Goal: Task Accomplishment & Management: Use online tool/utility

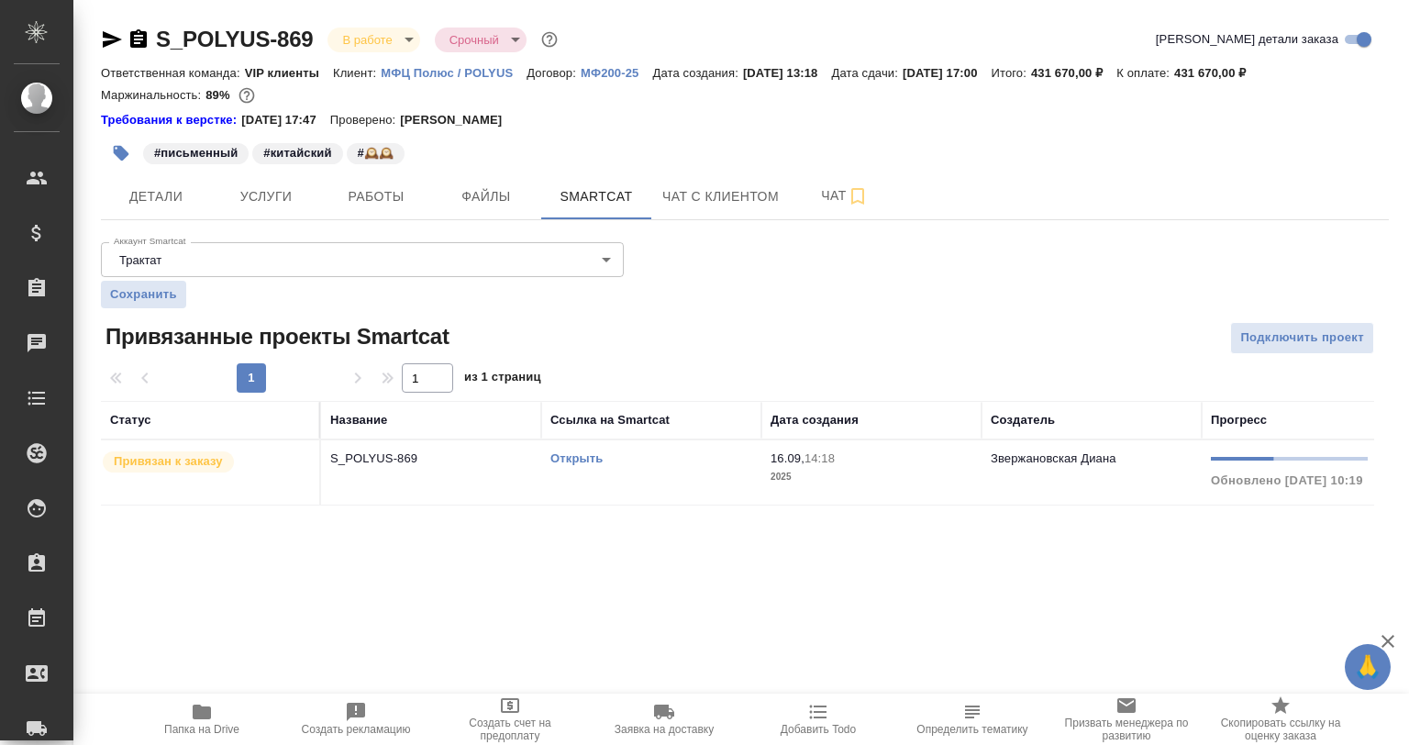
click at [588, 459] on link "Открыть" at bounding box center [576, 458] width 52 height 14
click at [583, 457] on link "Открыть" at bounding box center [576, 458] width 52 height 14
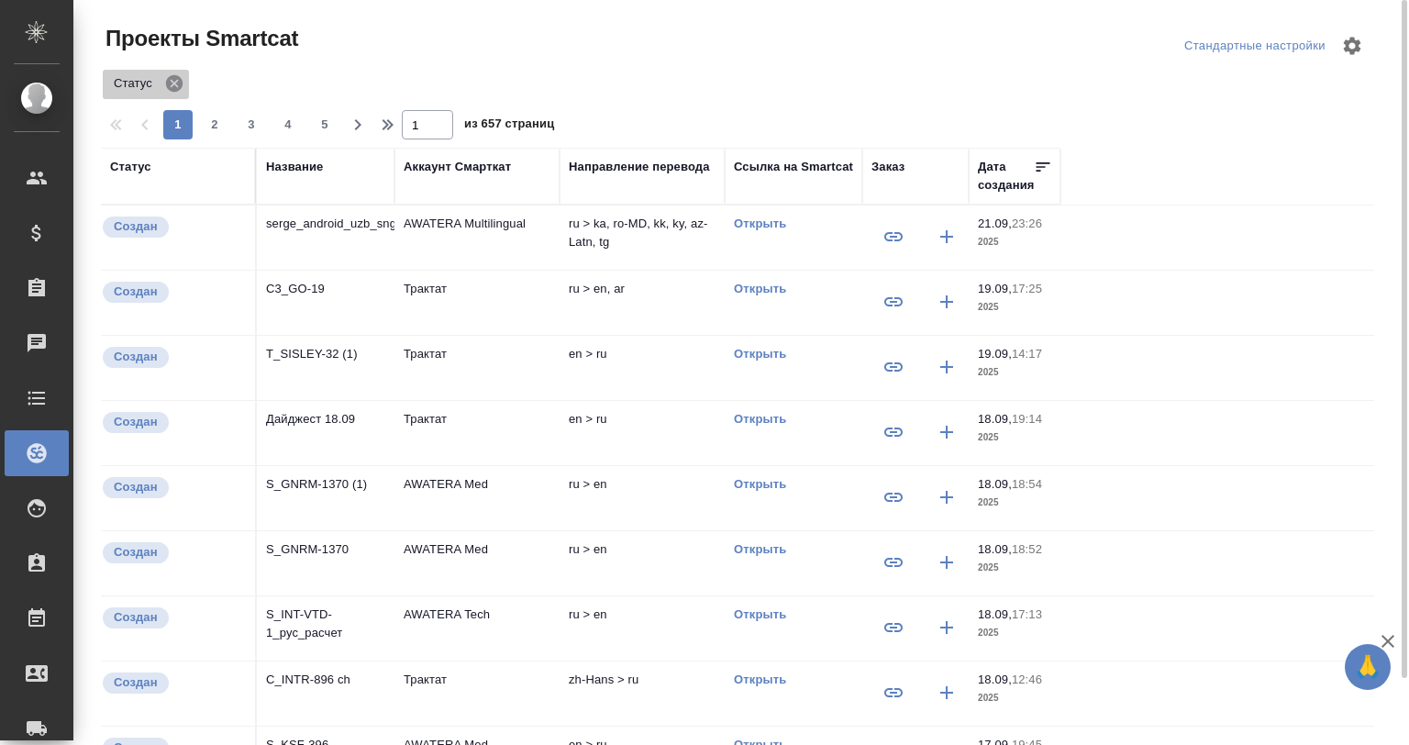
click at [180, 85] on icon at bounding box center [174, 83] width 17 height 17
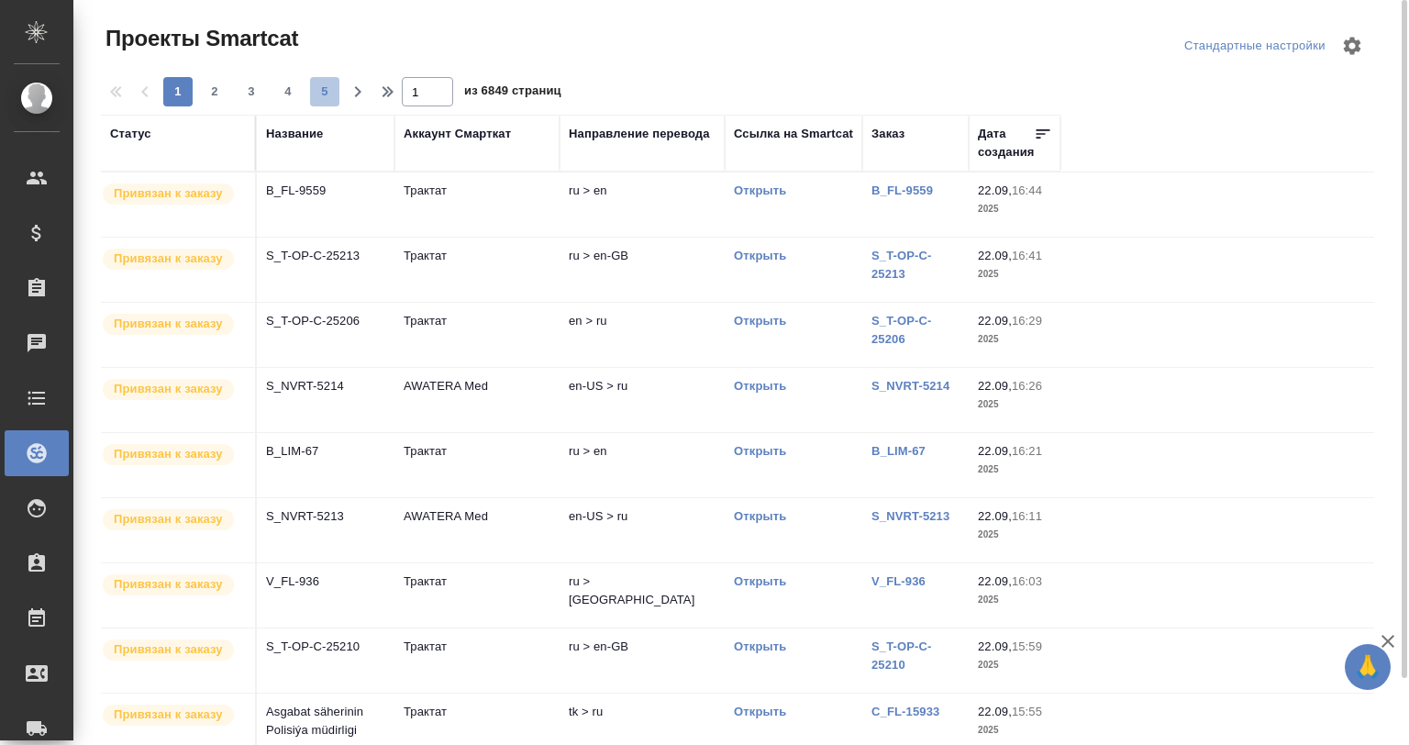
click at [323, 92] on span "5" at bounding box center [324, 92] width 29 height 18
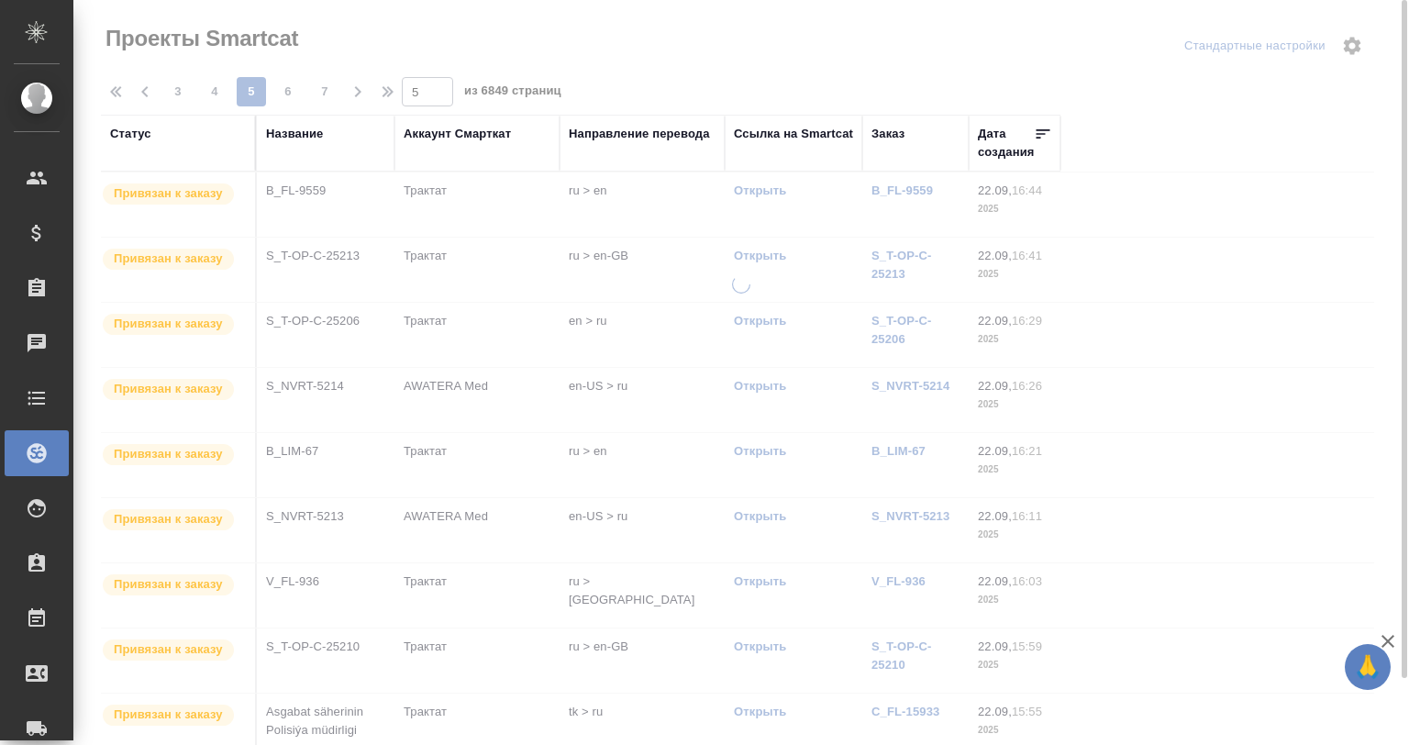
click at [321, 92] on span "7" at bounding box center [324, 92] width 29 height 18
click at [321, 92] on div at bounding box center [741, 372] width 1336 height 745
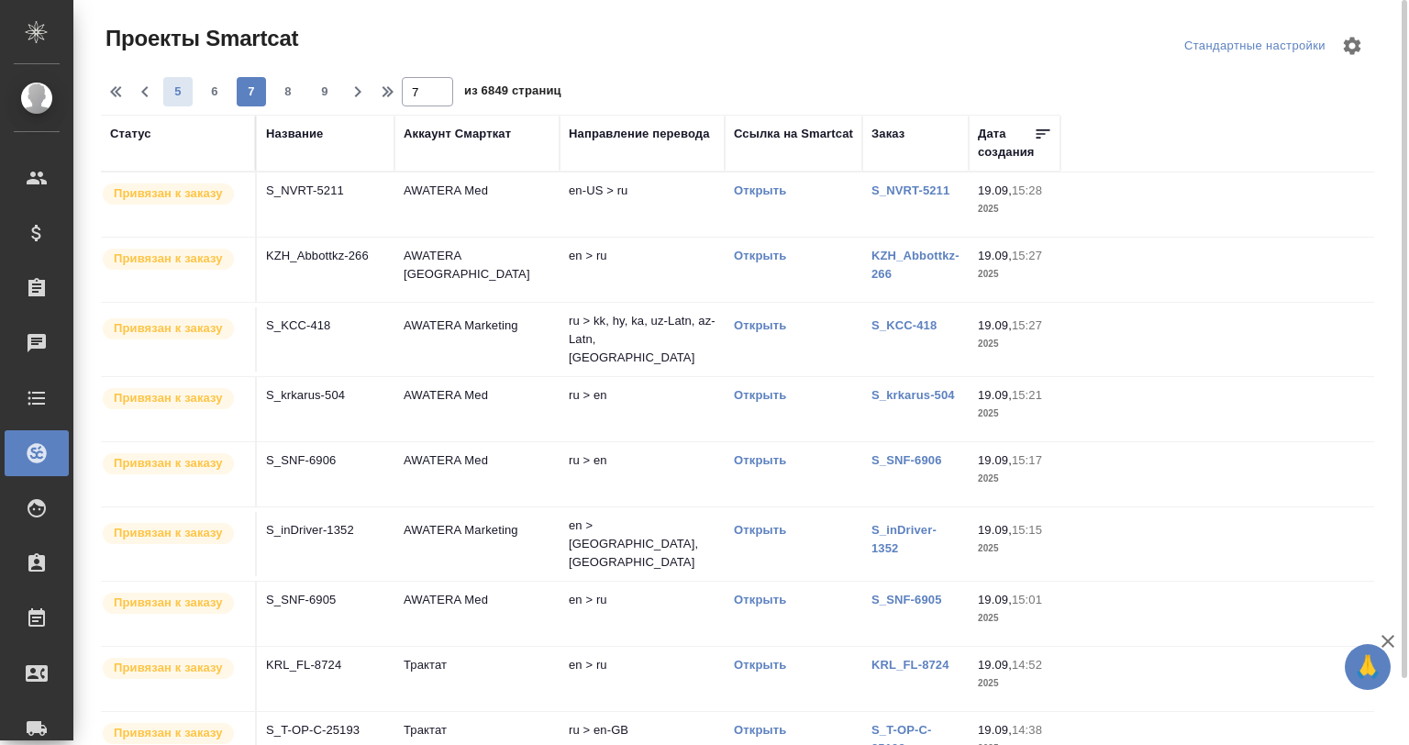
click at [321, 92] on span "9" at bounding box center [324, 92] width 29 height 18
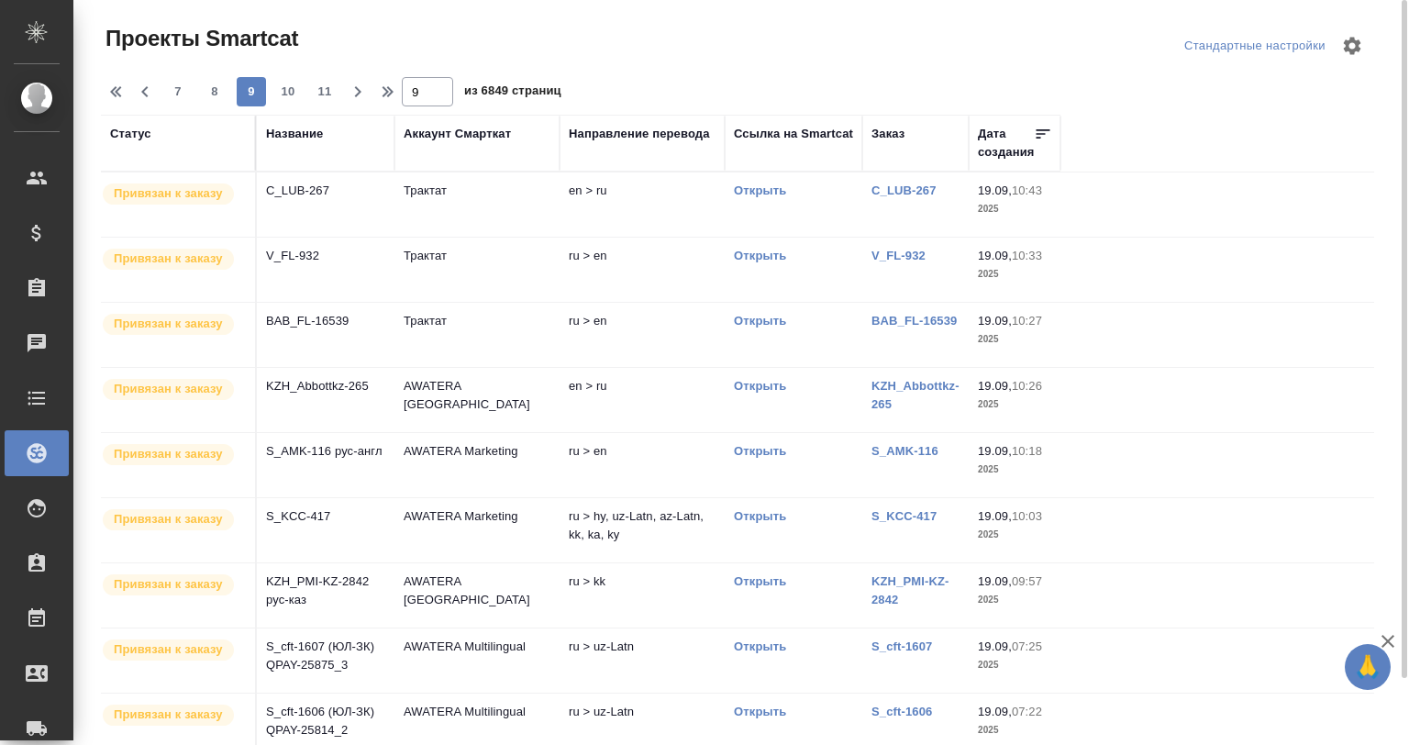
click at [514, 194] on td "Трактат" at bounding box center [476, 204] width 165 height 64
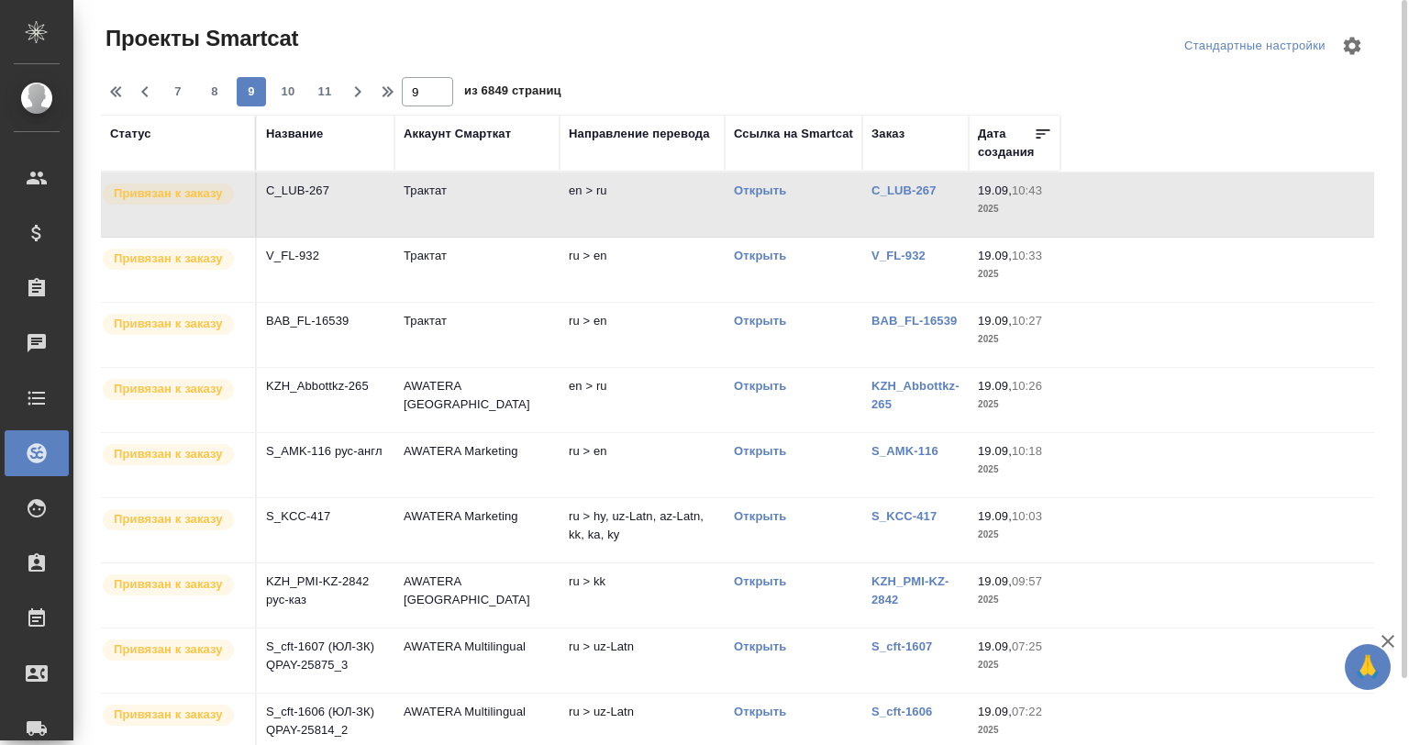
click at [514, 194] on td "Трактат" at bounding box center [476, 204] width 165 height 64
click at [466, 394] on td "AWATERA Ukraine" at bounding box center [476, 400] width 165 height 64
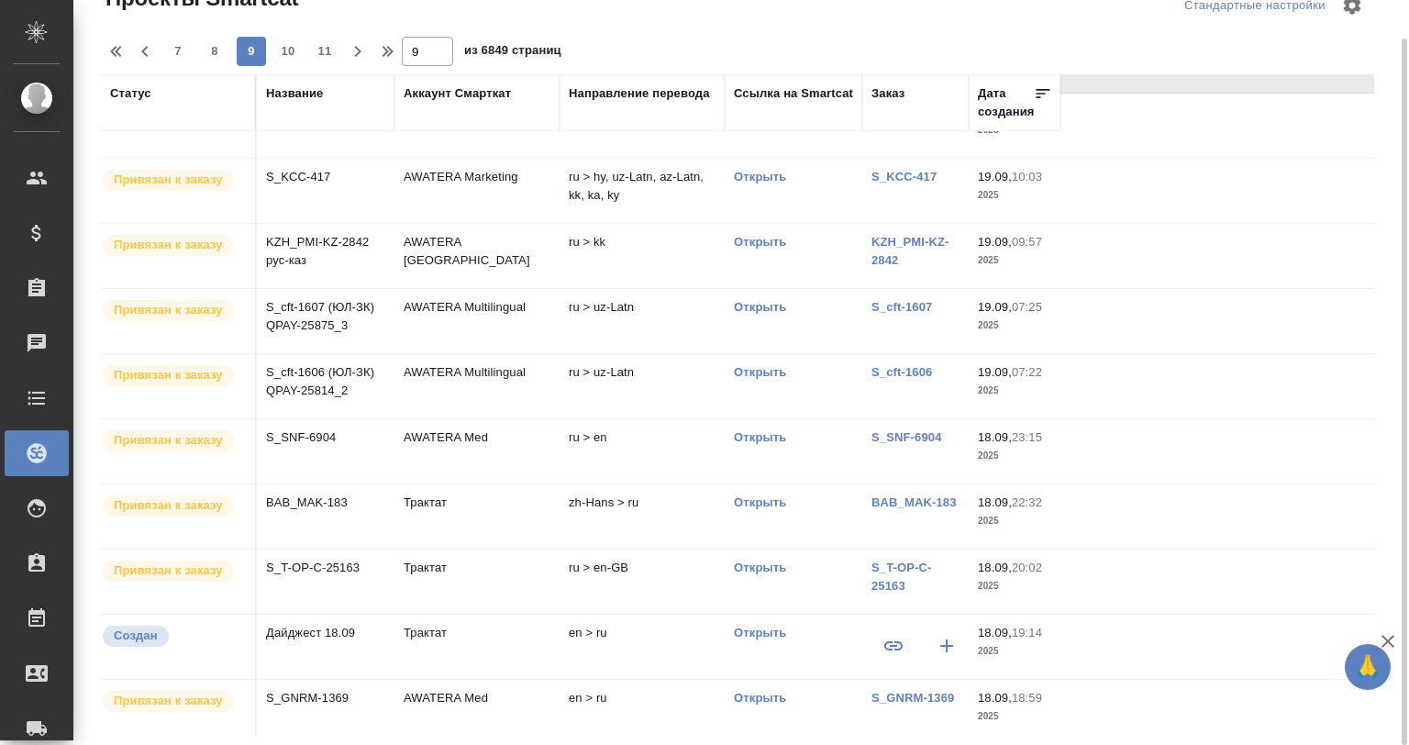
scroll to position [427, 0]
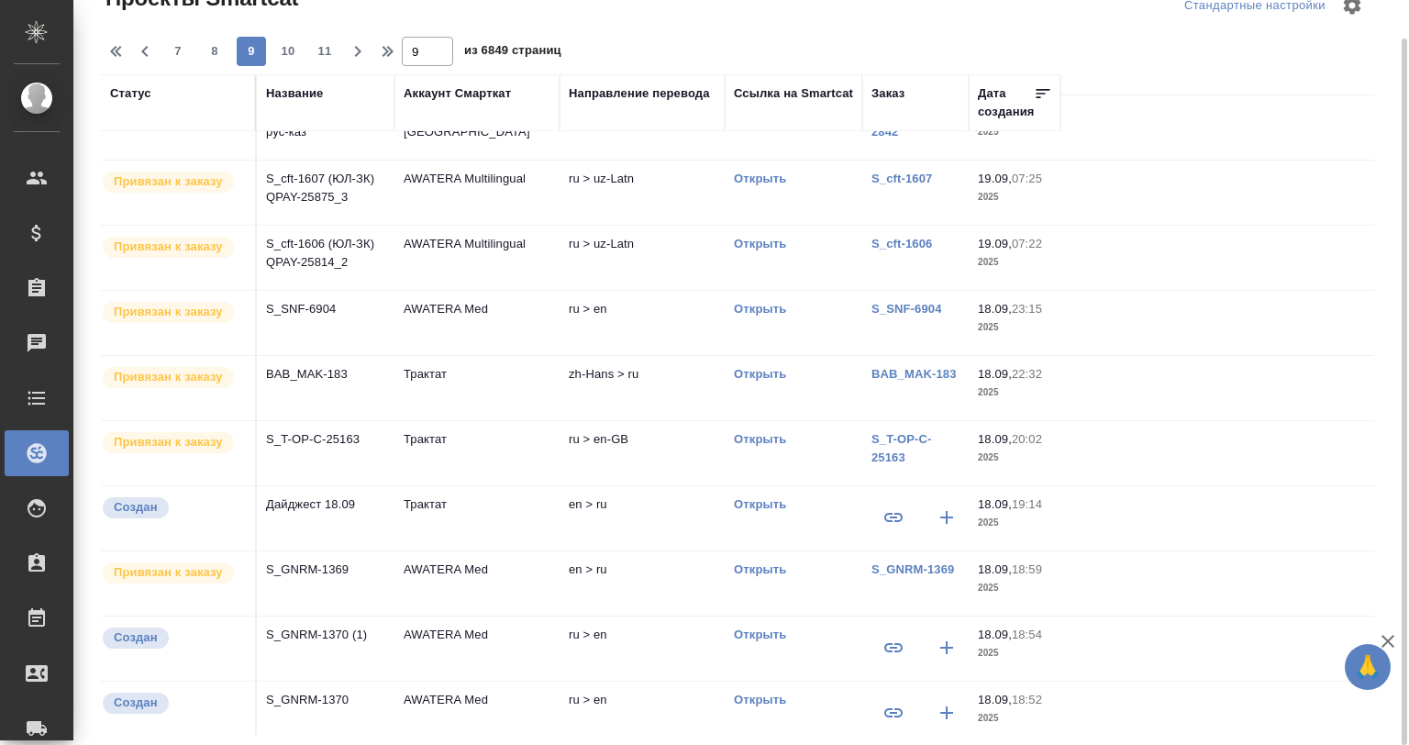
click at [568, 440] on td "ru > en-GB" at bounding box center [642, 453] width 165 height 64
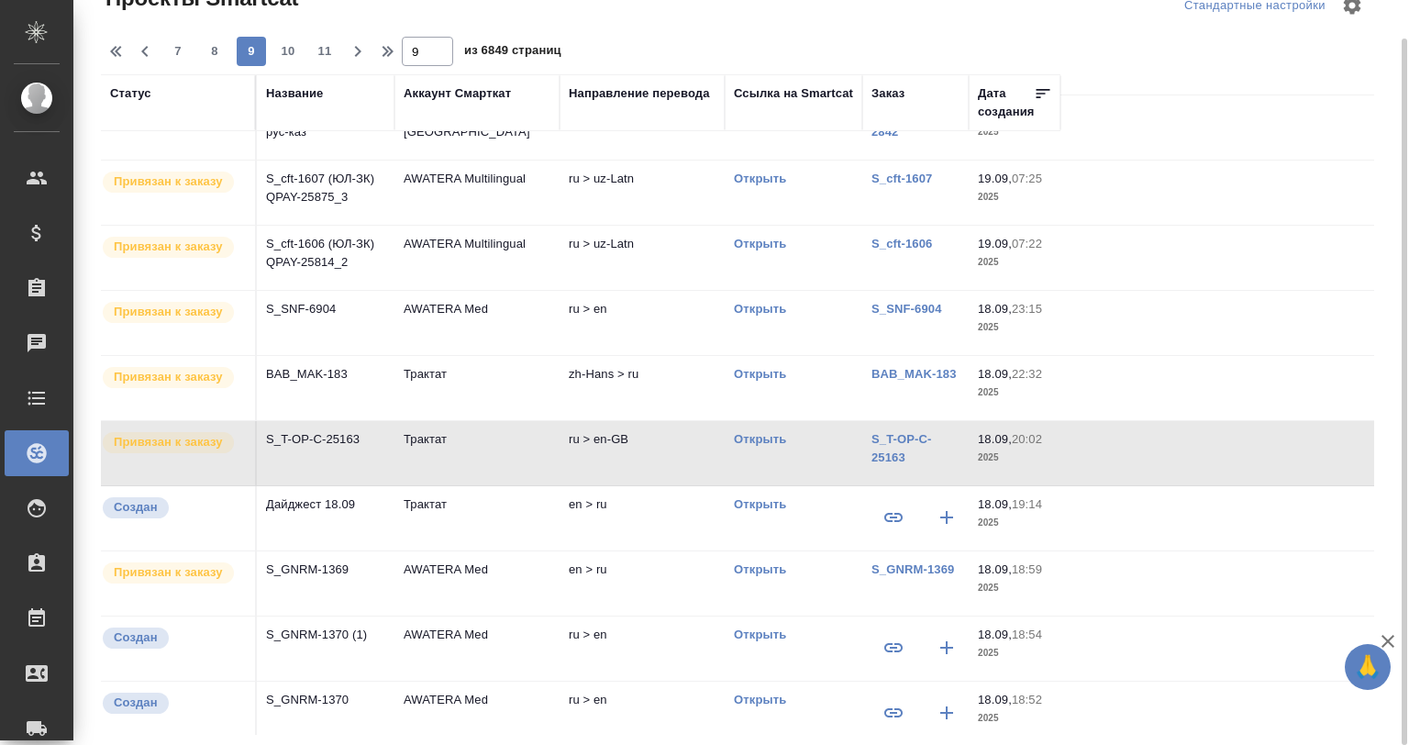
click at [456, 588] on td "AWATERA Med" at bounding box center [476, 583] width 165 height 64
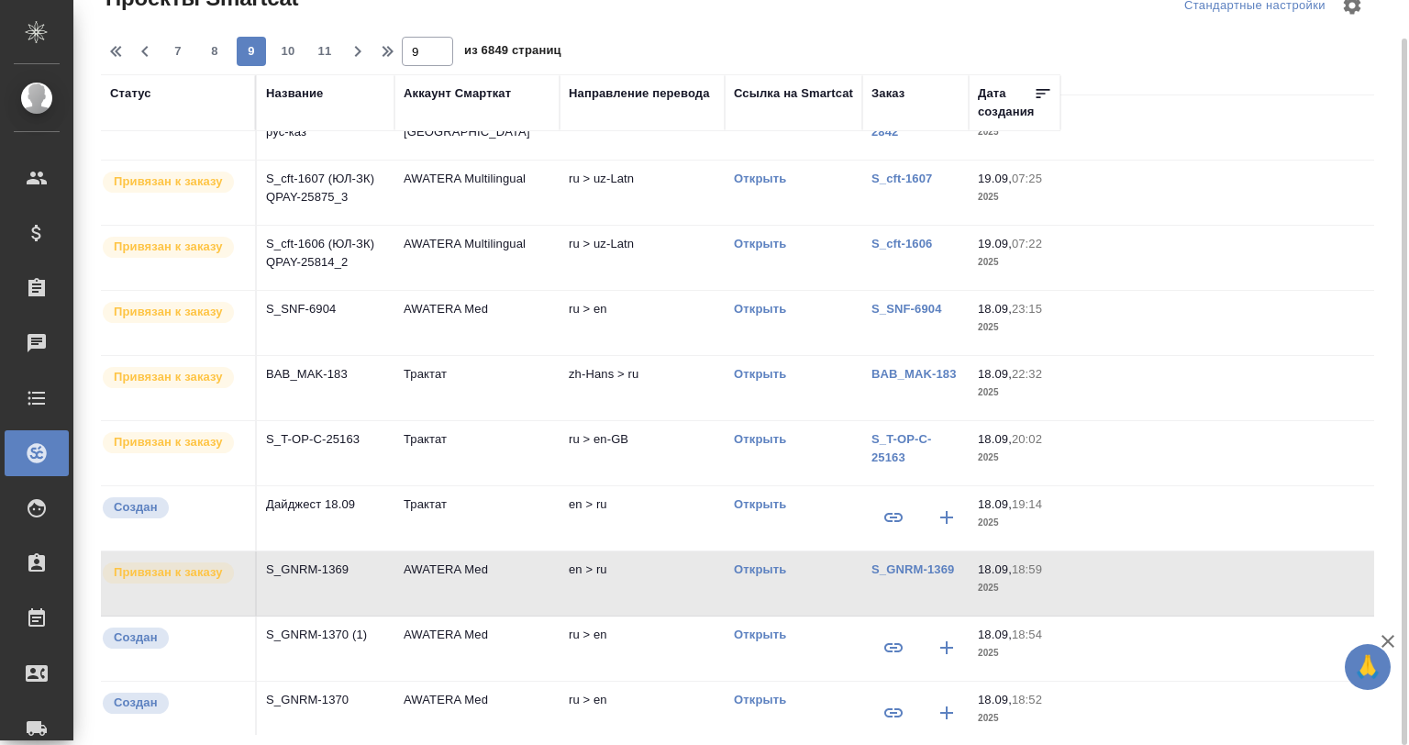
click at [458, 588] on td "AWATERA Med" at bounding box center [476, 583] width 165 height 64
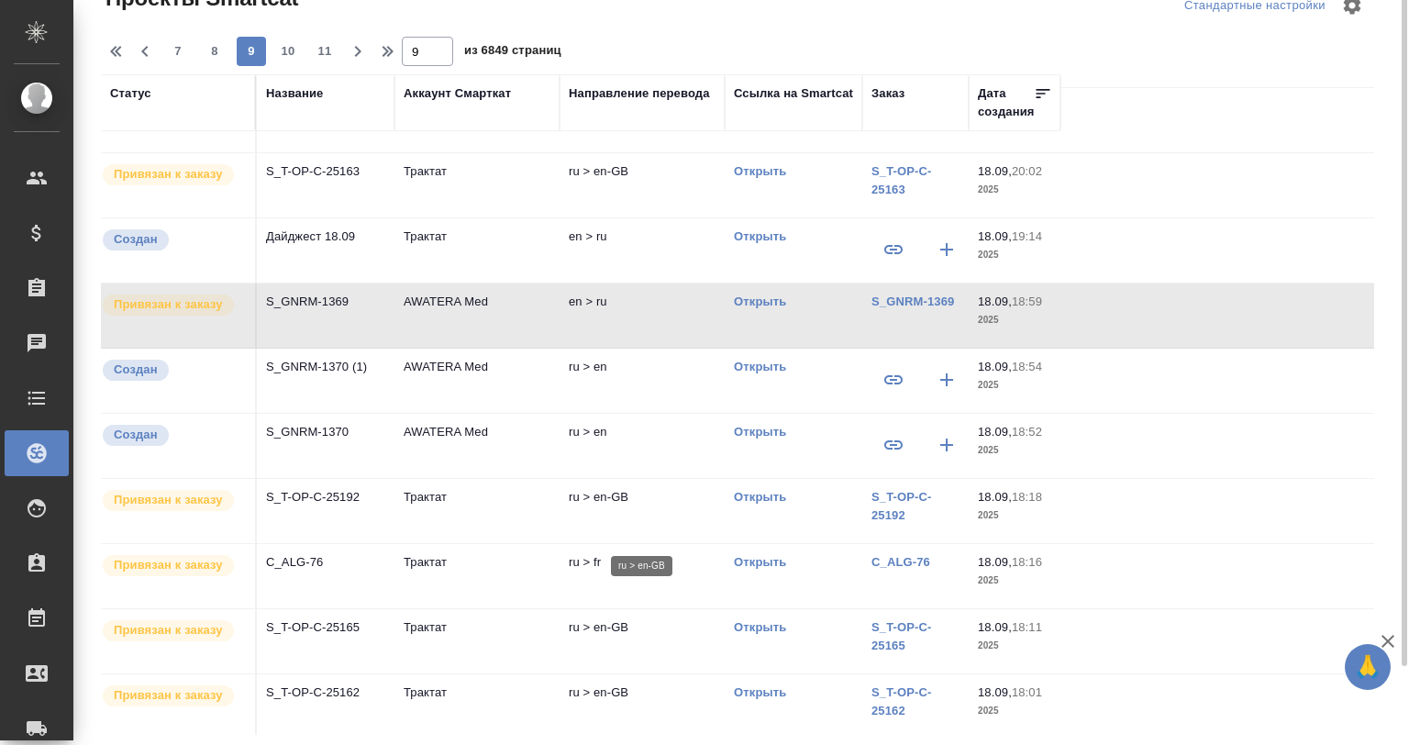
scroll to position [0, 0]
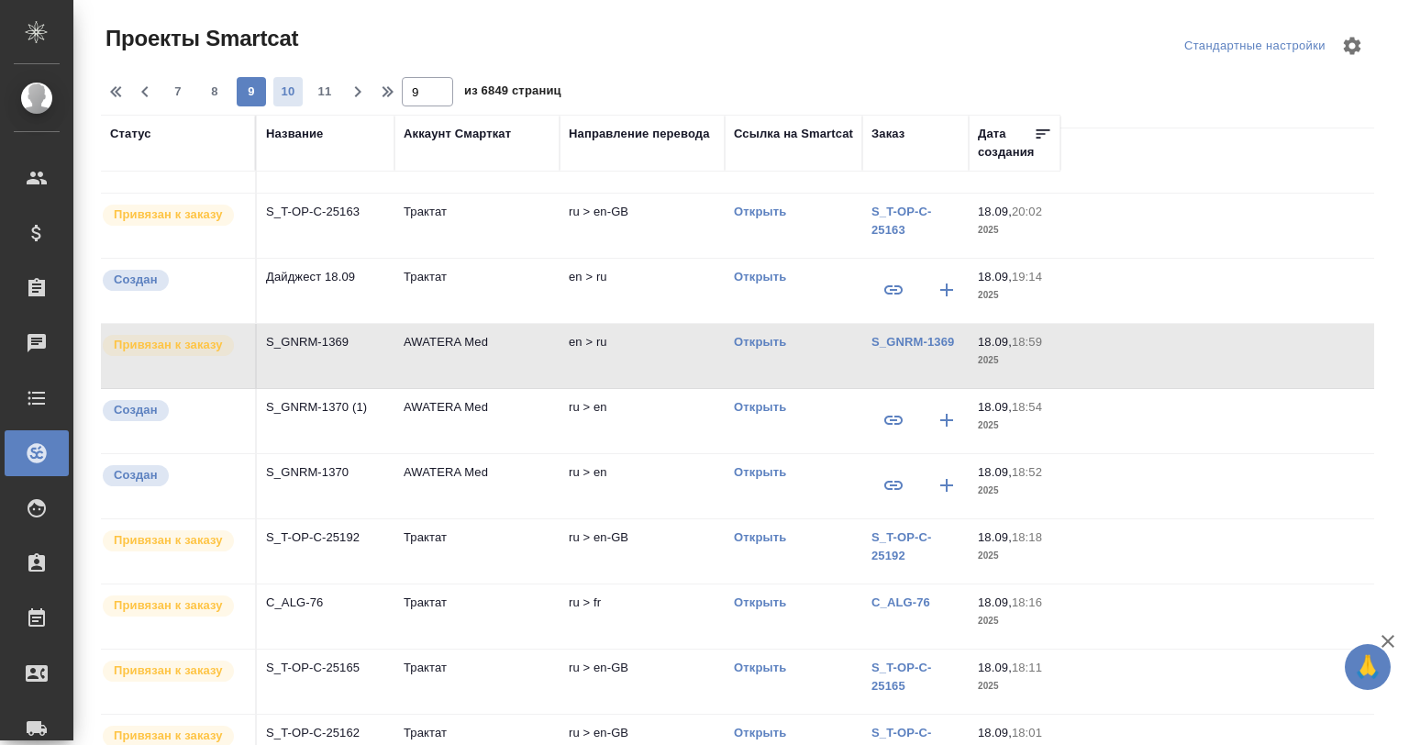
click at [290, 84] on span "10" at bounding box center [287, 92] width 29 height 18
type input "10"
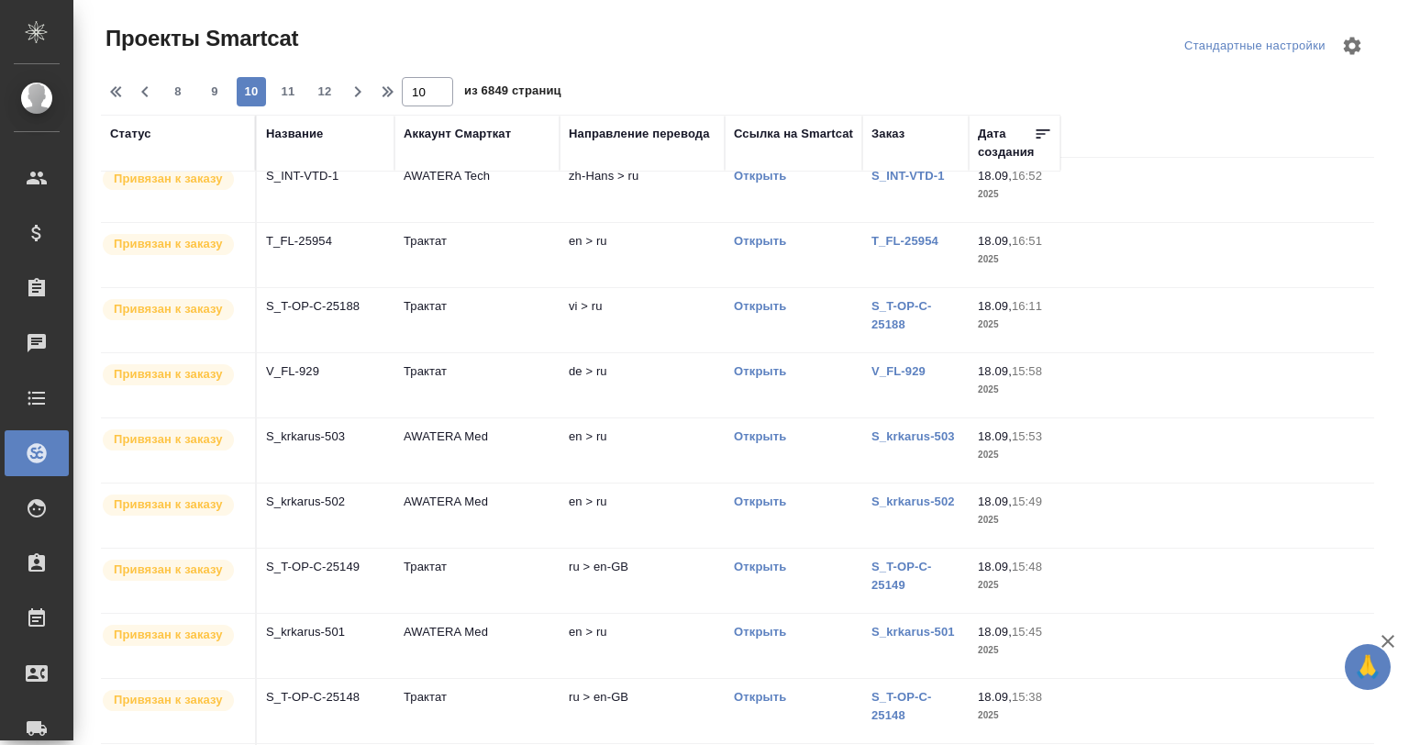
scroll to position [572, 0]
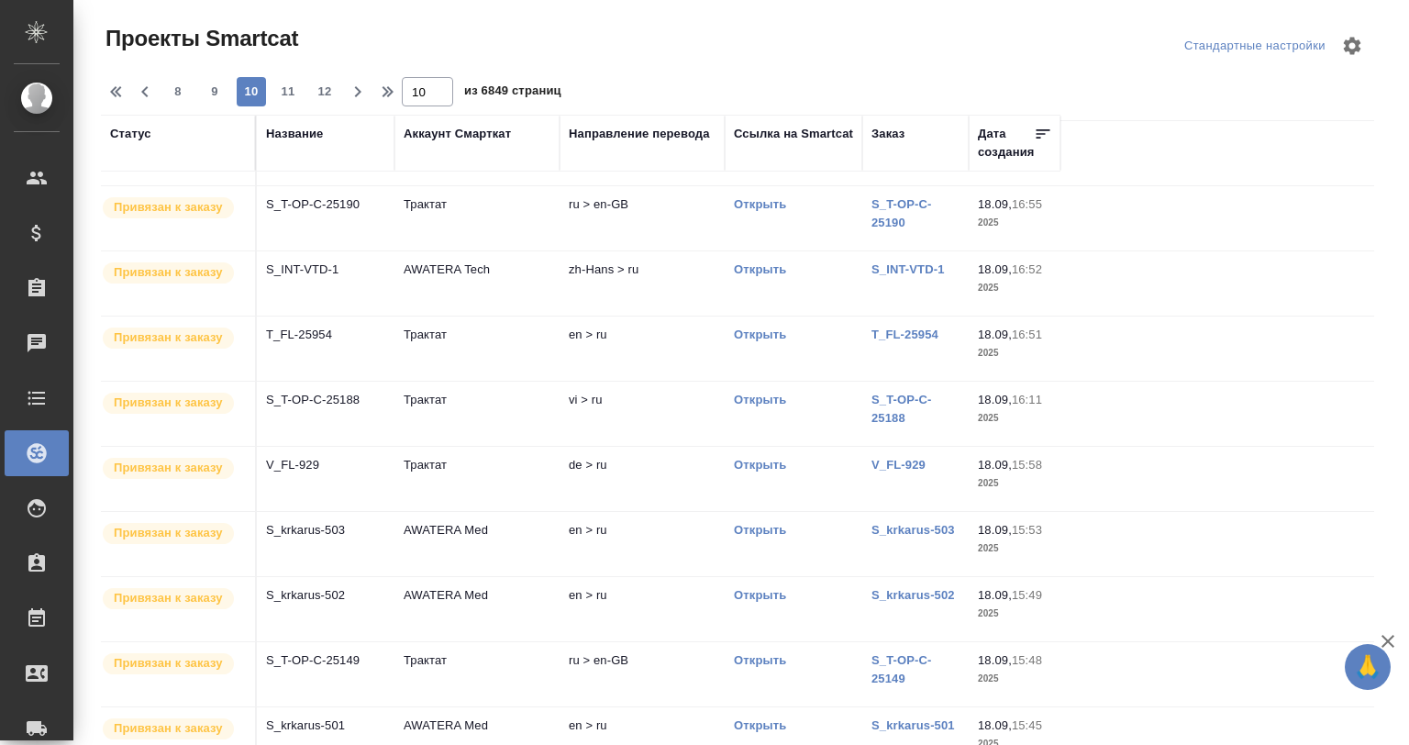
click at [416, 339] on td "Трактат" at bounding box center [476, 348] width 165 height 64
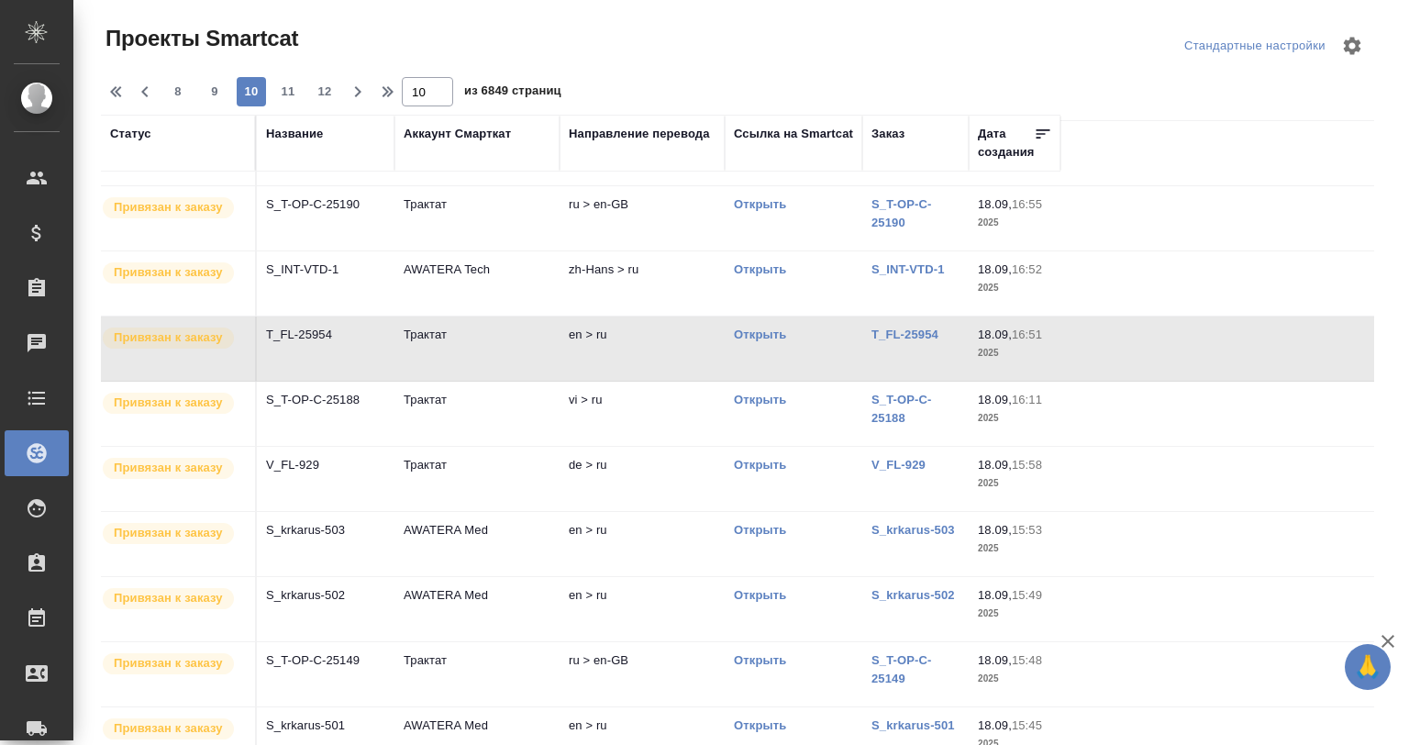
click at [416, 339] on td "Трактат" at bounding box center [476, 348] width 165 height 64
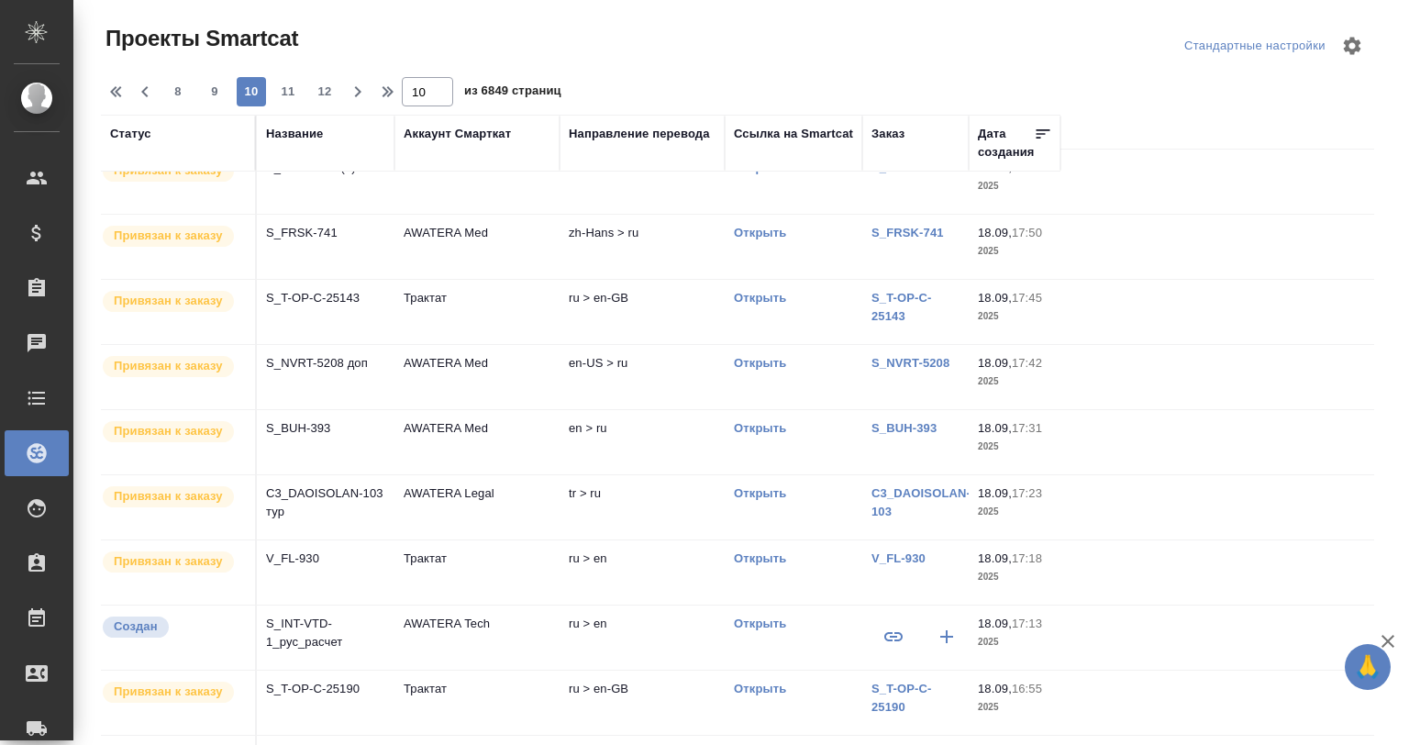
scroll to position [0, 0]
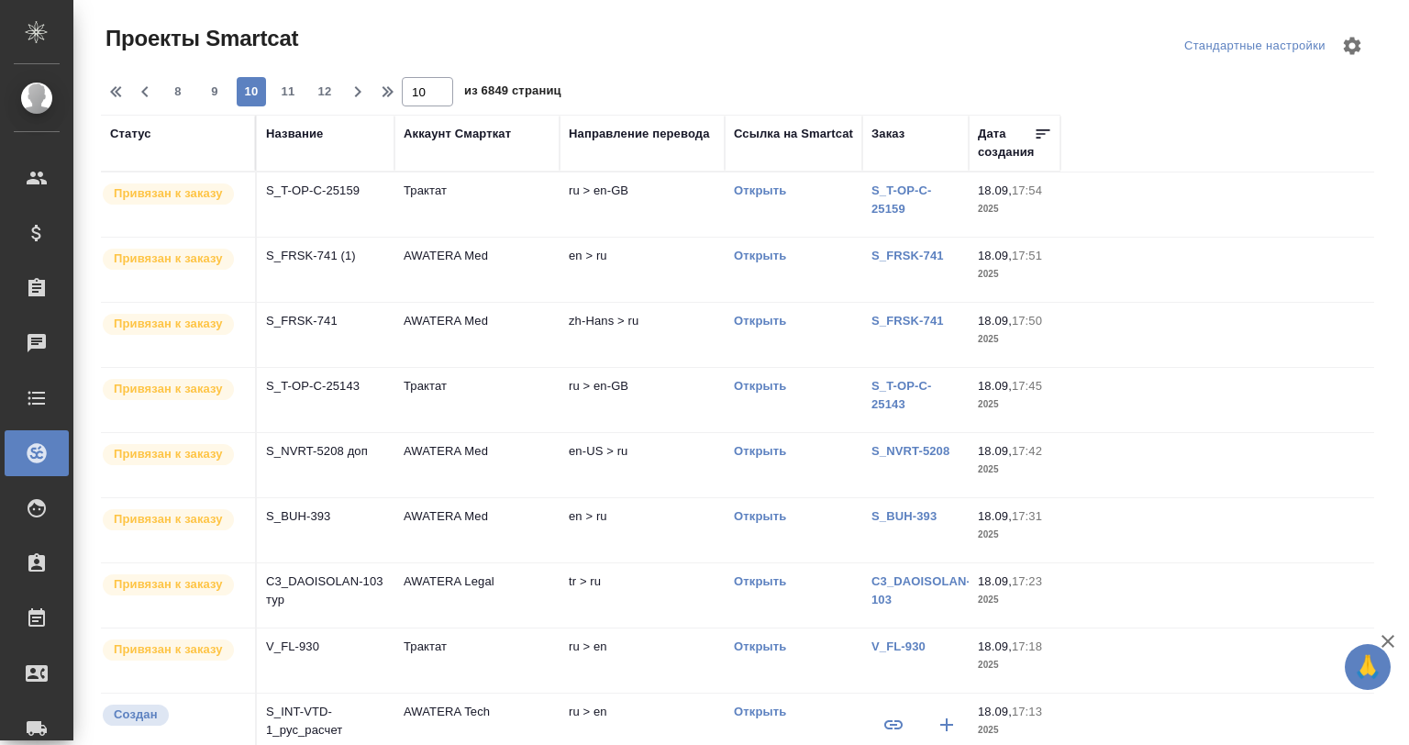
click at [609, 526] on td "en > ru" at bounding box center [642, 530] width 165 height 64
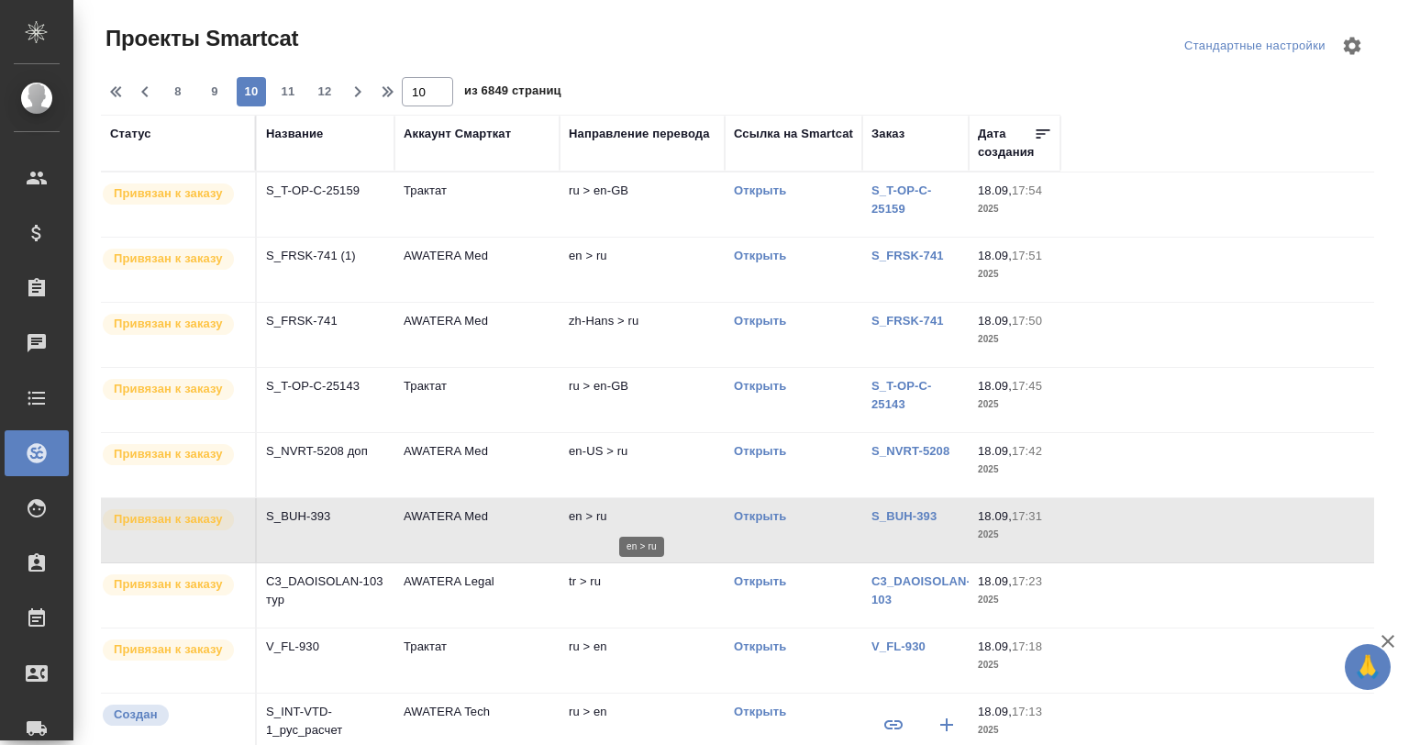
click at [609, 524] on p "en > ru" at bounding box center [642, 516] width 147 height 18
click at [594, 507] on p "en > ru" at bounding box center [642, 516] width 147 height 18
click at [363, 253] on p "S_FRSK-741 (1)" at bounding box center [325, 256] width 119 height 18
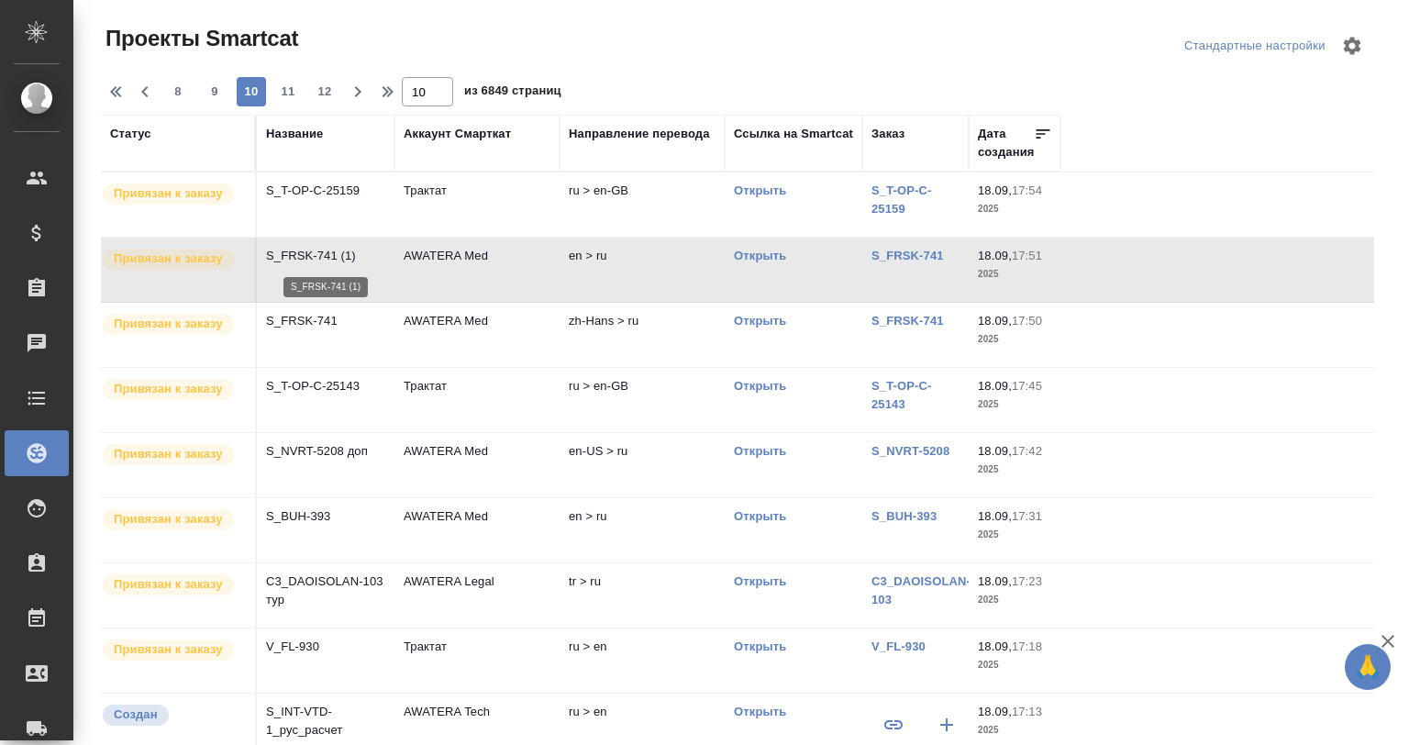
click at [363, 253] on p "S_FRSK-741 (1)" at bounding box center [325, 256] width 119 height 18
click at [303, 126] on div "Название" at bounding box center [294, 134] width 57 height 18
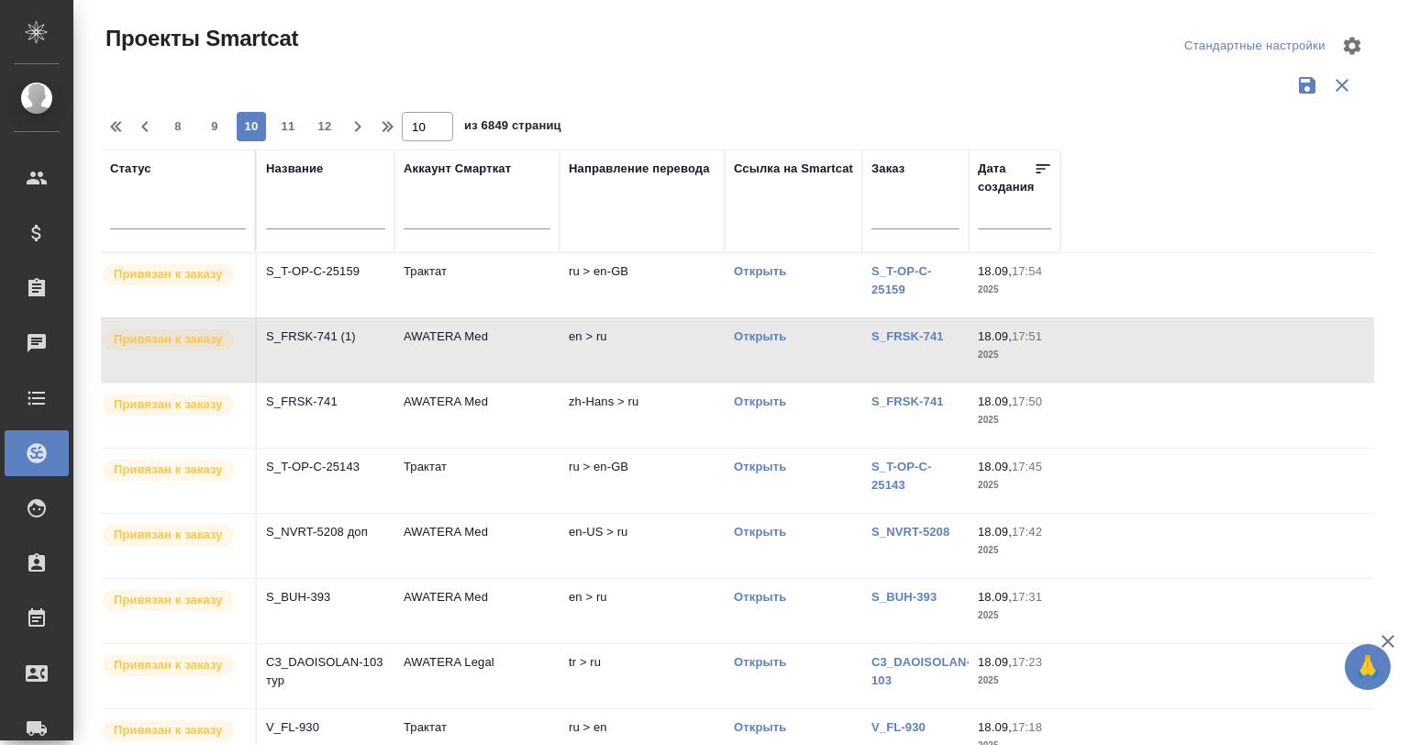
click at [327, 219] on input "text" at bounding box center [325, 216] width 119 height 23
type input "ы"
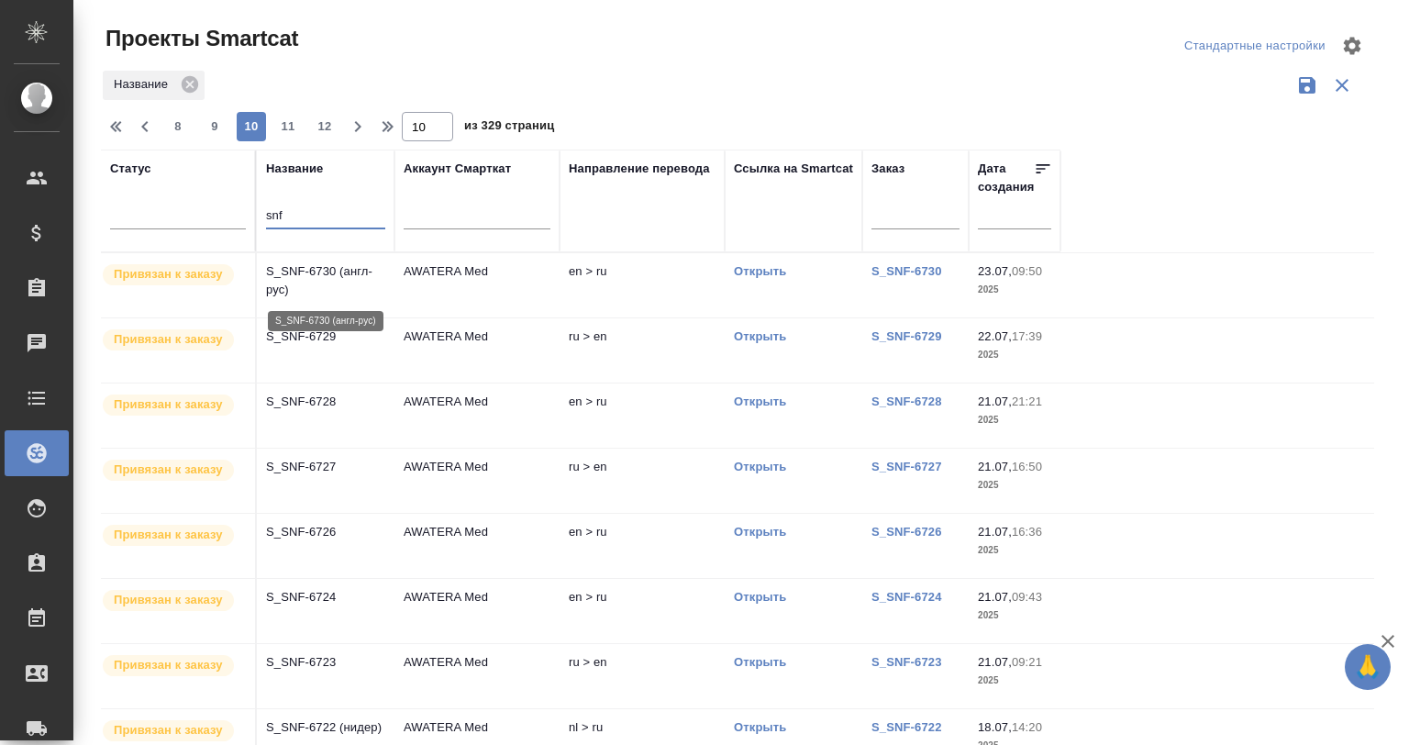
click at [357, 286] on p "S_SNF-6730 (англ-рус)" at bounding box center [325, 280] width 119 height 37
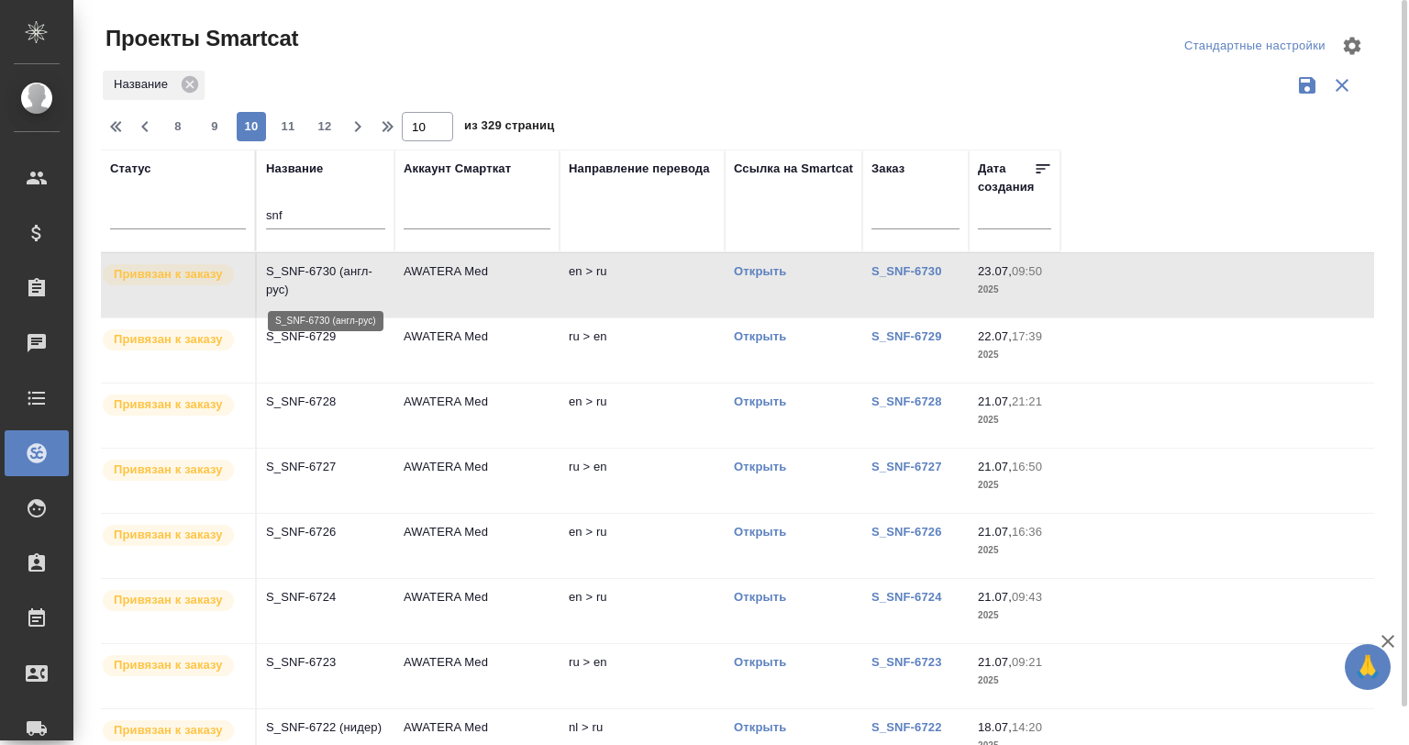
click at [338, 275] on p "S_SNF-6730 (англ-рус)" at bounding box center [325, 280] width 119 height 37
click at [329, 472] on p "S_SNF-6727" at bounding box center [325, 467] width 119 height 18
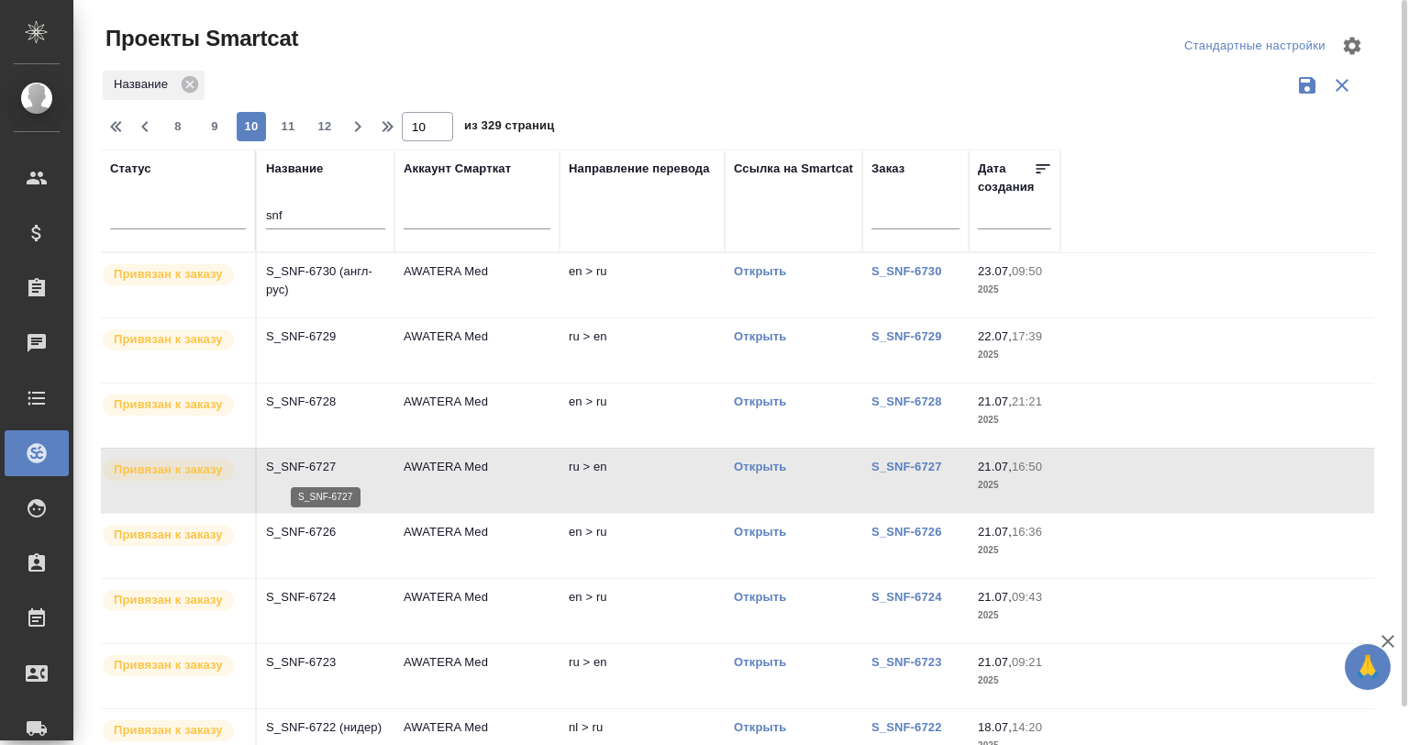
click at [329, 472] on p "S_SNF-6727" at bounding box center [325, 467] width 119 height 18
click at [344, 405] on p "S_SNF-6728" at bounding box center [325, 402] width 119 height 18
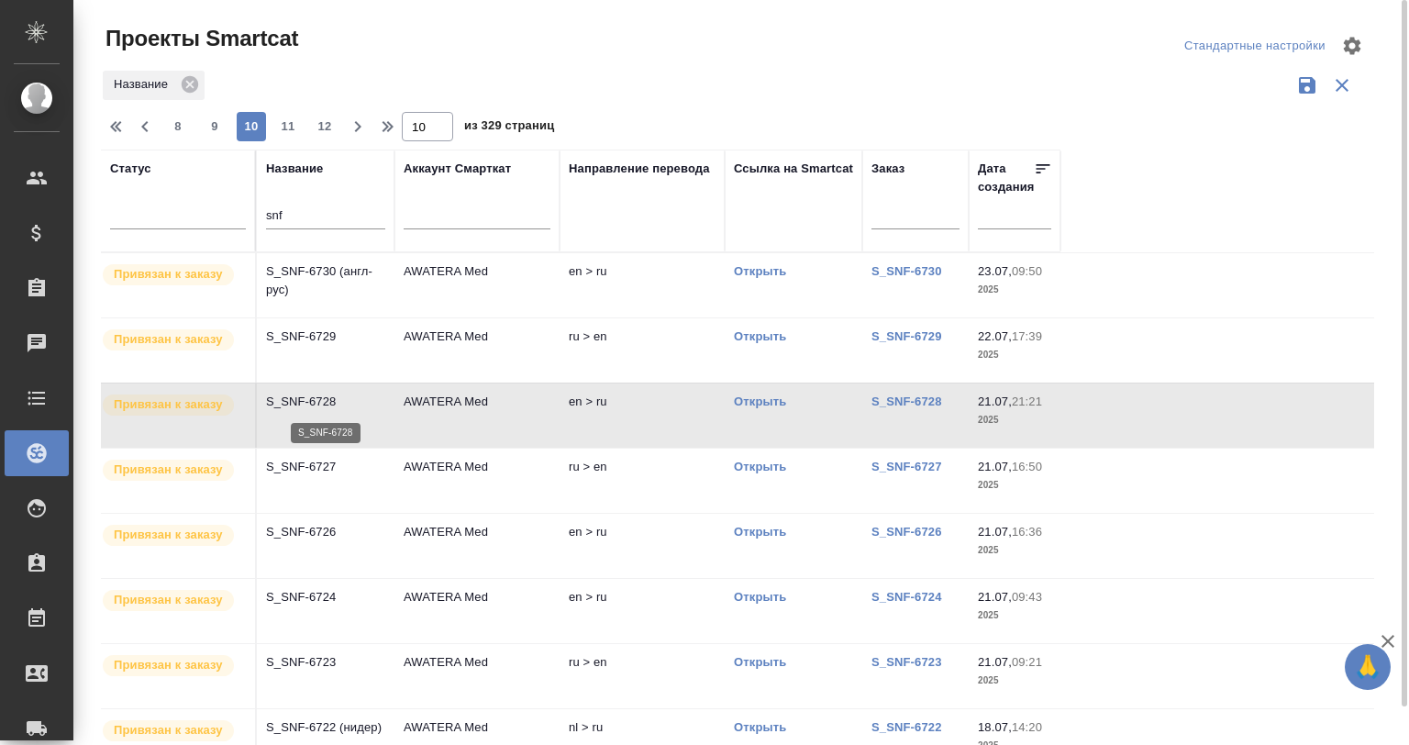
click at [316, 405] on p "S_SNF-6728" at bounding box center [325, 402] width 119 height 18
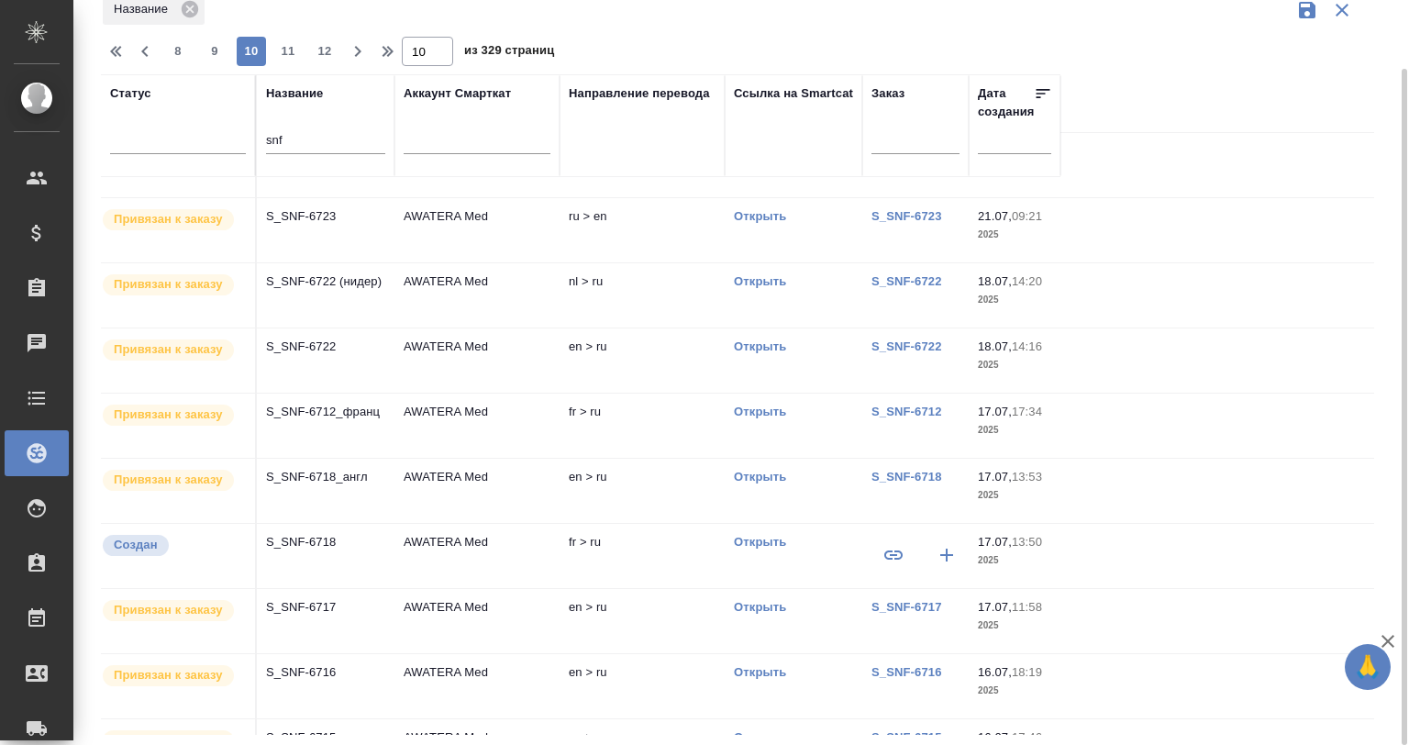
scroll to position [427, 0]
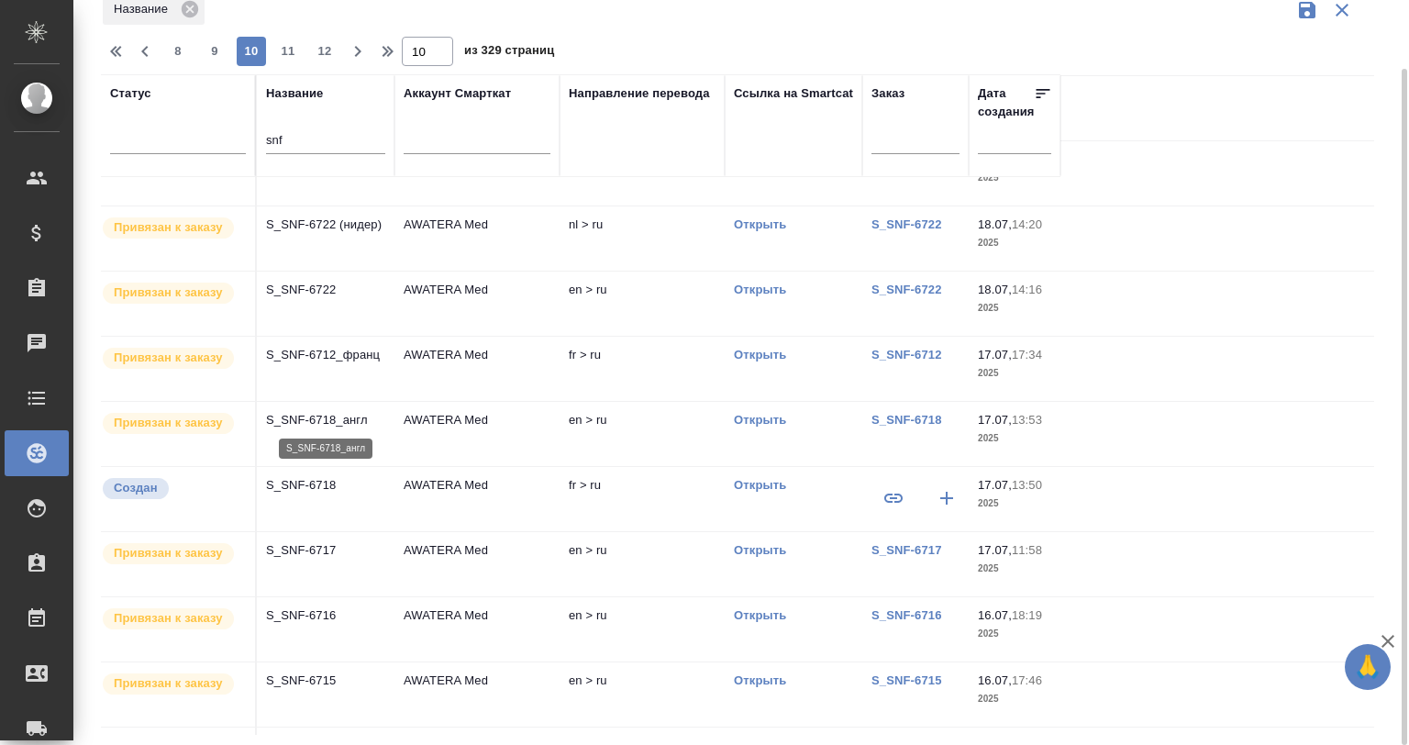
click at [321, 413] on p "S_SNF-6718_англ" at bounding box center [325, 420] width 119 height 18
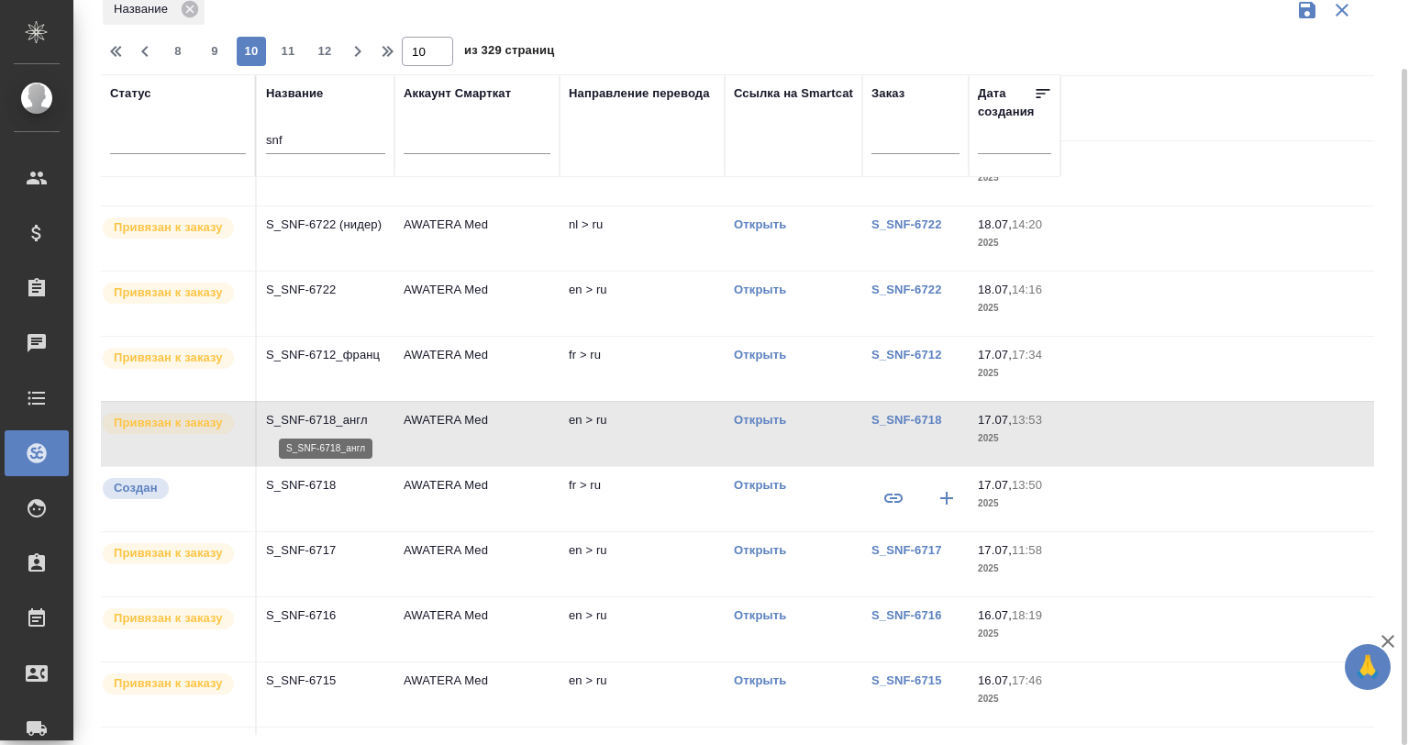
click at [321, 413] on p "S_SNF-6718_англ" at bounding box center [325, 420] width 119 height 18
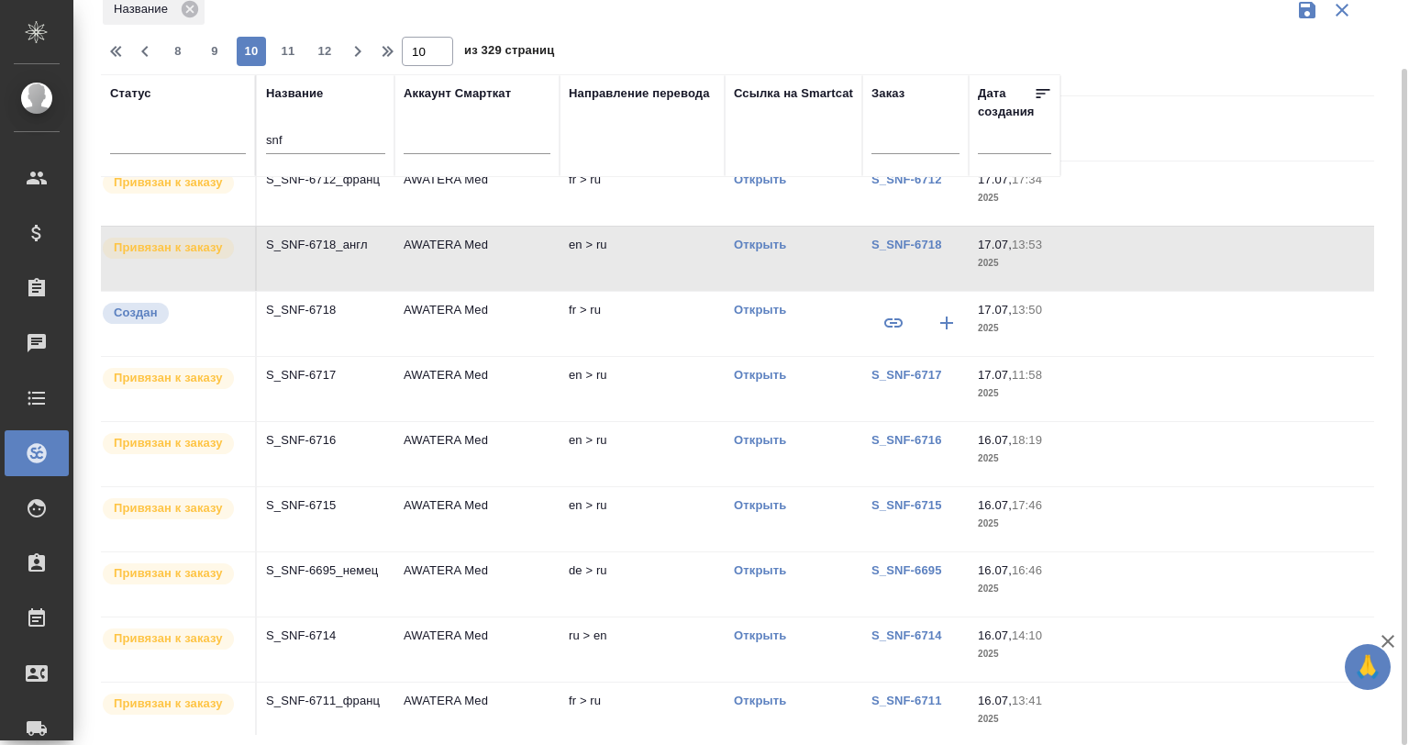
scroll to position [741, 0]
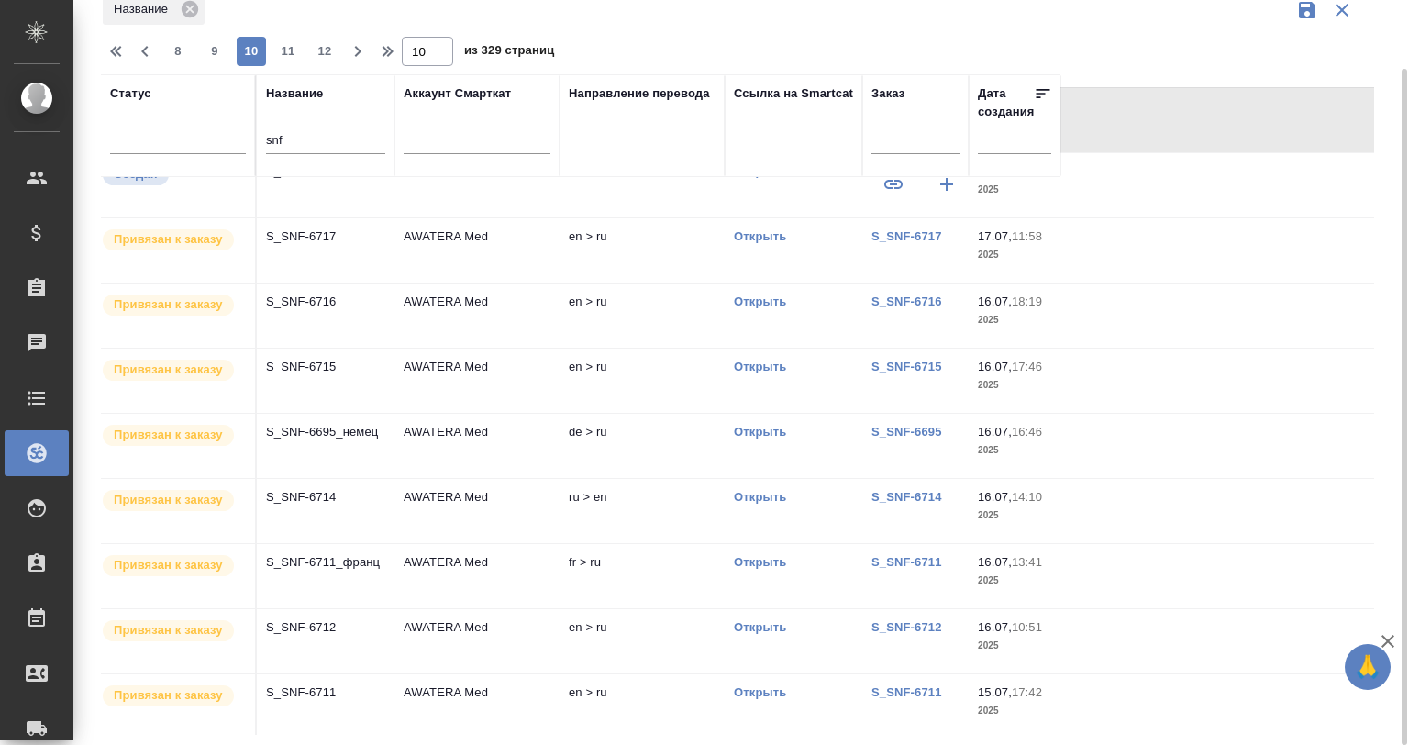
click at [328, 383] on td "S_SNF-6715" at bounding box center [326, 381] width 138 height 64
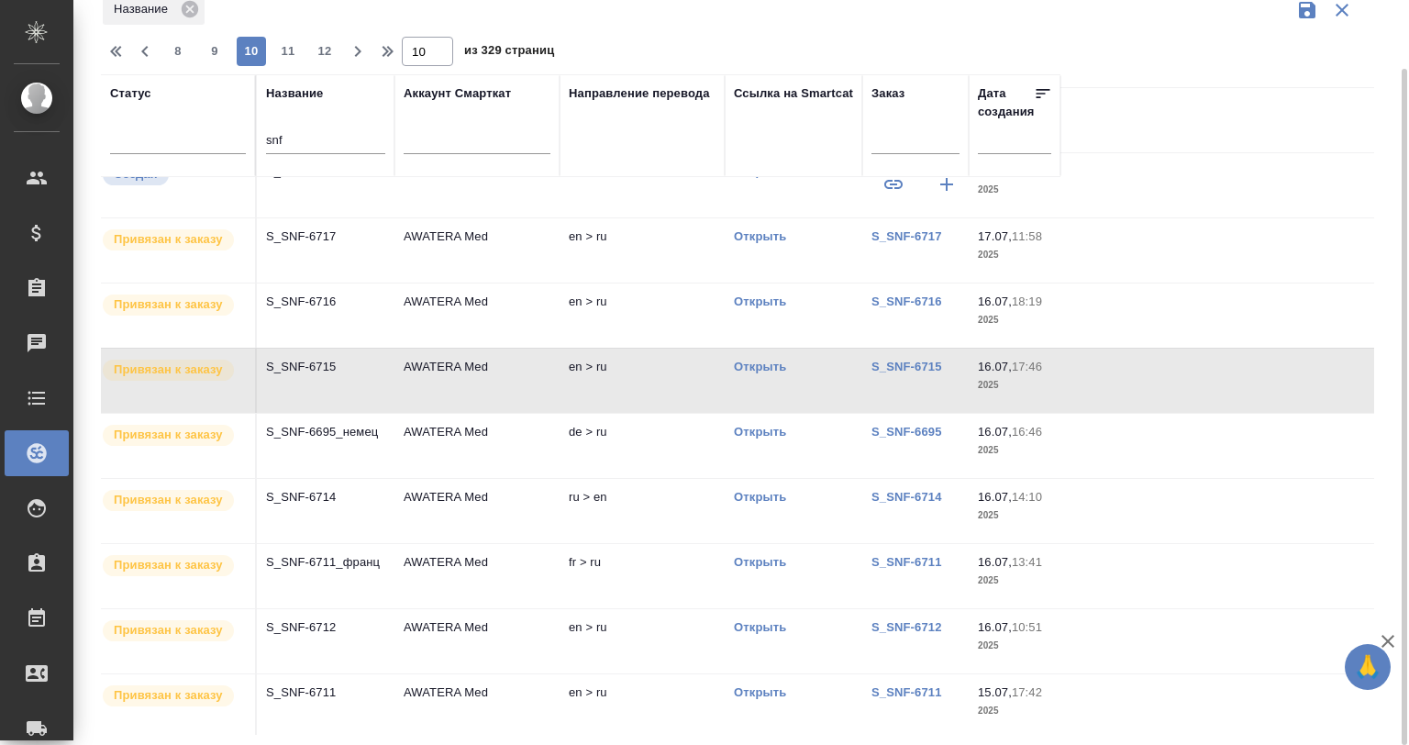
click at [328, 383] on td "S_SNF-6715" at bounding box center [326, 381] width 138 height 64
drag, startPoint x: 339, startPoint y: 129, endPoint x: 194, endPoint y: 152, distance: 147.7
click at [194, 152] on tr "Статус Название snf Аккаунт Смарткат Направление перевода Ссылка на Smartcat За…" at bounding box center [581, 125] width 960 height 103
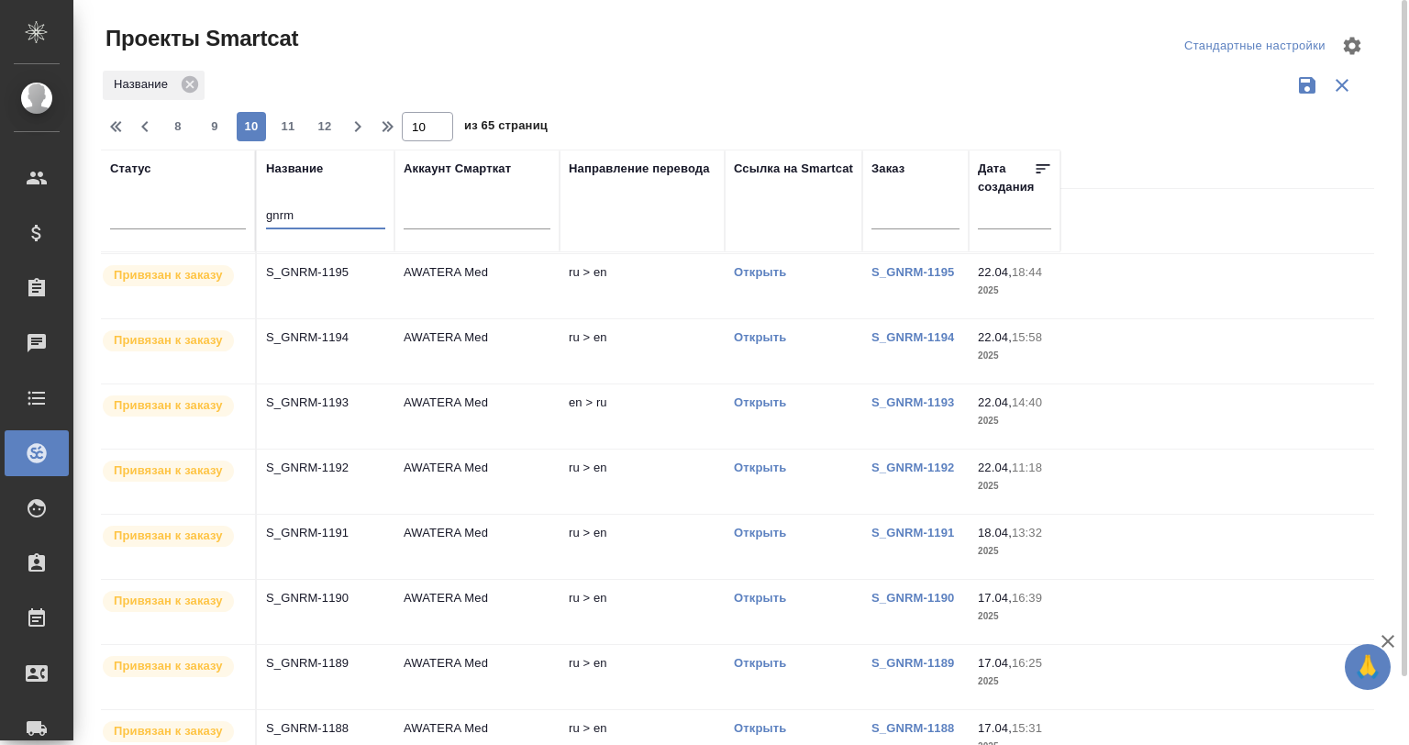
scroll to position [61, 0]
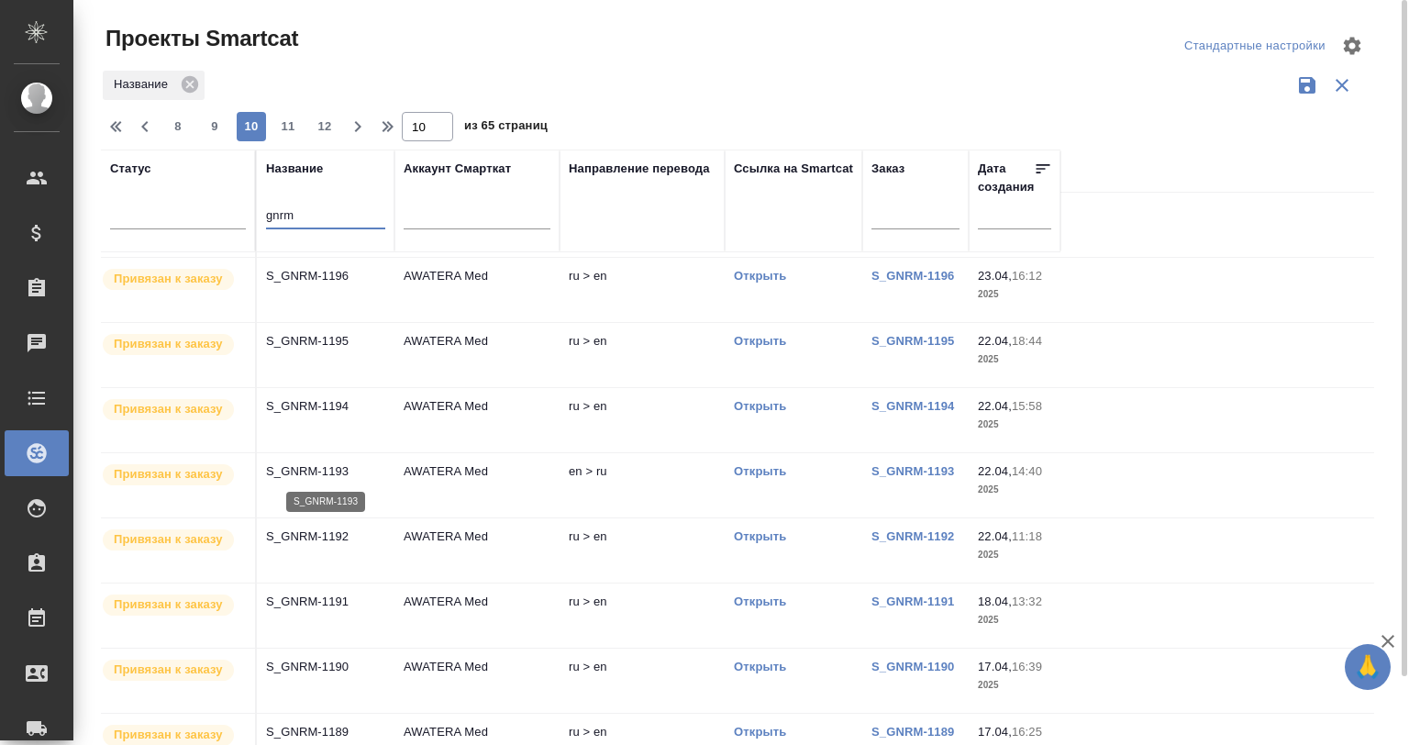
click at [289, 462] on p "S_GNRM-1193" at bounding box center [325, 471] width 119 height 18
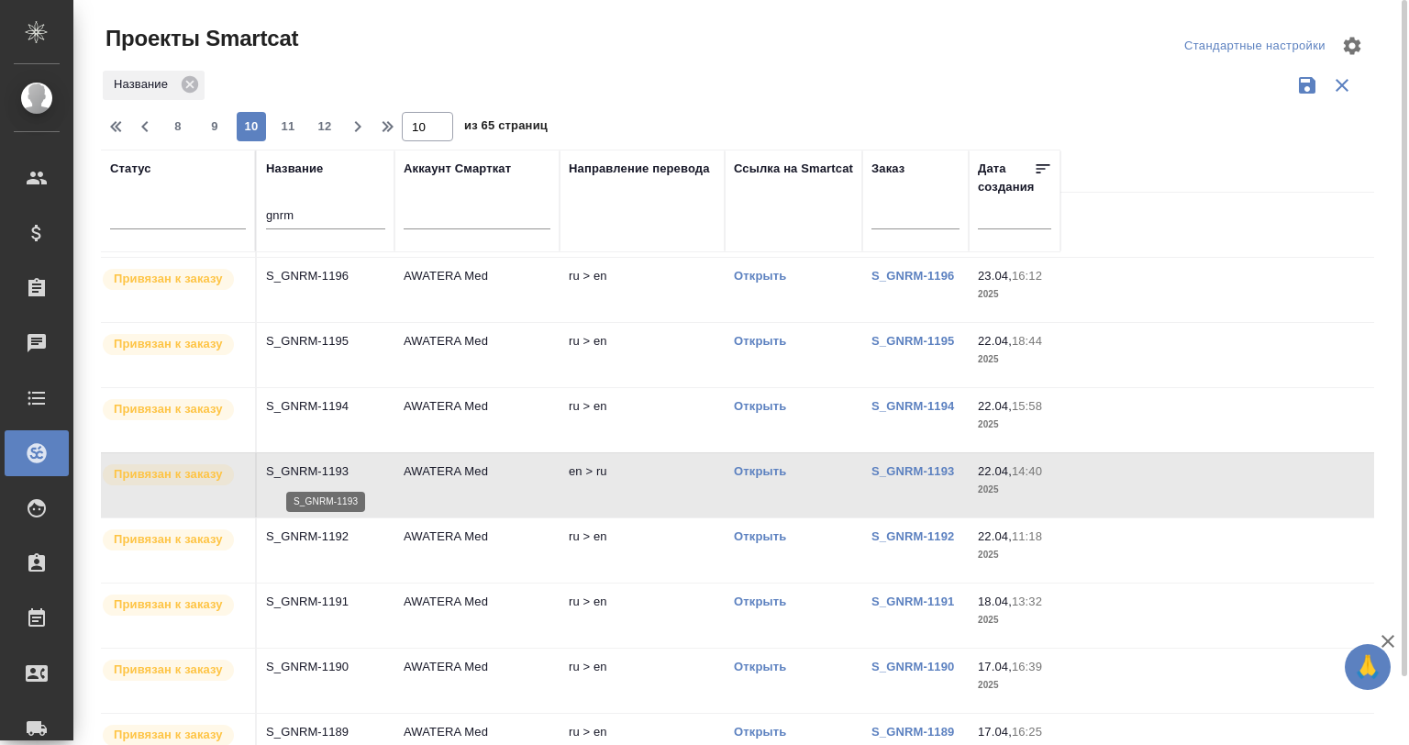
click at [289, 462] on p "S_GNRM-1193" at bounding box center [325, 471] width 119 height 18
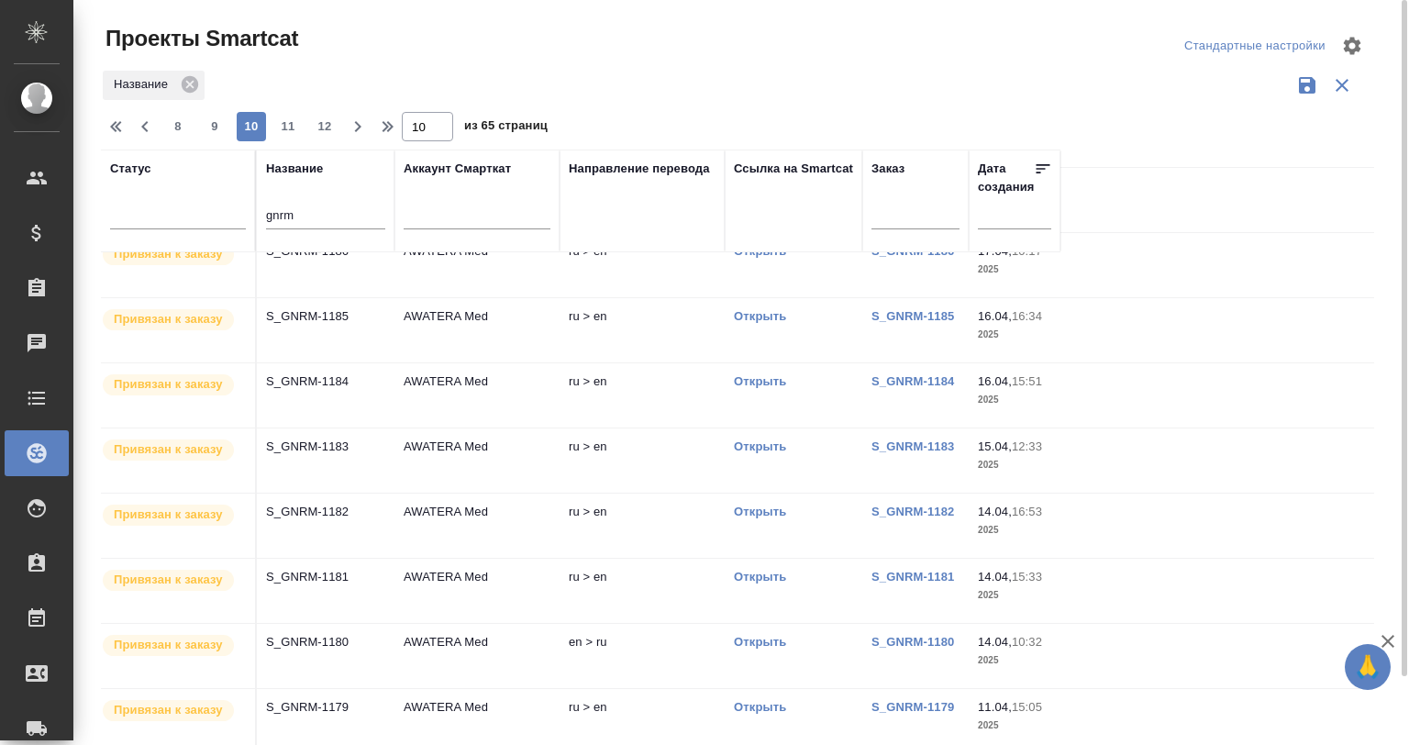
scroll to position [741, 0]
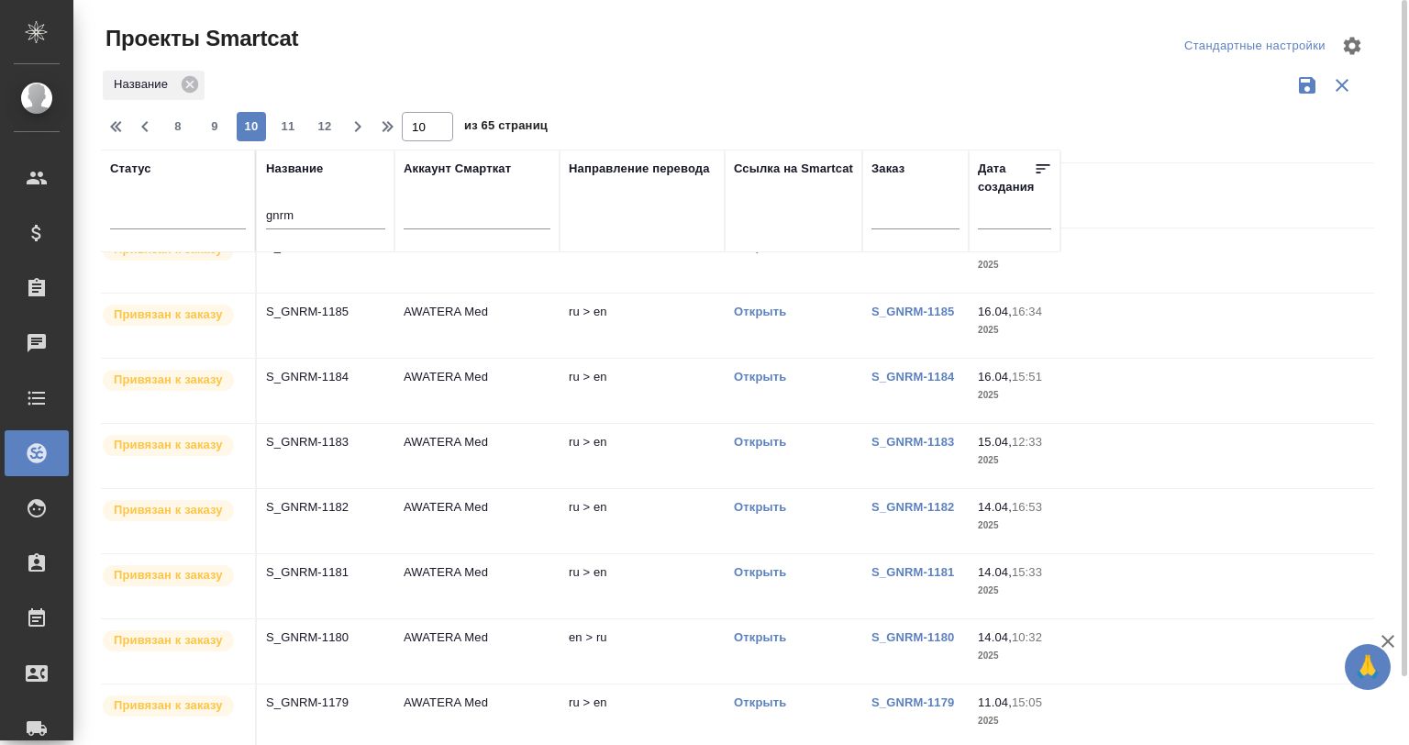
click at [315, 650] on td "S_GNRM-1180" at bounding box center [326, 651] width 138 height 64
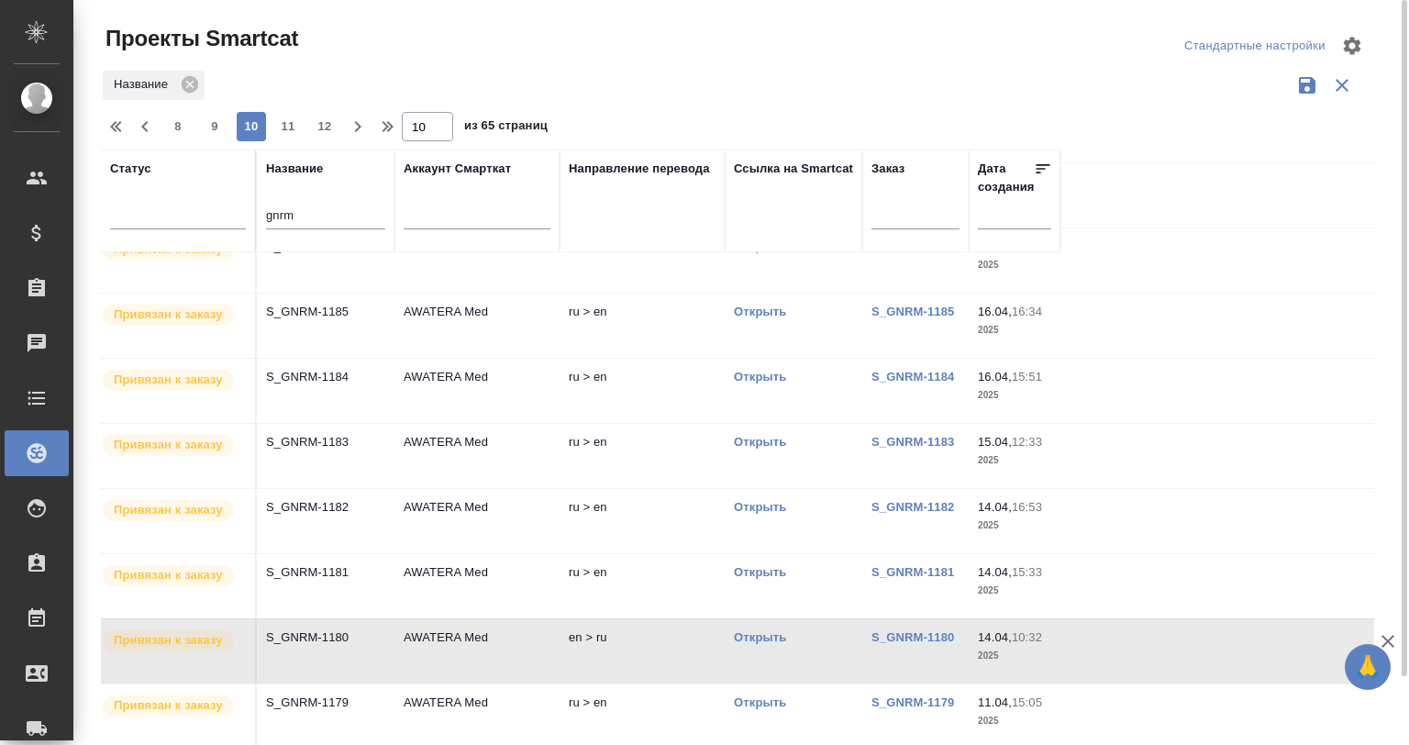
click at [315, 650] on td "S_GNRM-1180" at bounding box center [326, 651] width 138 height 64
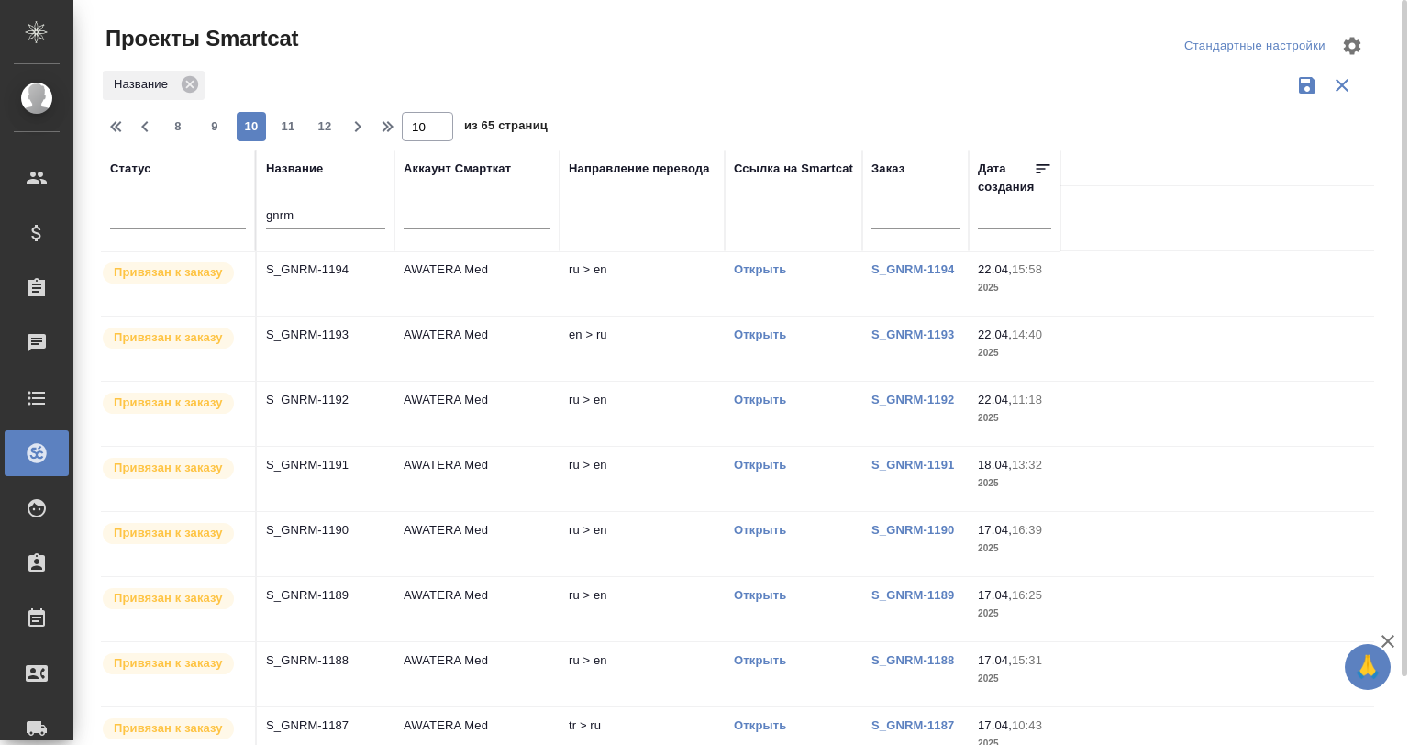
scroll to position [0, 0]
click at [309, 216] on input "gnrm" at bounding box center [325, 216] width 119 height 23
drag, startPoint x: 317, startPoint y: 206, endPoint x: 180, endPoint y: 212, distance: 137.7
click at [180, 212] on tr "Статус Название gnrm Аккаунт Смарткат Направление перевода Ссылка на Smartcat З…" at bounding box center [581, 201] width 960 height 103
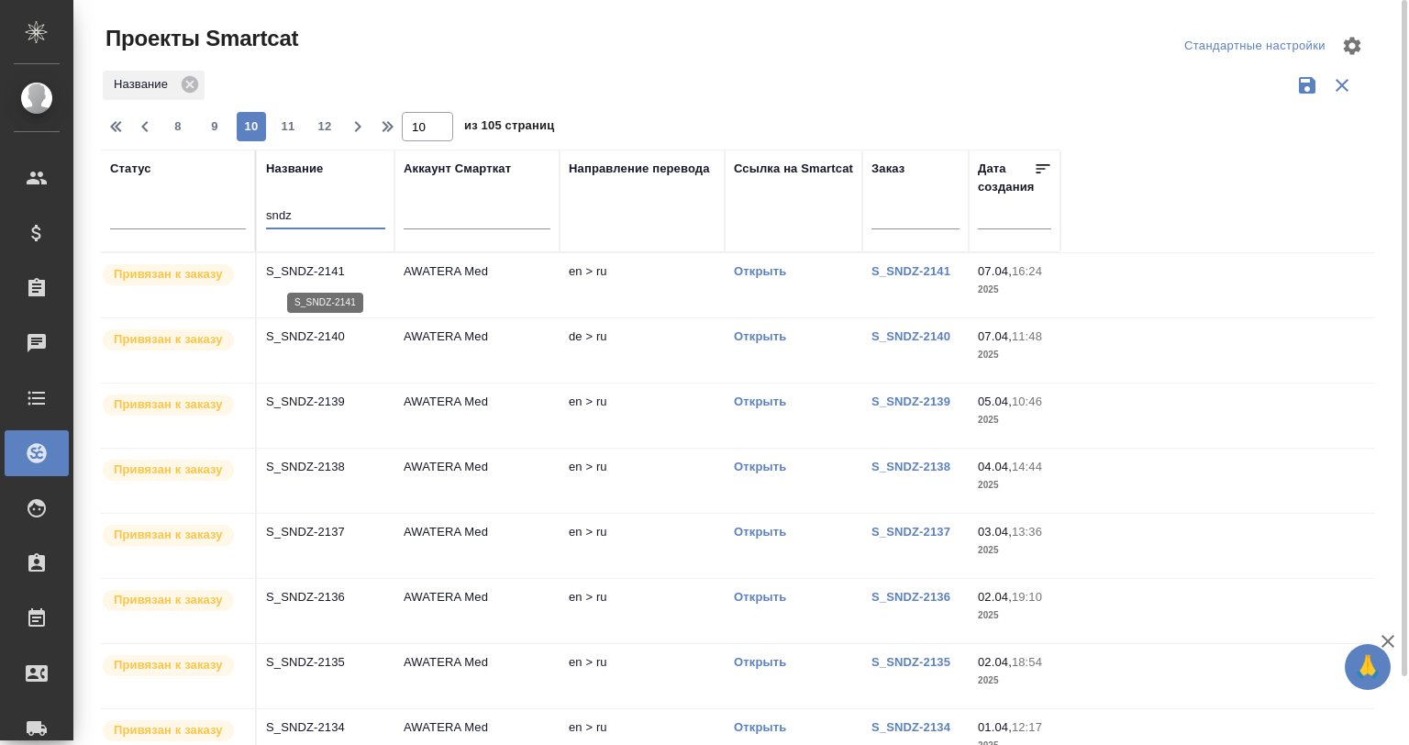
type input "sndz"
click at [319, 268] on p "S_SNDZ-2141" at bounding box center [325, 271] width 119 height 18
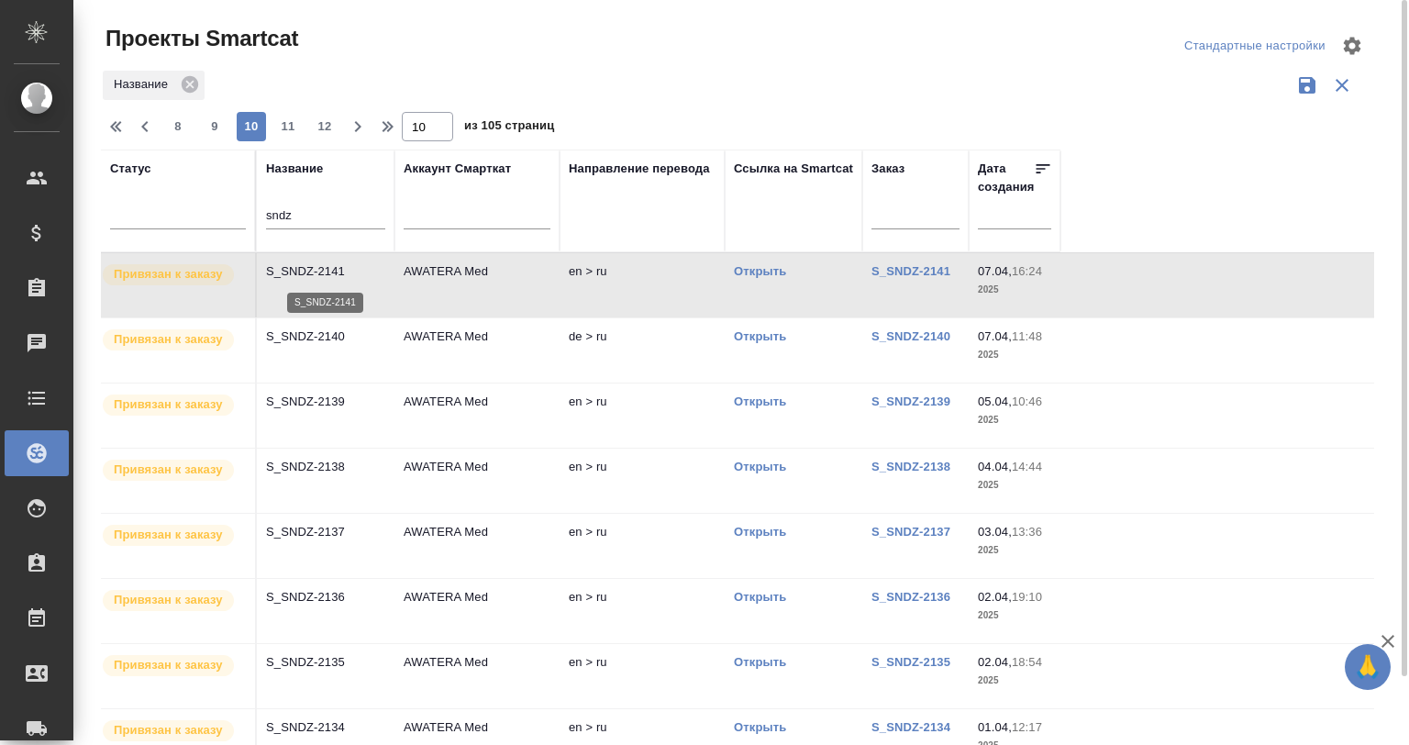
click at [319, 268] on p "S_SNDZ-2141" at bounding box center [325, 271] width 119 height 18
click at [139, 126] on icon "button" at bounding box center [145, 127] width 22 height 22
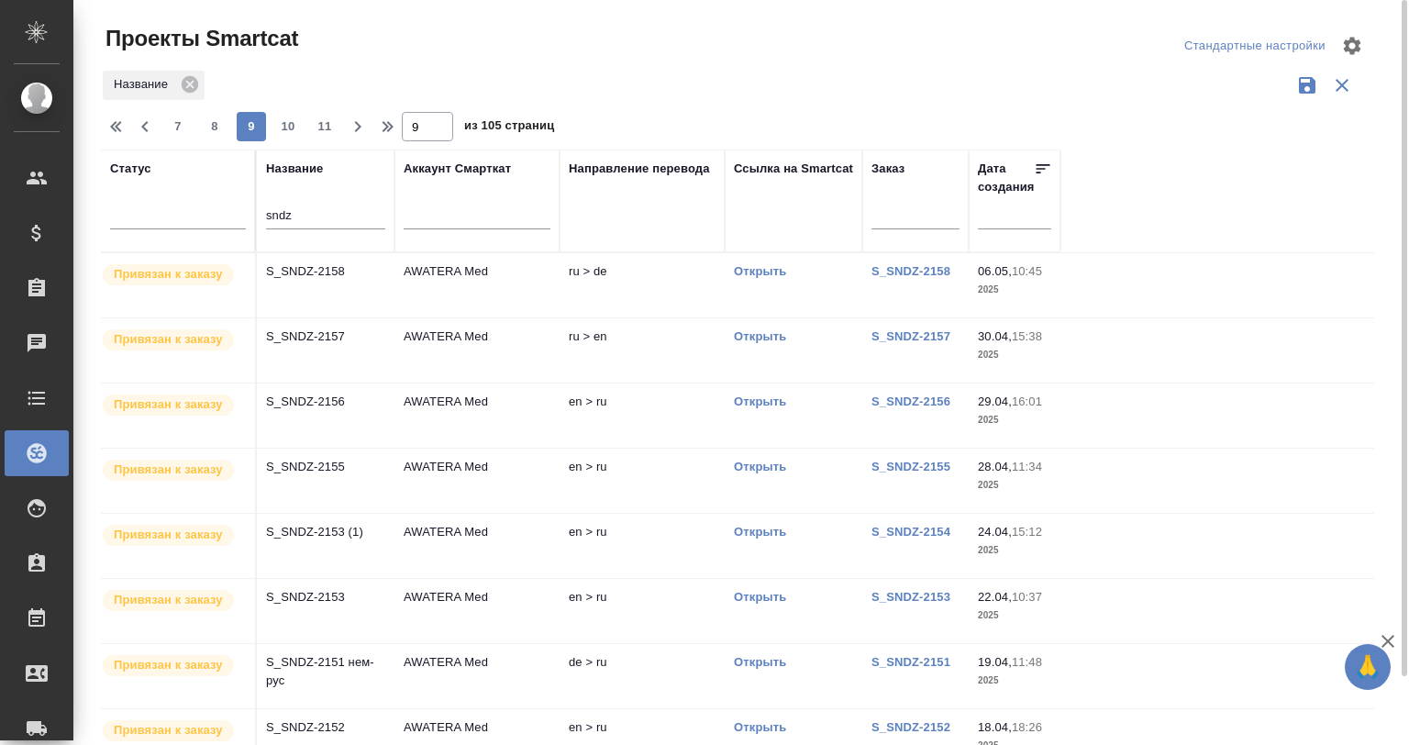
click at [161, 125] on div "7 8 9 10 11" at bounding box center [251, 126] width 183 height 29
click at [182, 124] on span "7" at bounding box center [177, 126] width 29 height 18
click at [182, 124] on span "5" at bounding box center [177, 126] width 29 height 18
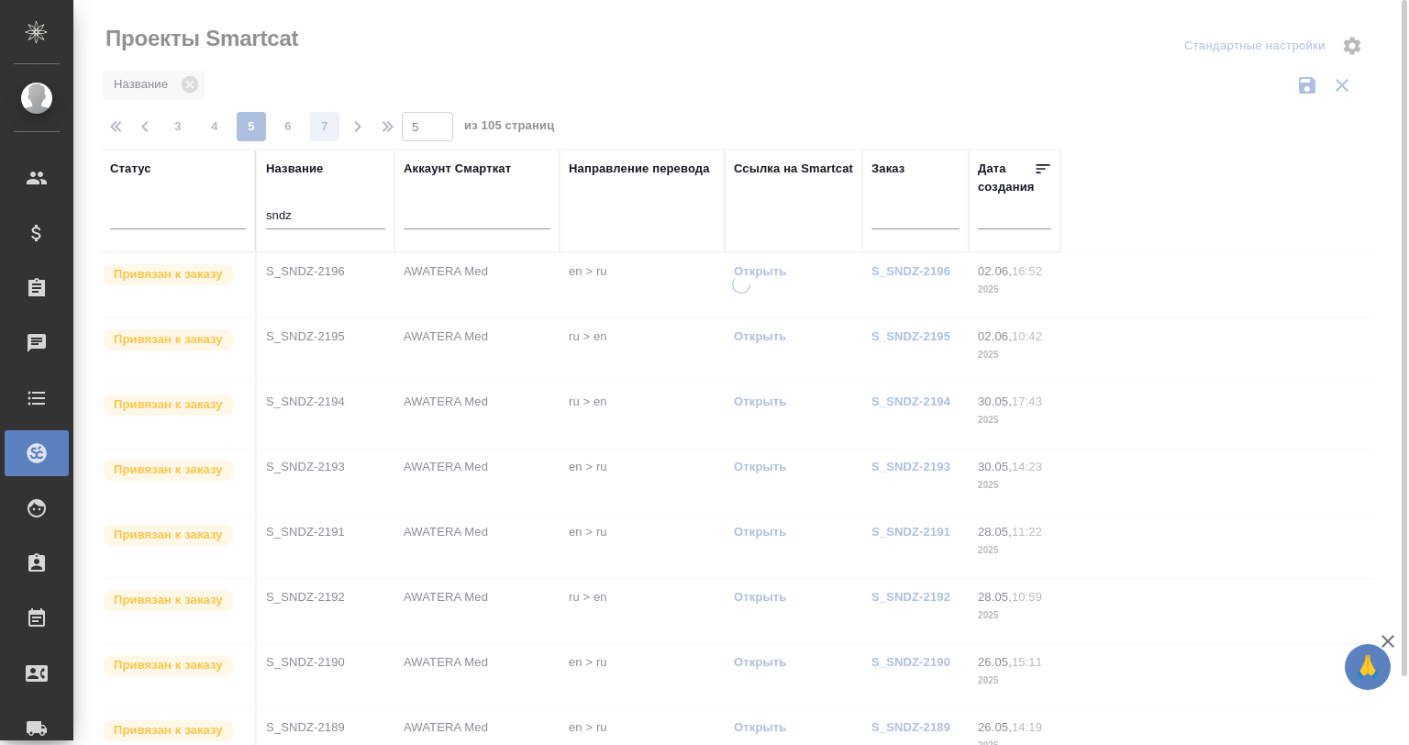
click at [182, 124] on span "3" at bounding box center [177, 126] width 29 height 18
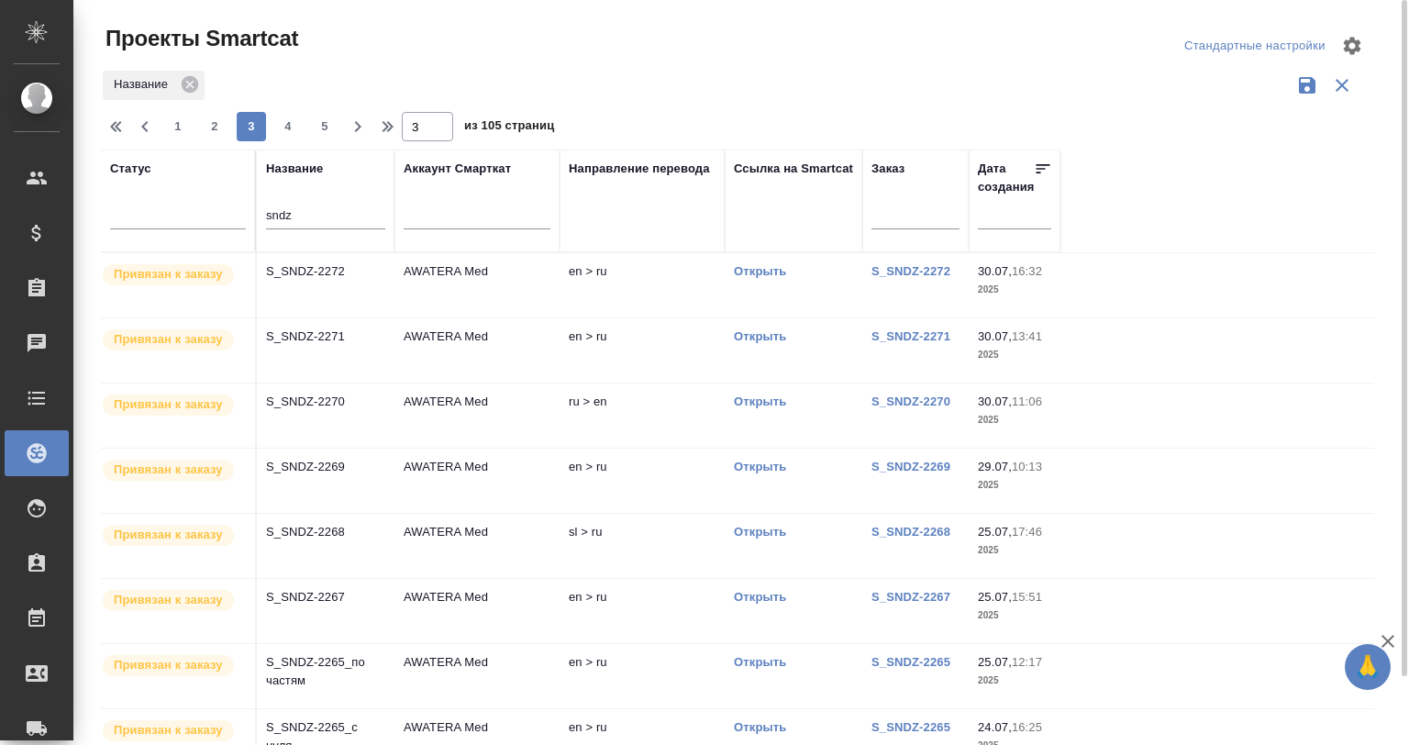
click at [172, 126] on span "1" at bounding box center [177, 126] width 29 height 18
type input "1"
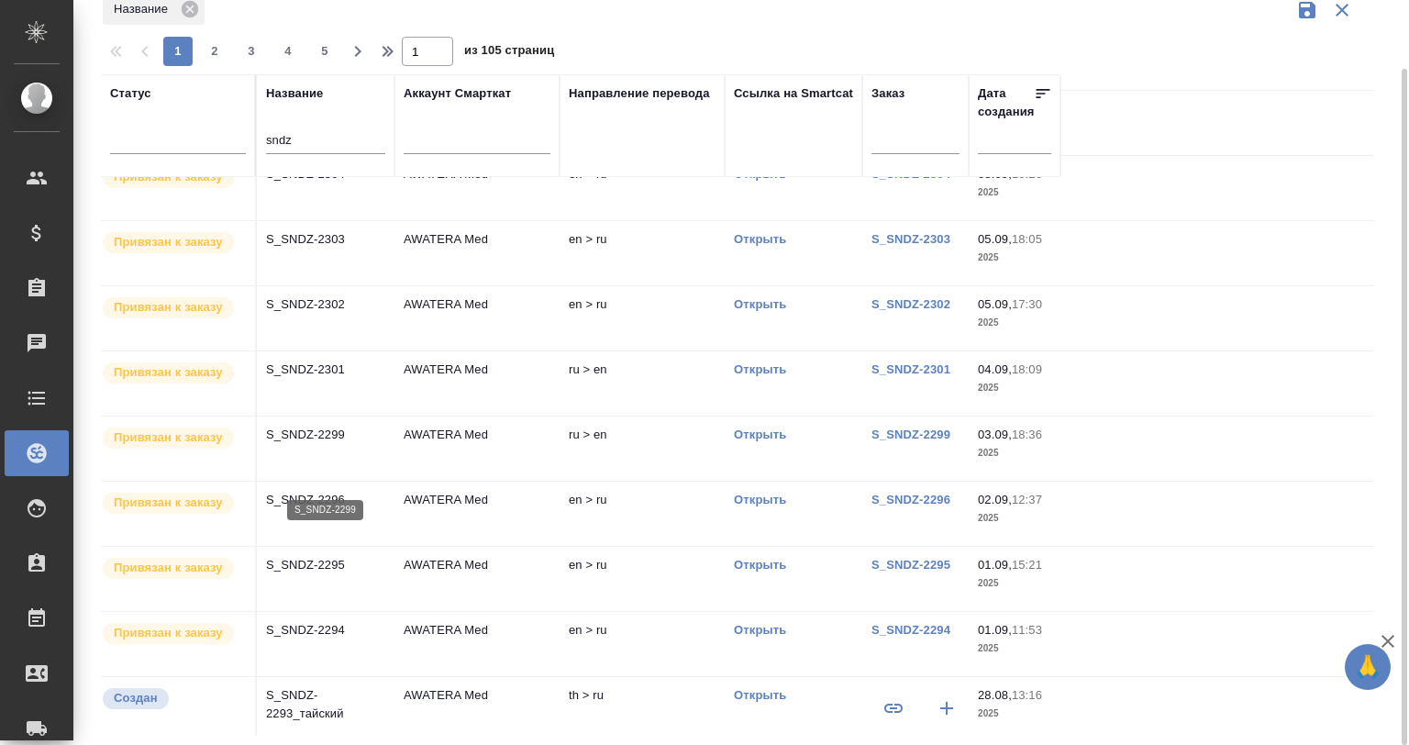
scroll to position [611, 0]
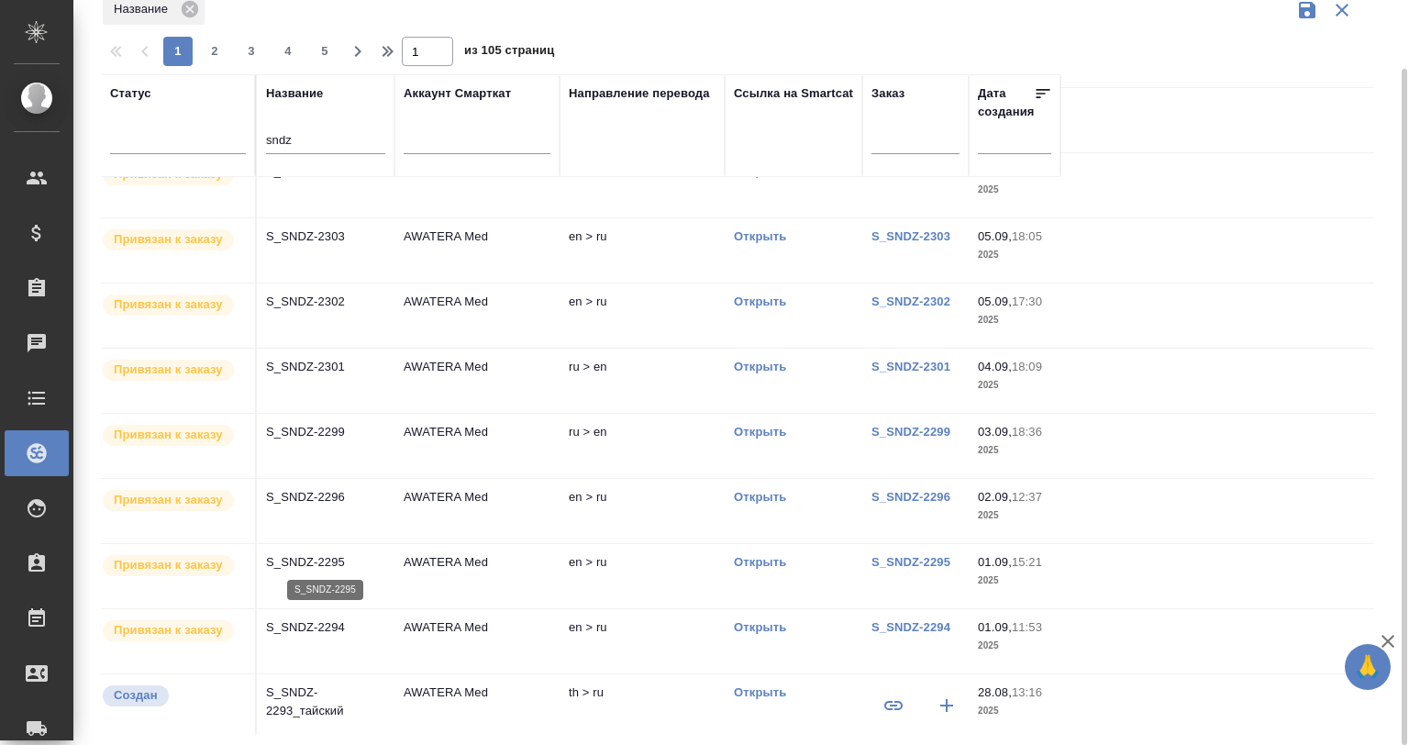
click at [319, 560] on p "S_SNDZ-2295" at bounding box center [325, 562] width 119 height 18
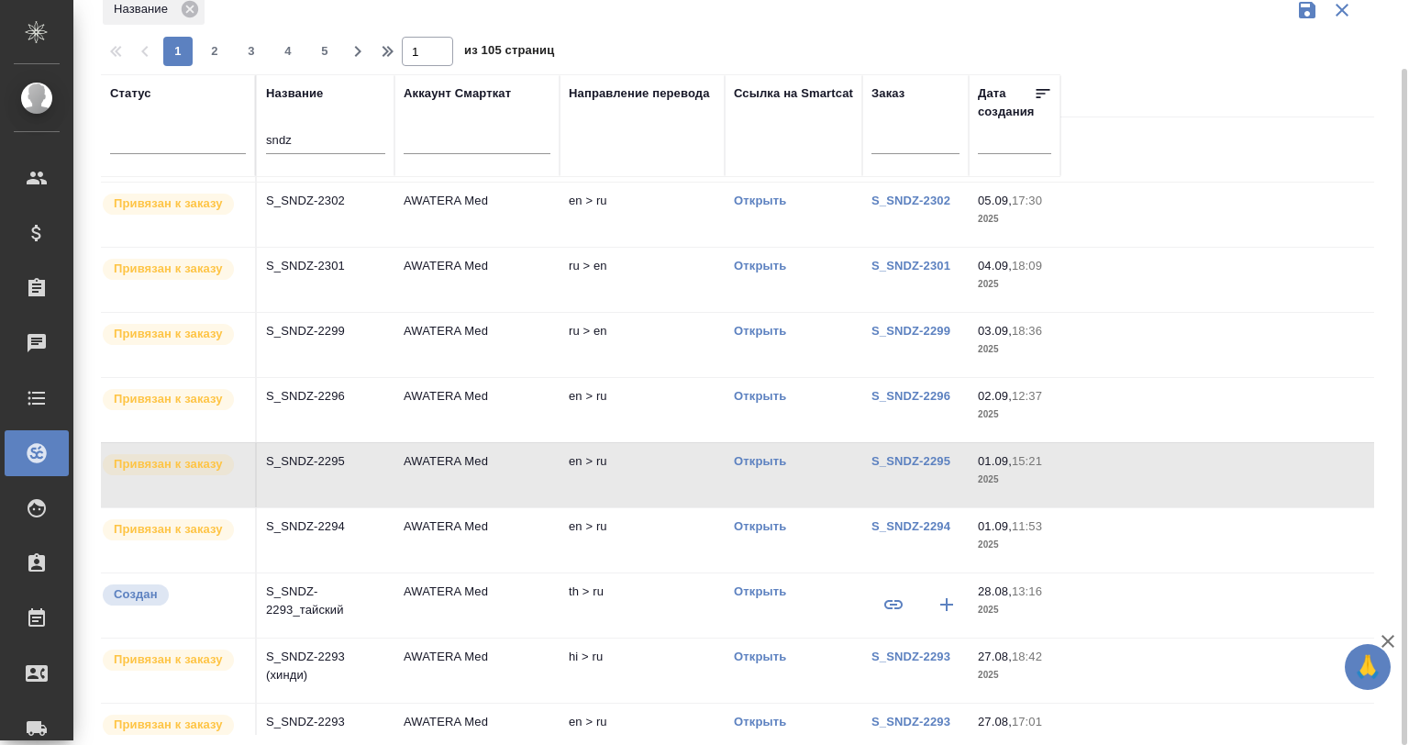
scroll to position [741, 0]
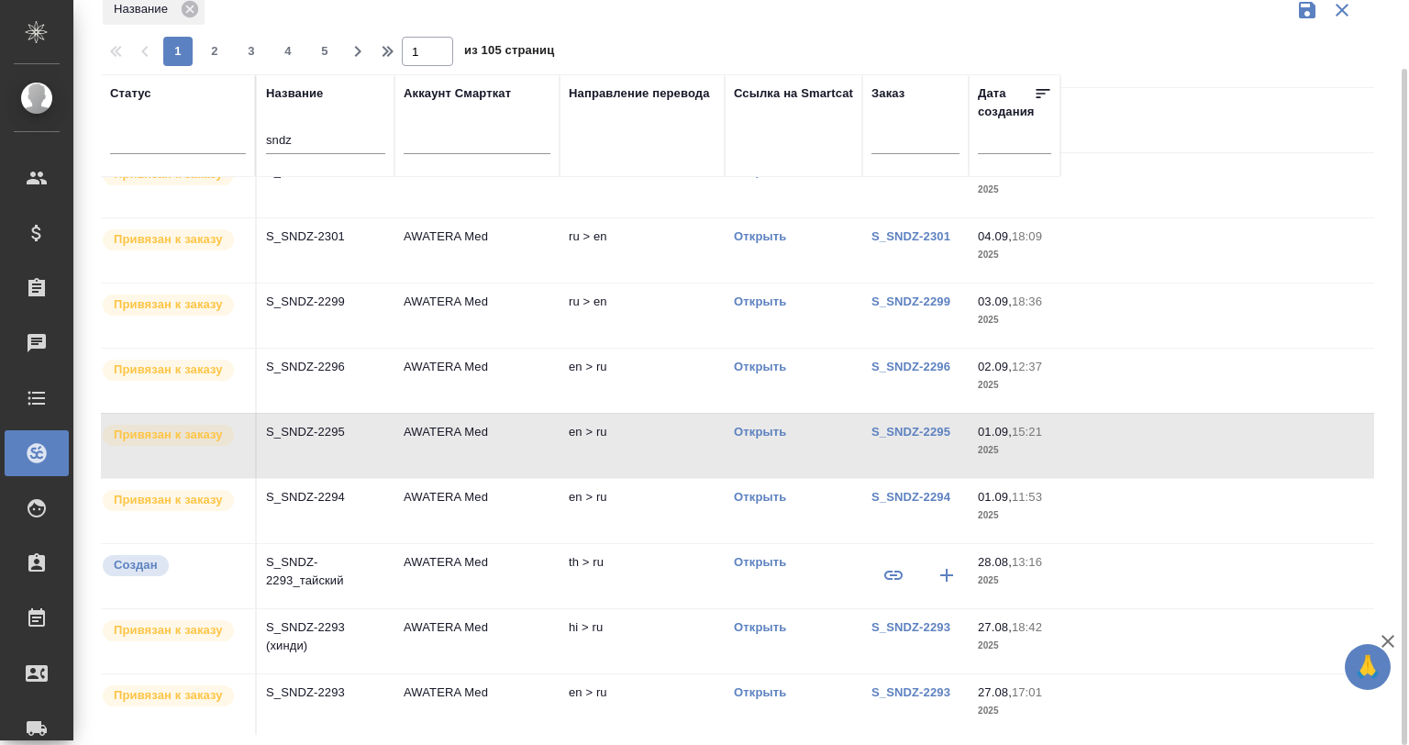
click at [371, 683] on p "S_SNDZ-2293" at bounding box center [325, 692] width 119 height 18
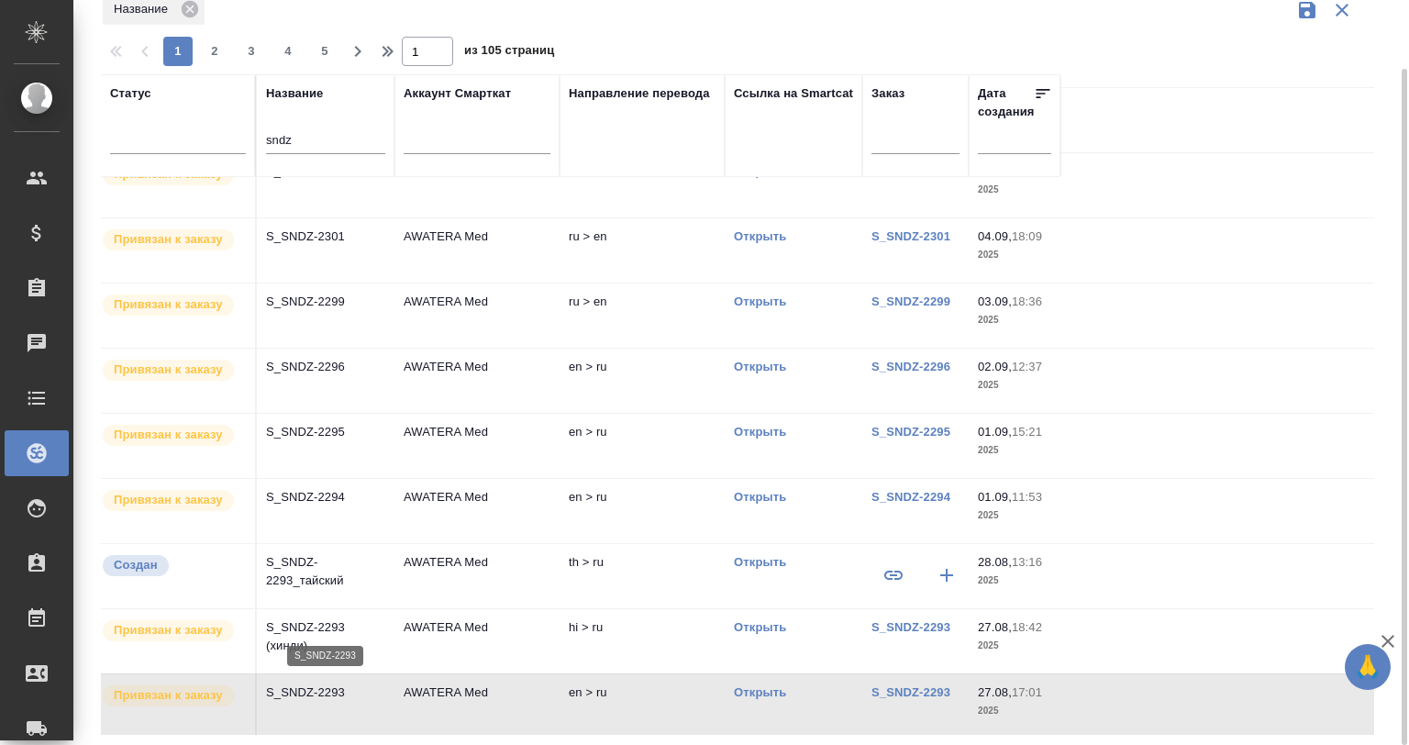
click at [371, 683] on p "S_SNDZ-2293" at bounding box center [325, 692] width 119 height 18
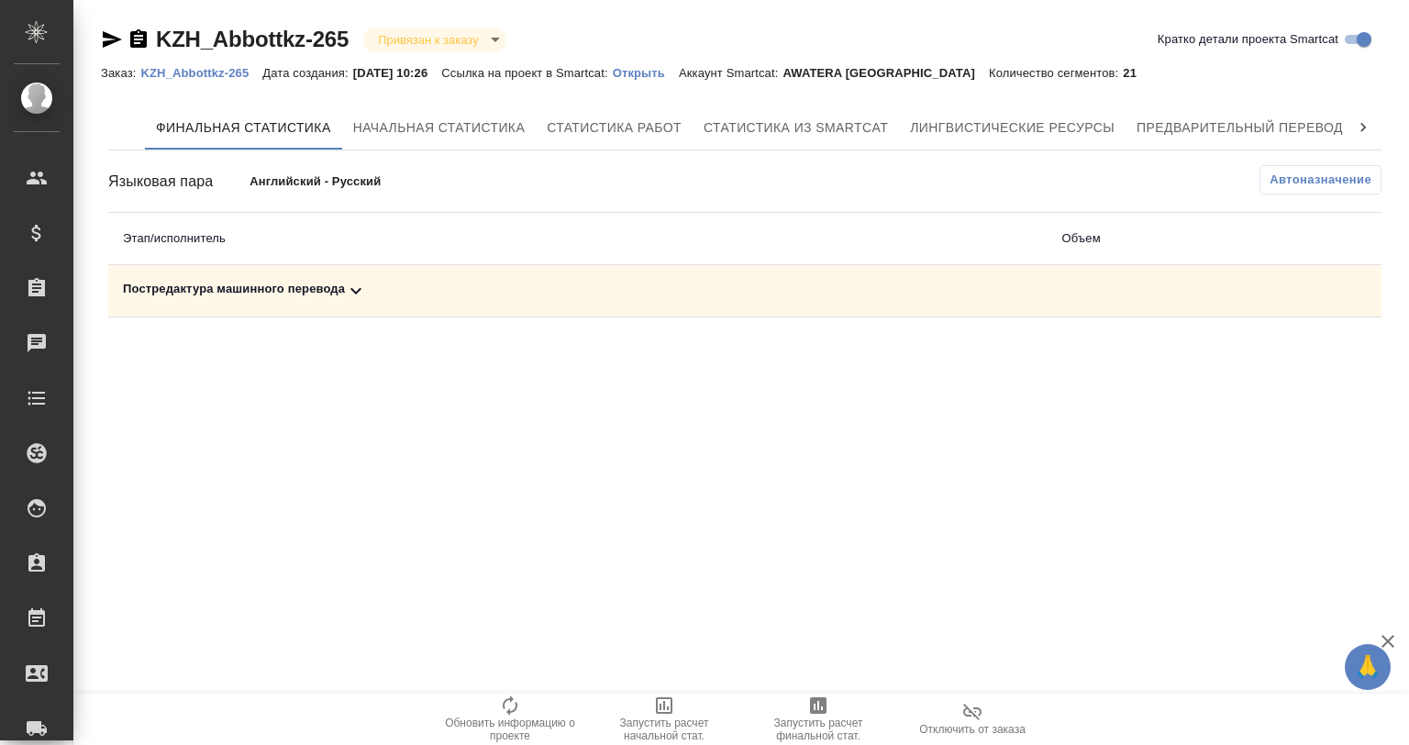
click at [343, 290] on div "Постредактура машинного перевода" at bounding box center [578, 291] width 910 height 22
click at [343, 290] on div "Постредактура машинного перевода" at bounding box center [445, 291] width 644 height 22
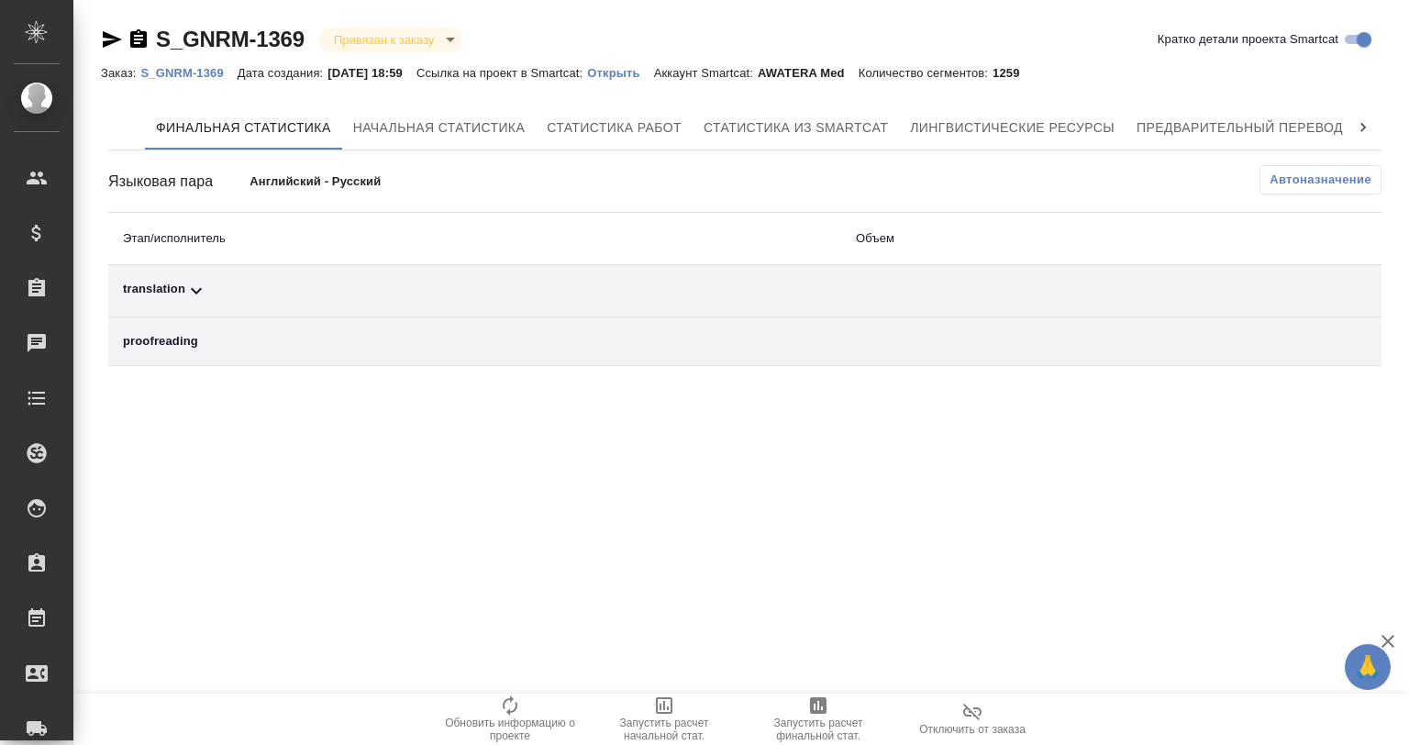
click at [194, 283] on icon at bounding box center [196, 291] width 22 height 22
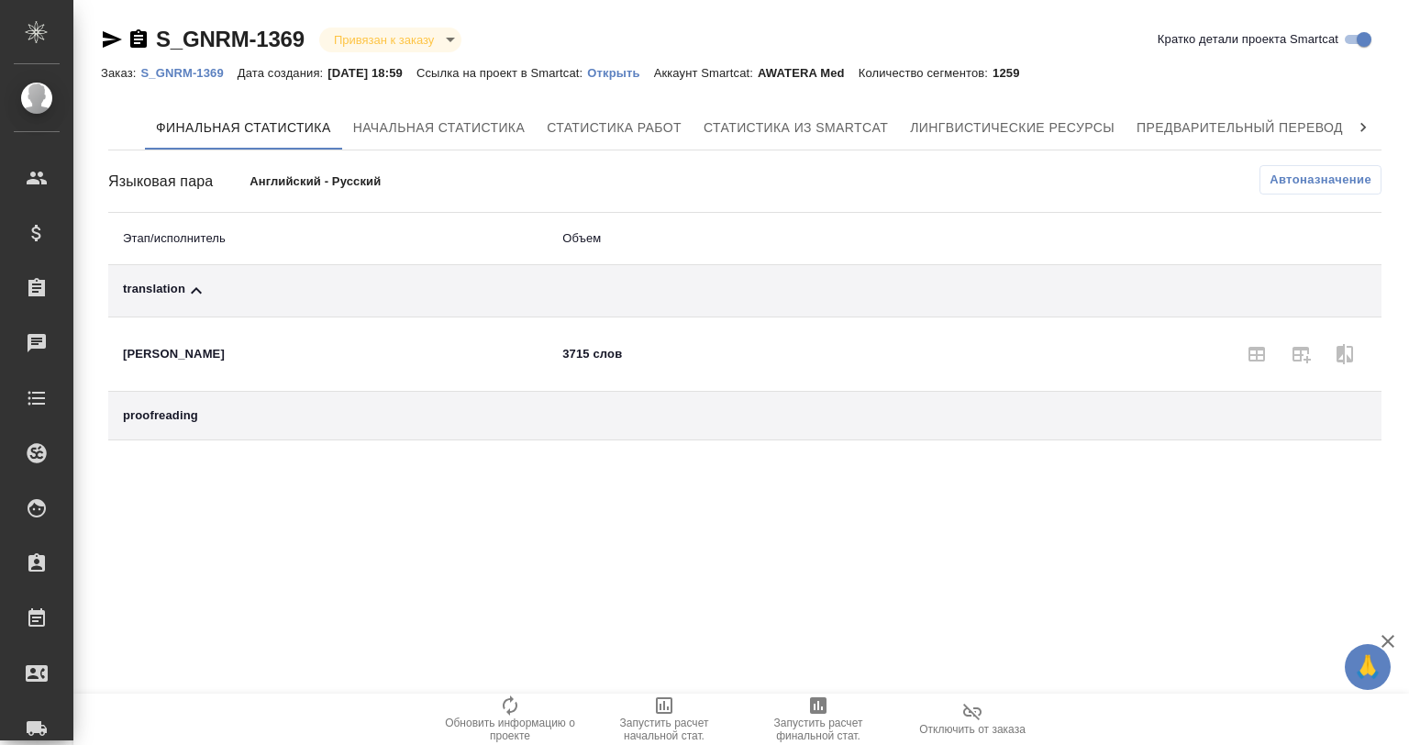
click at [193, 283] on icon at bounding box center [196, 291] width 22 height 22
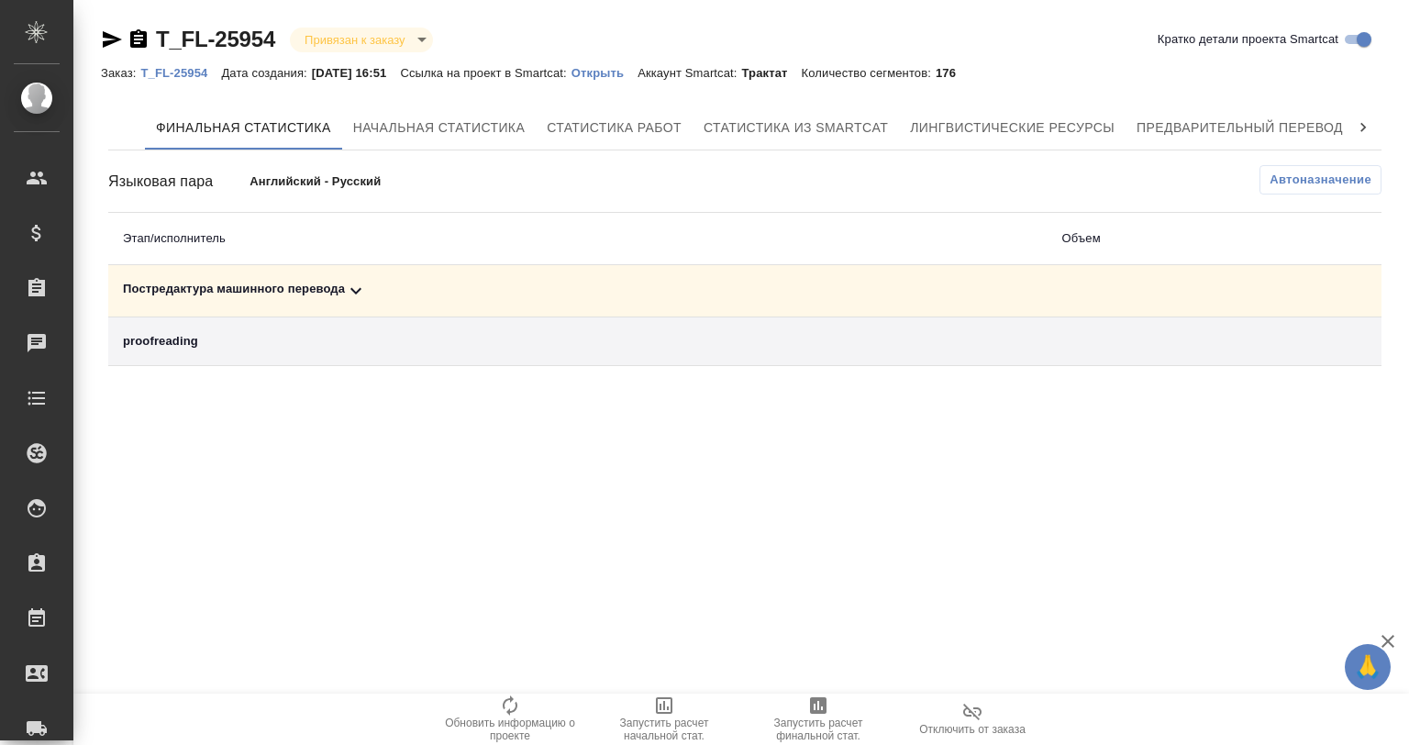
click at [305, 275] on td "Постредактура машинного перевода" at bounding box center [577, 291] width 939 height 52
drag, startPoint x: 373, startPoint y: 275, endPoint x: 355, endPoint y: 283, distance: 20.1
click at [361, 283] on td "Постредактура машинного перевода" at bounding box center [577, 291] width 939 height 52
click at [355, 283] on icon at bounding box center [356, 291] width 22 height 22
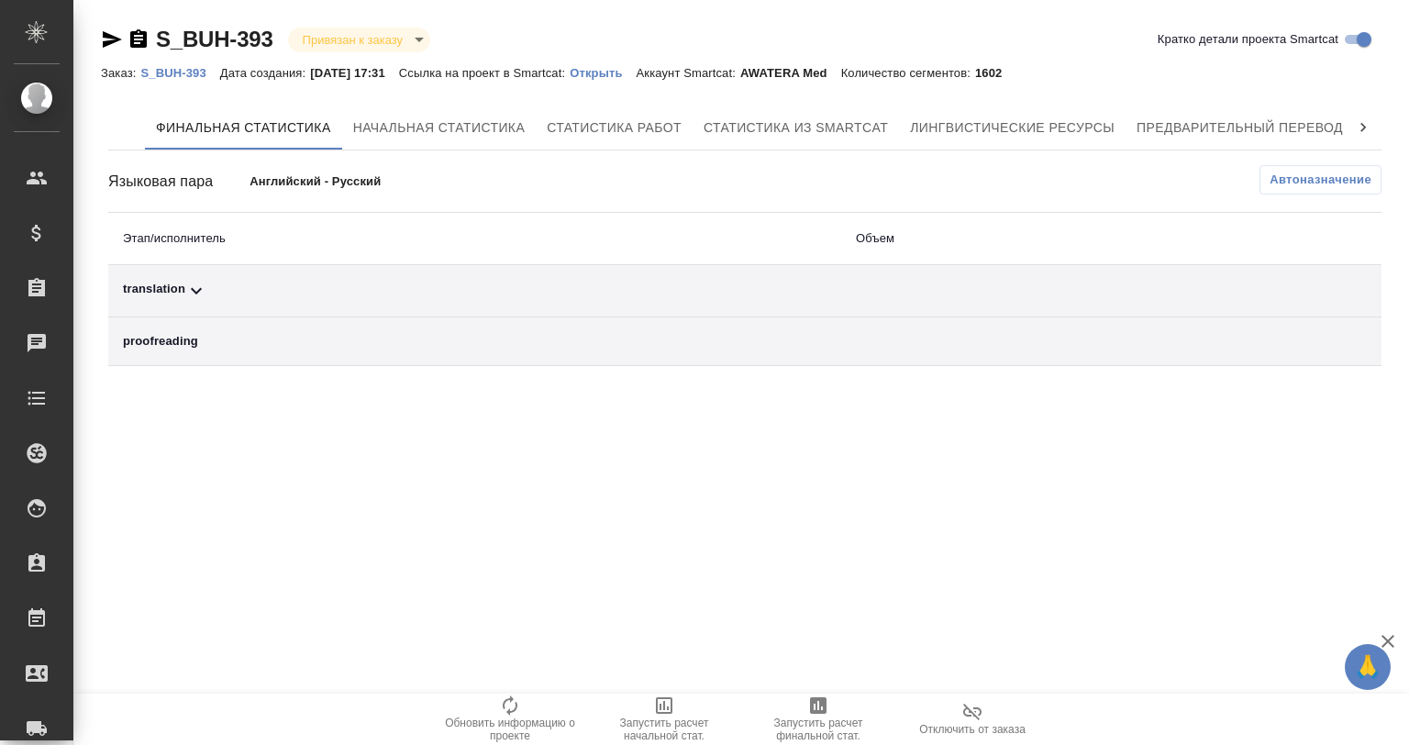
click at [198, 289] on icon at bounding box center [196, 291] width 11 height 6
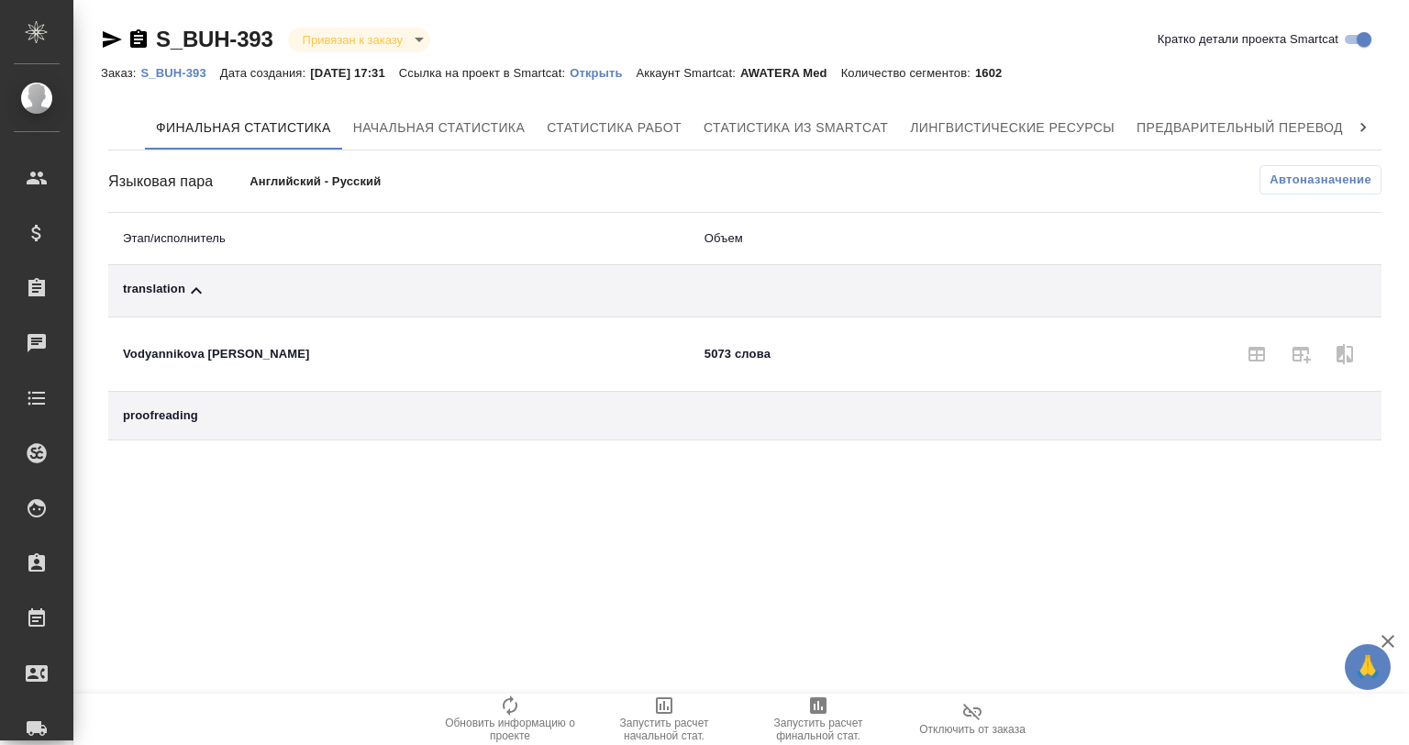
click at [200, 288] on icon at bounding box center [196, 291] width 22 height 22
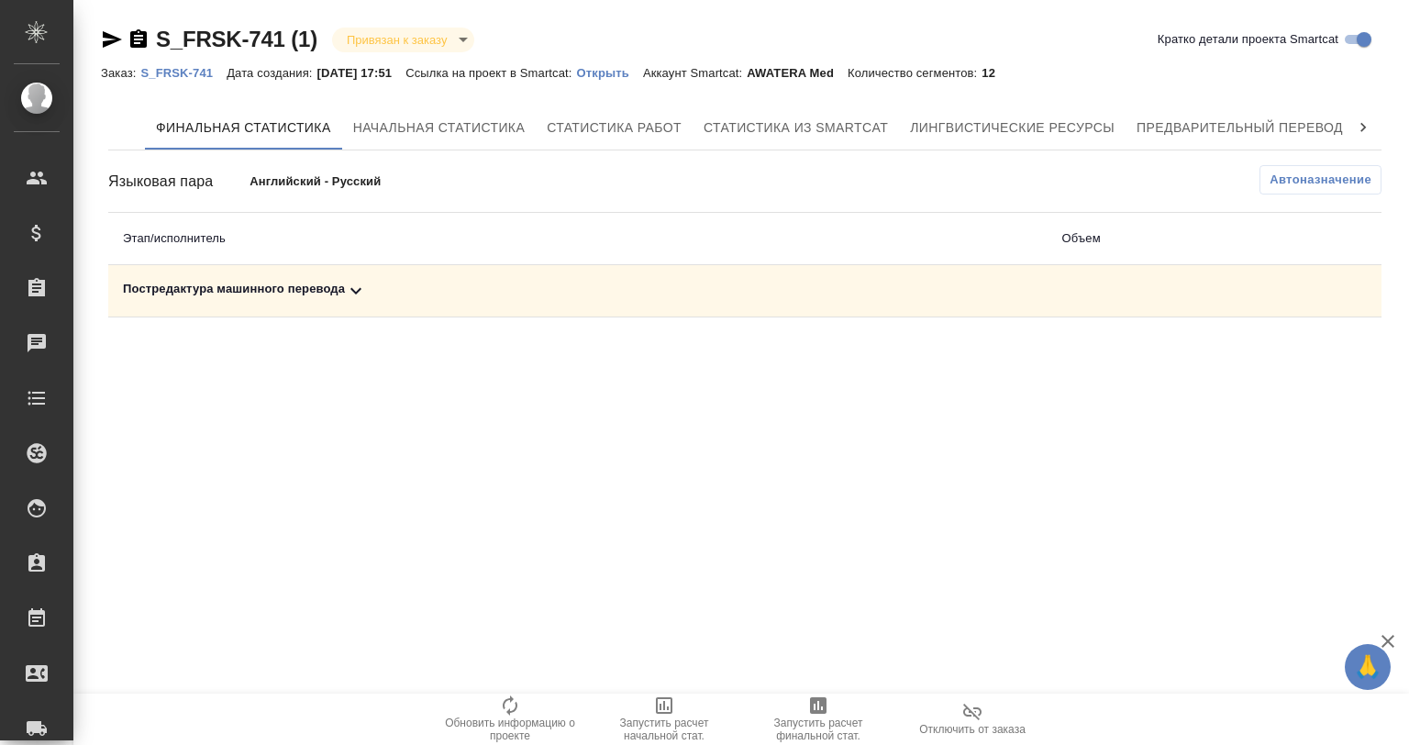
click at [341, 279] on td "Постредактура машинного перевода" at bounding box center [577, 291] width 939 height 52
click at [363, 292] on icon at bounding box center [356, 291] width 22 height 22
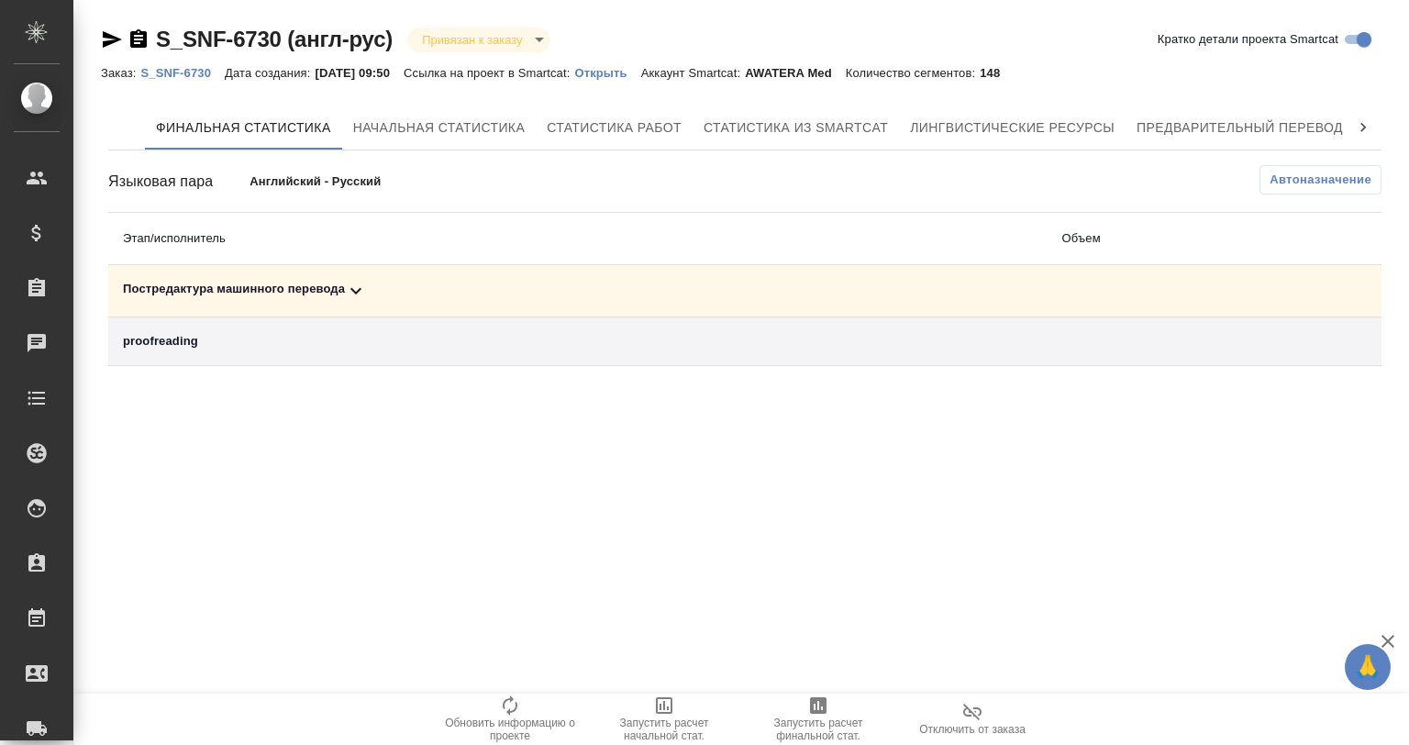
click at [340, 285] on div "Постредактура машинного перевода" at bounding box center [578, 291] width 910 height 22
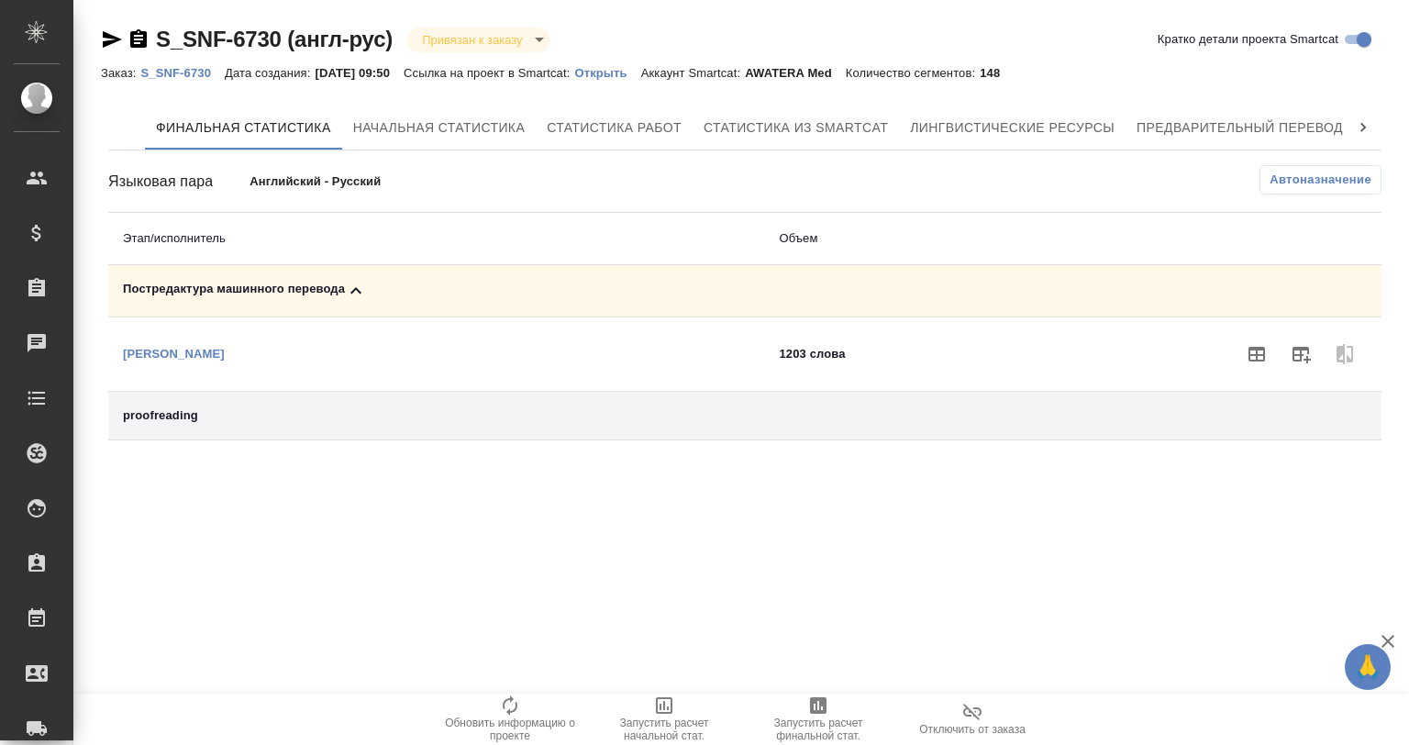
drag, startPoint x: 342, startPoint y: 285, endPoint x: 840, endPoint y: 81, distance: 538.5
click at [345, 285] on div "Постредактура машинного перевода" at bounding box center [436, 291] width 627 height 22
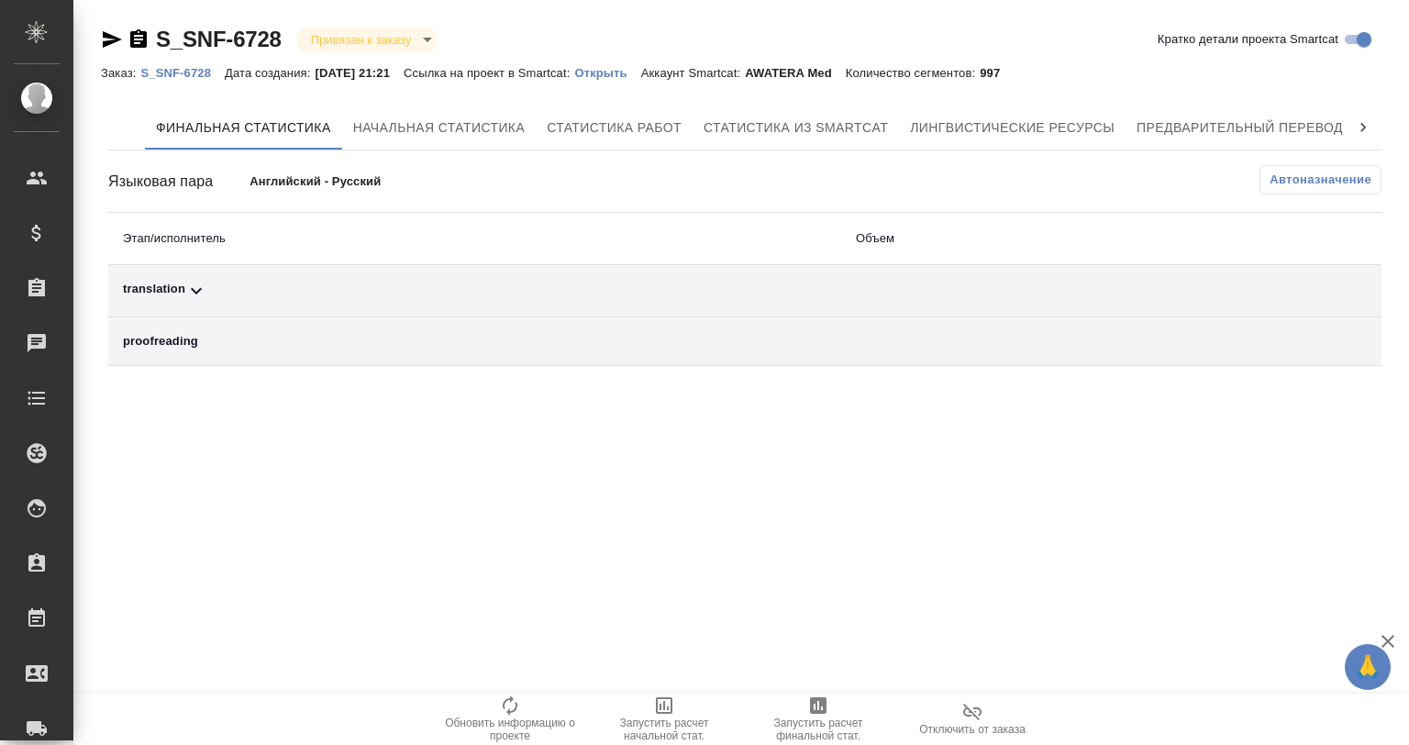
click at [187, 285] on icon at bounding box center [196, 291] width 22 height 22
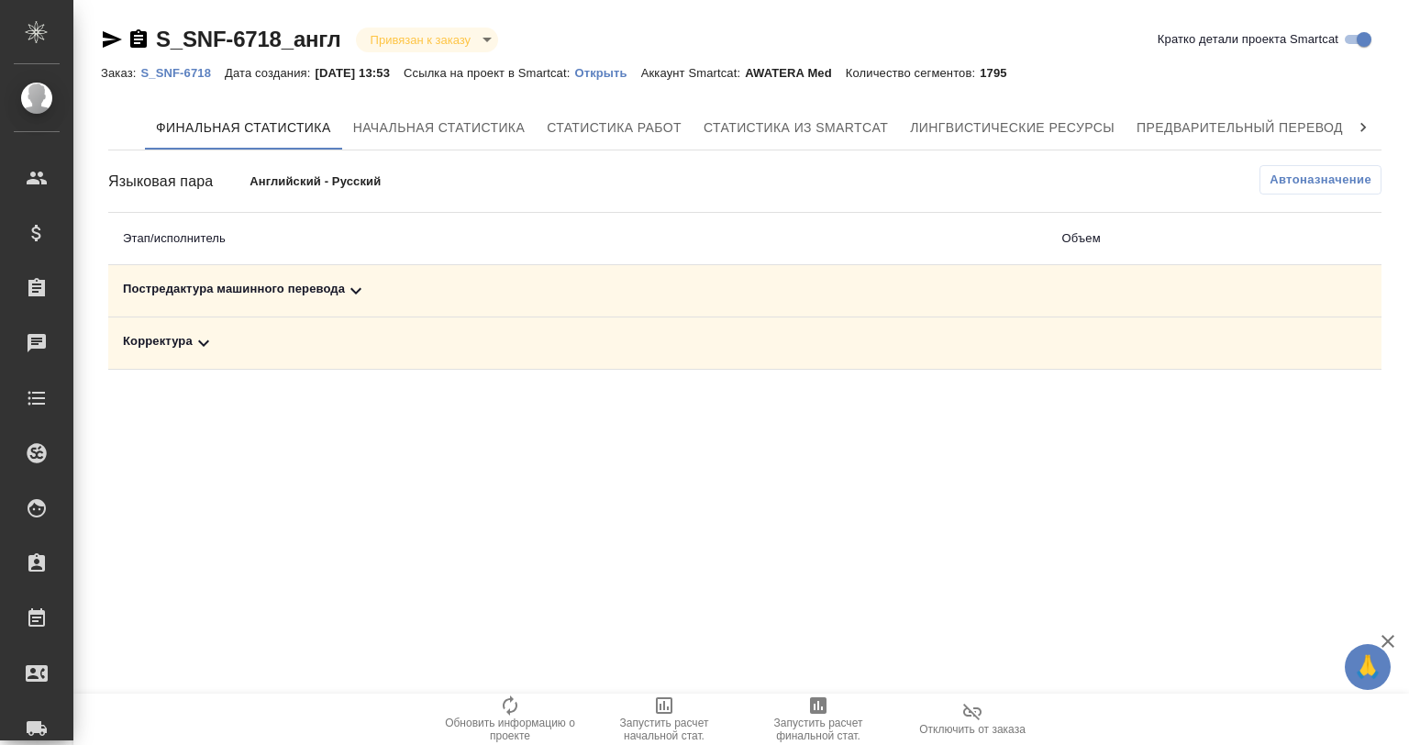
click at [357, 276] on td "Постредактура машинного перевода" at bounding box center [577, 291] width 939 height 52
click at [352, 290] on icon at bounding box center [355, 291] width 11 height 6
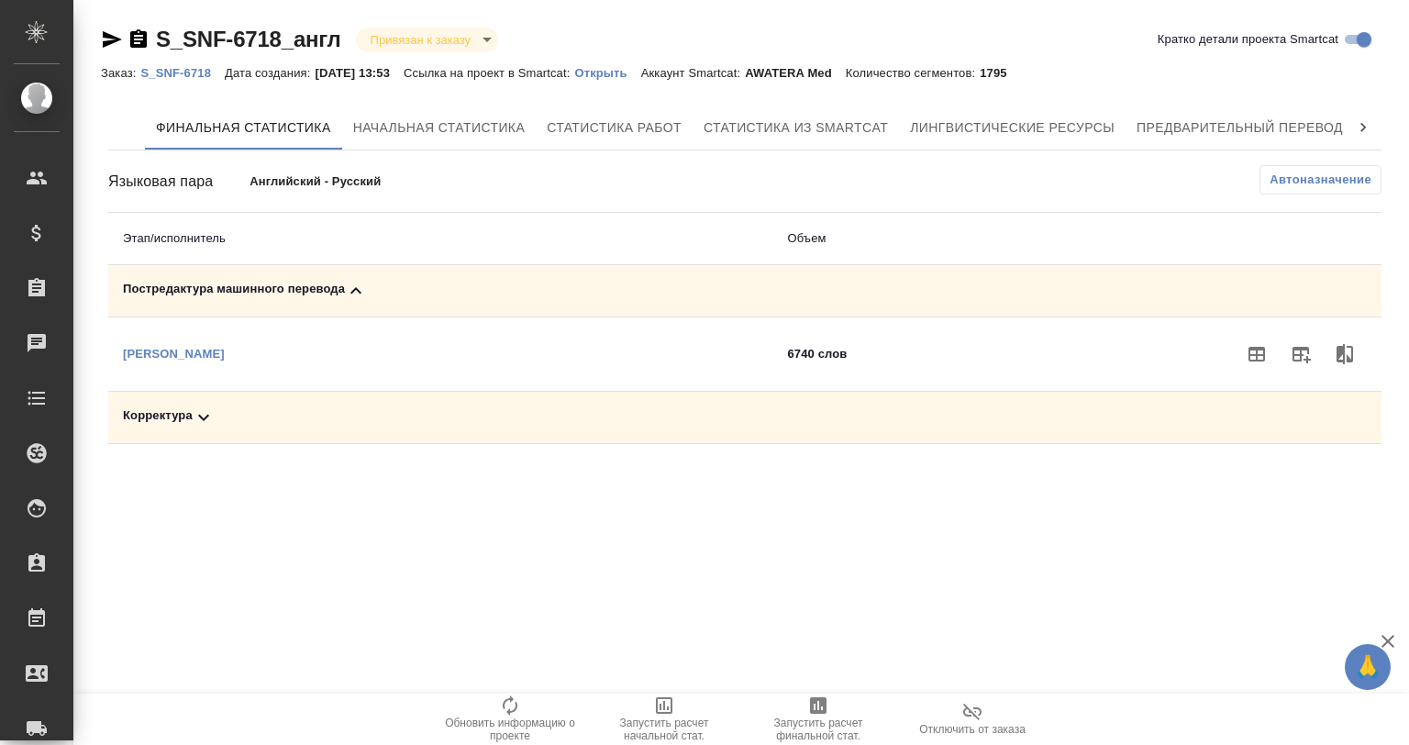
click at [352, 290] on icon at bounding box center [355, 290] width 11 height 6
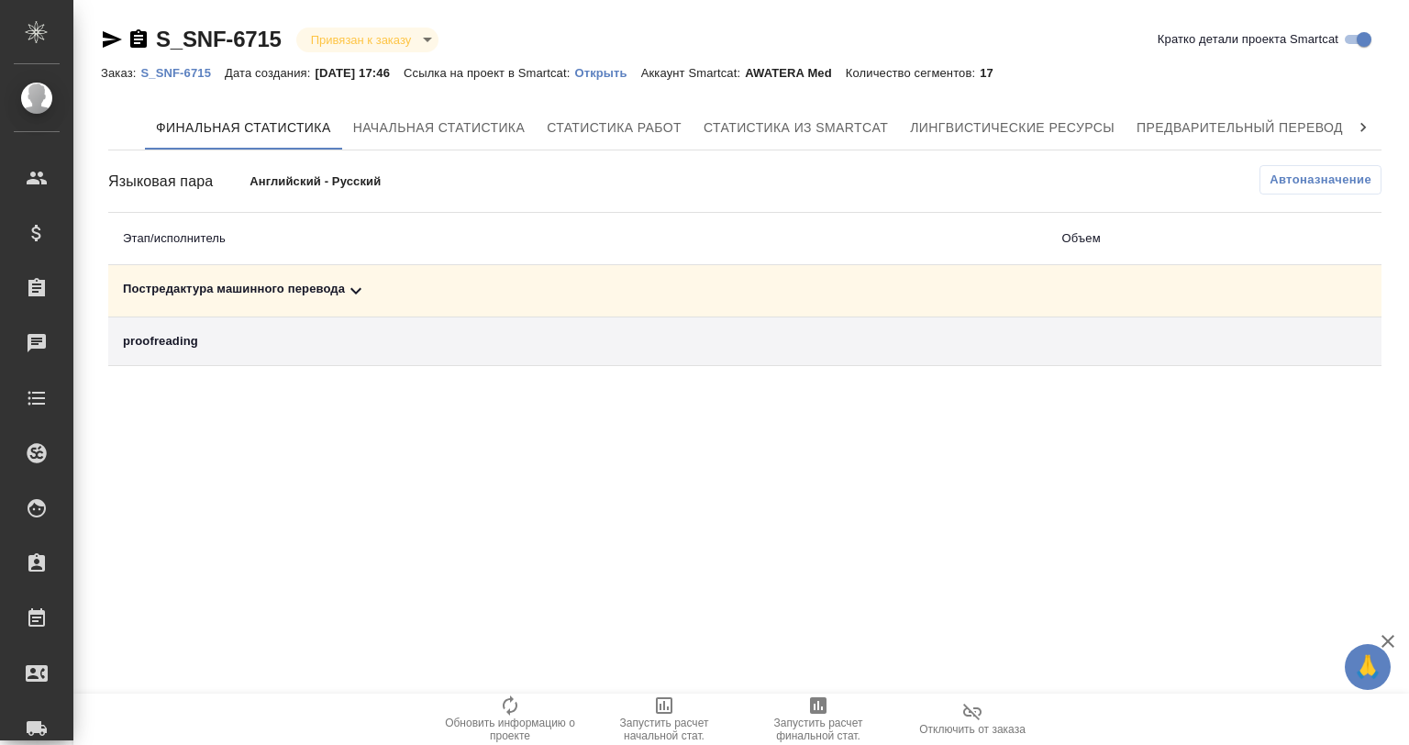
click at [361, 291] on div "Постредактура машинного перевода" at bounding box center [578, 291] width 910 height 22
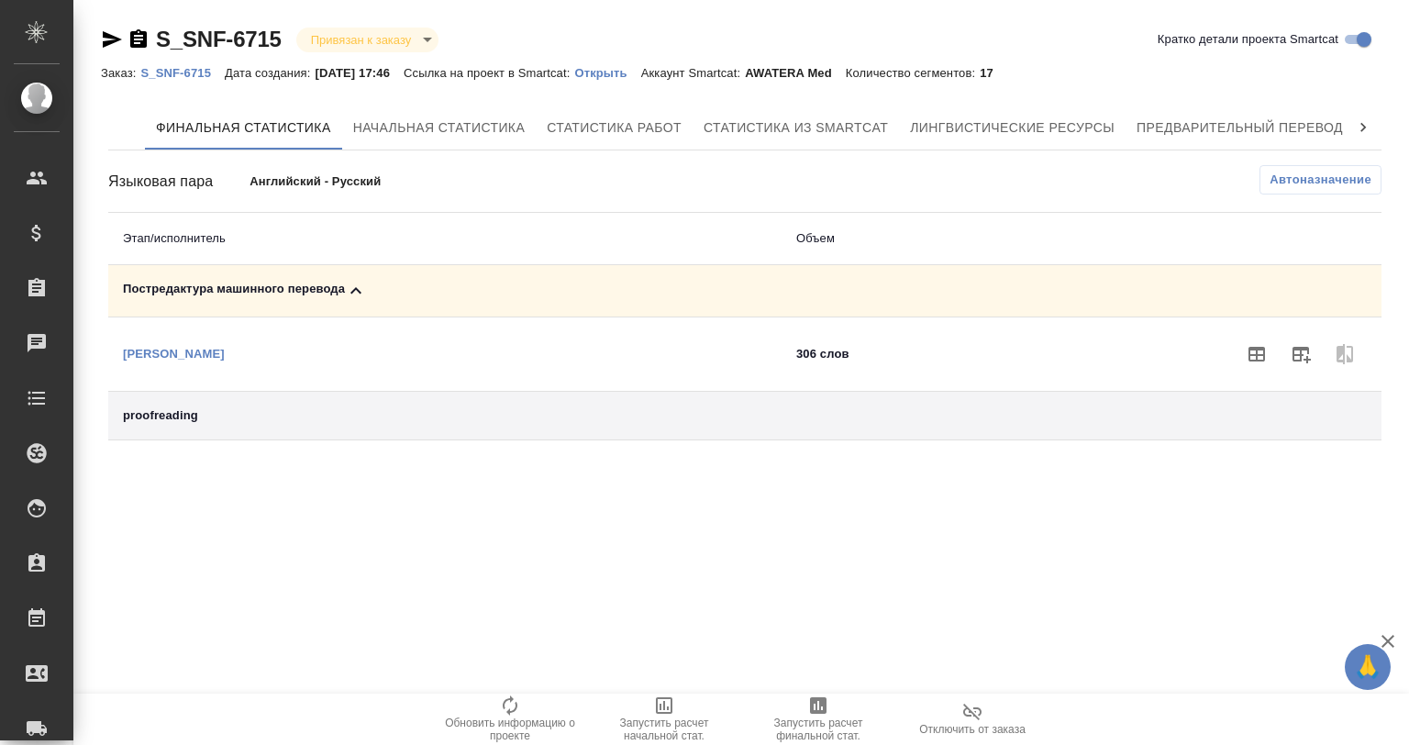
click at [345, 289] on icon at bounding box center [356, 291] width 22 height 22
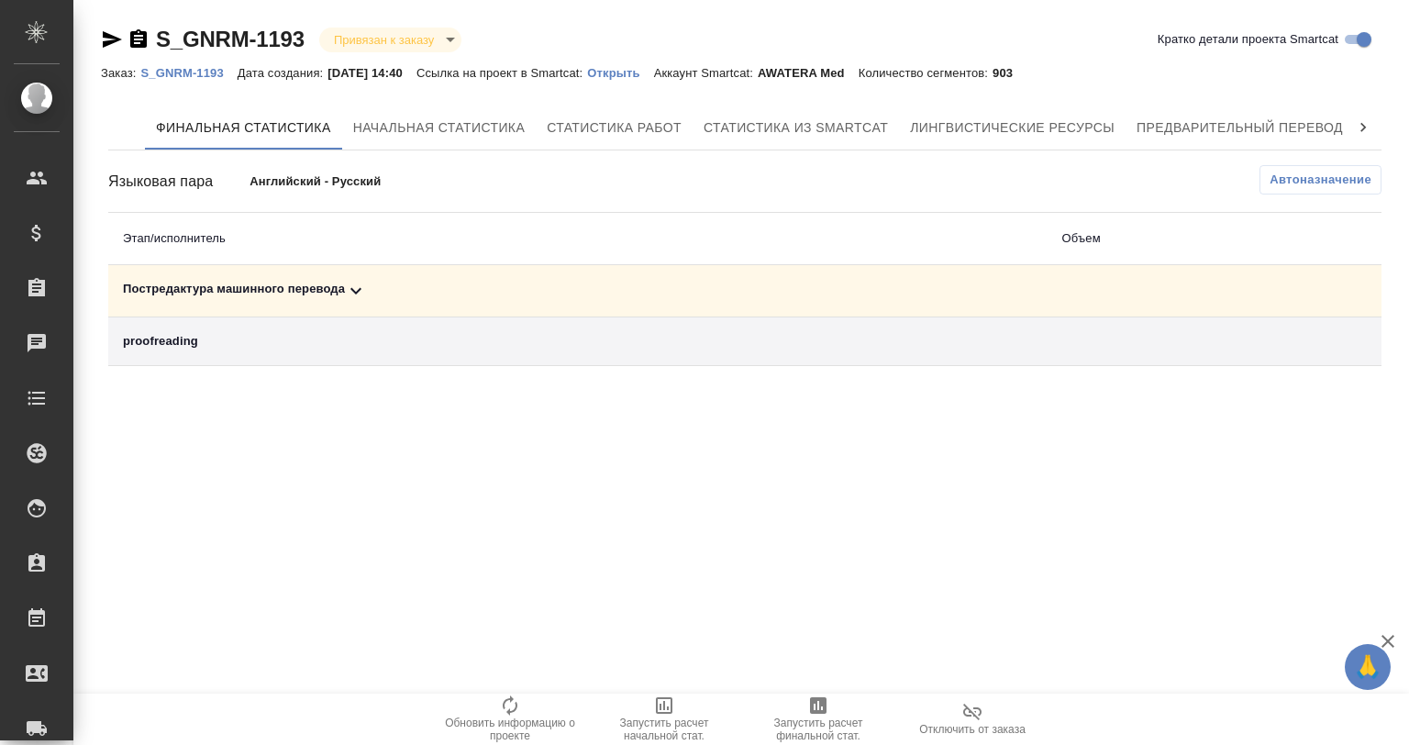
click at [355, 293] on icon at bounding box center [355, 291] width 11 height 6
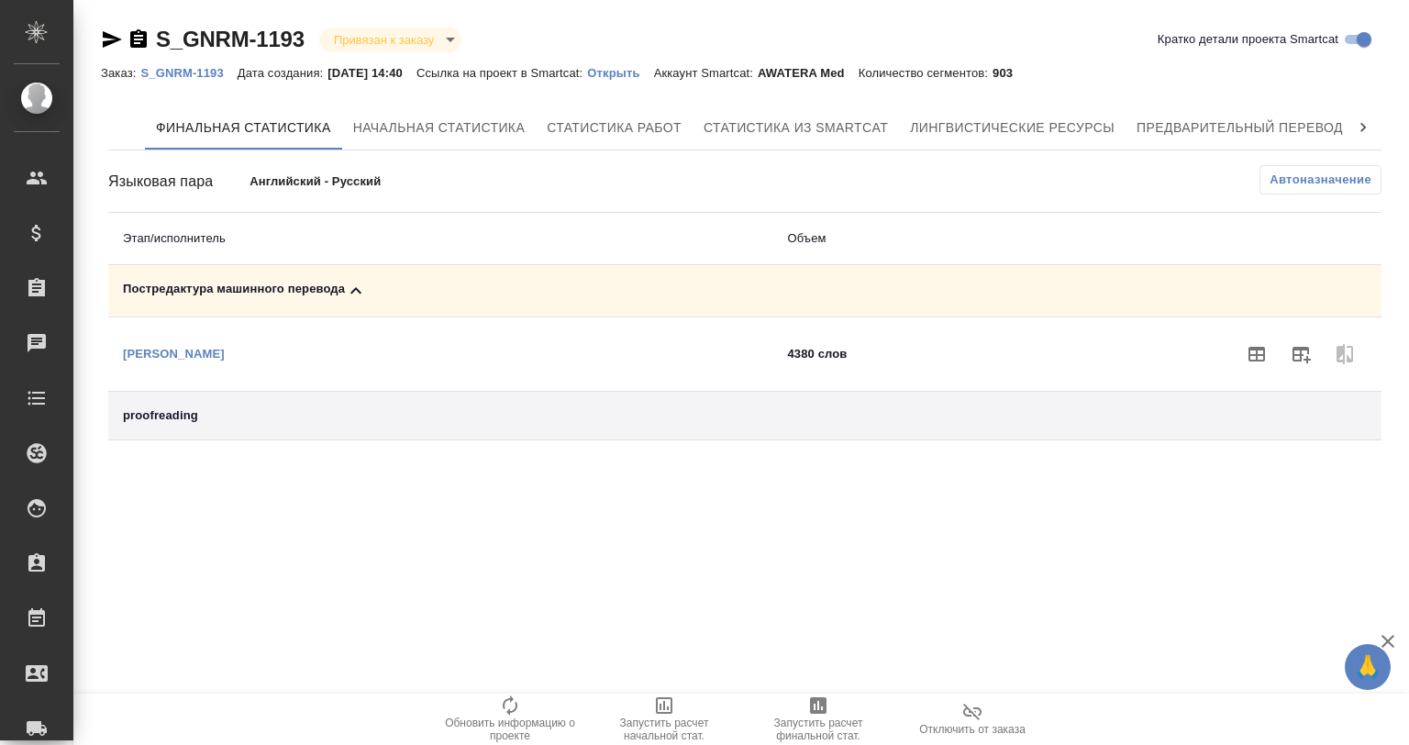
click at [352, 290] on icon at bounding box center [356, 291] width 22 height 22
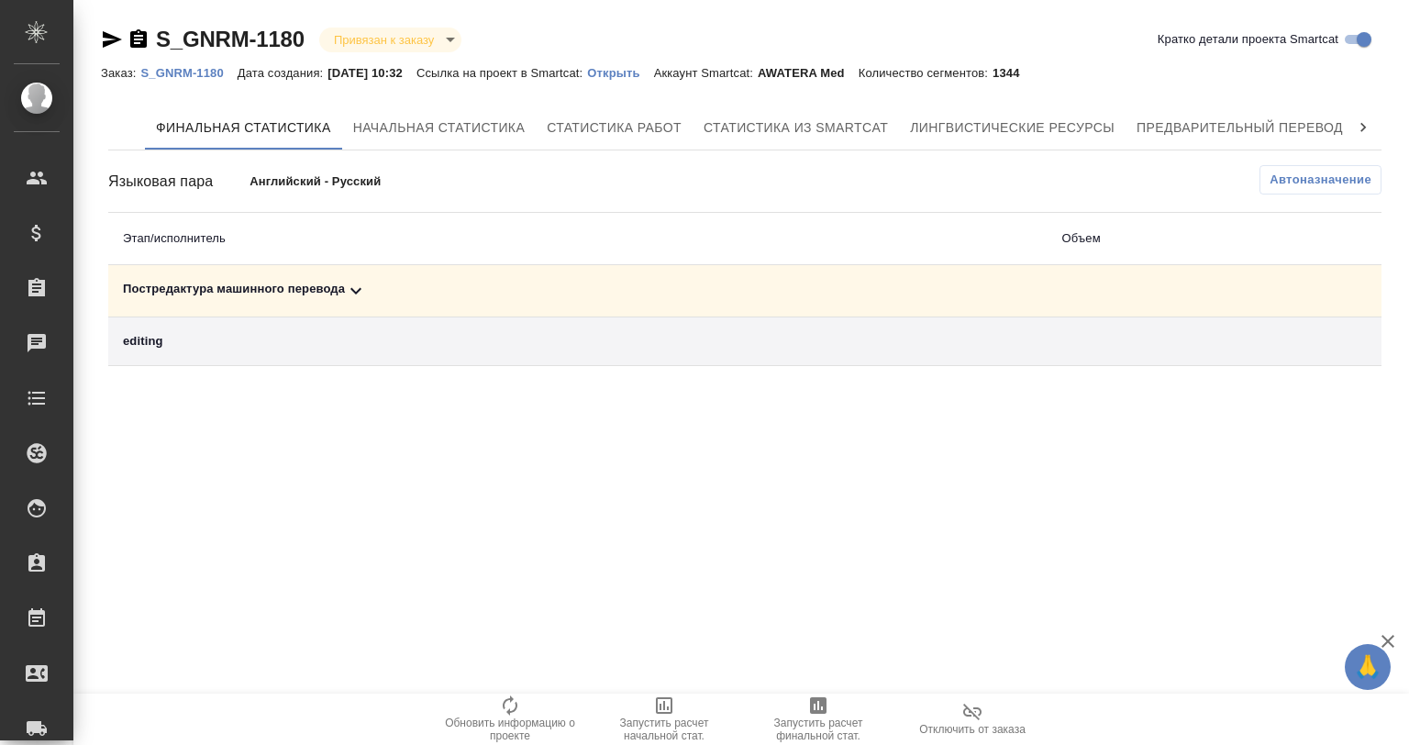
click at [347, 285] on icon at bounding box center [356, 291] width 22 height 22
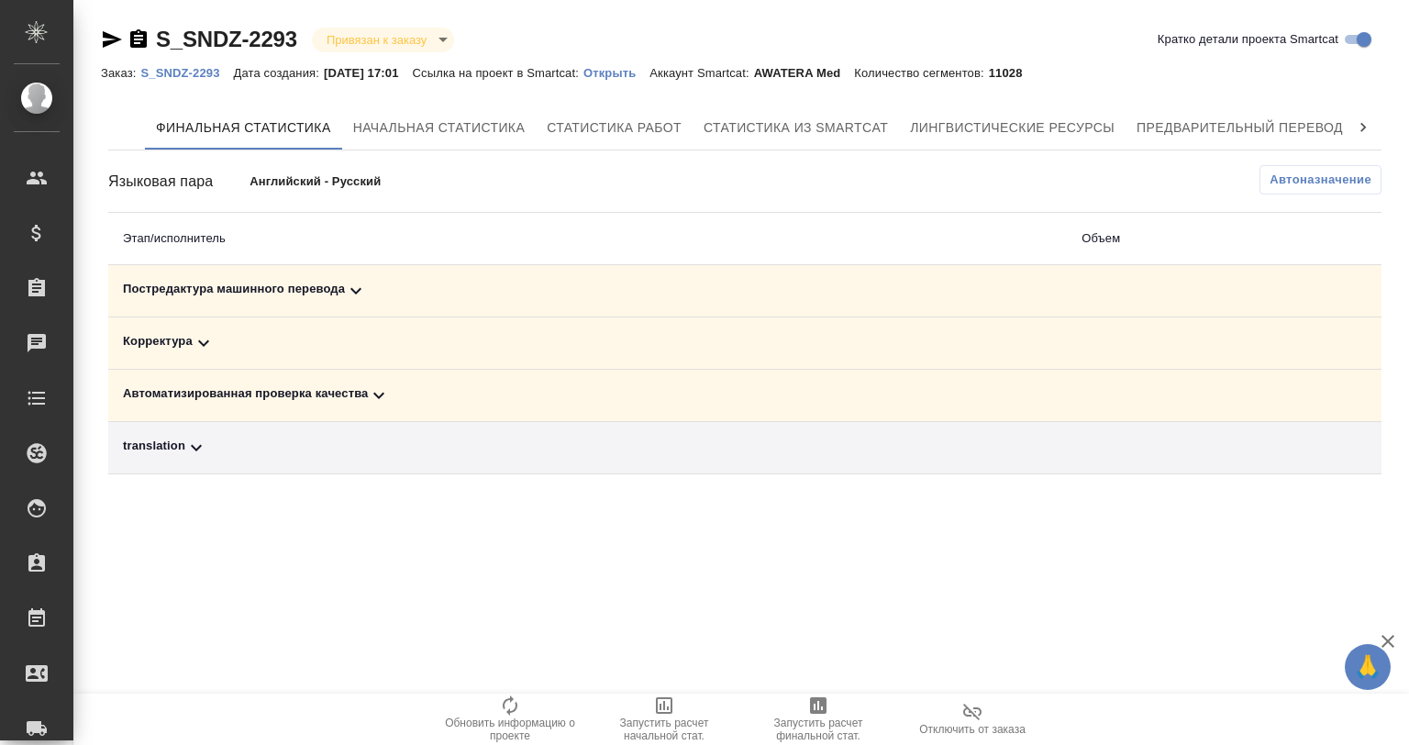
click at [349, 275] on td "Постредактура машинного перевода" at bounding box center [587, 291] width 959 height 52
click at [338, 297] on div "Постредактура машинного перевода" at bounding box center [587, 291] width 929 height 22
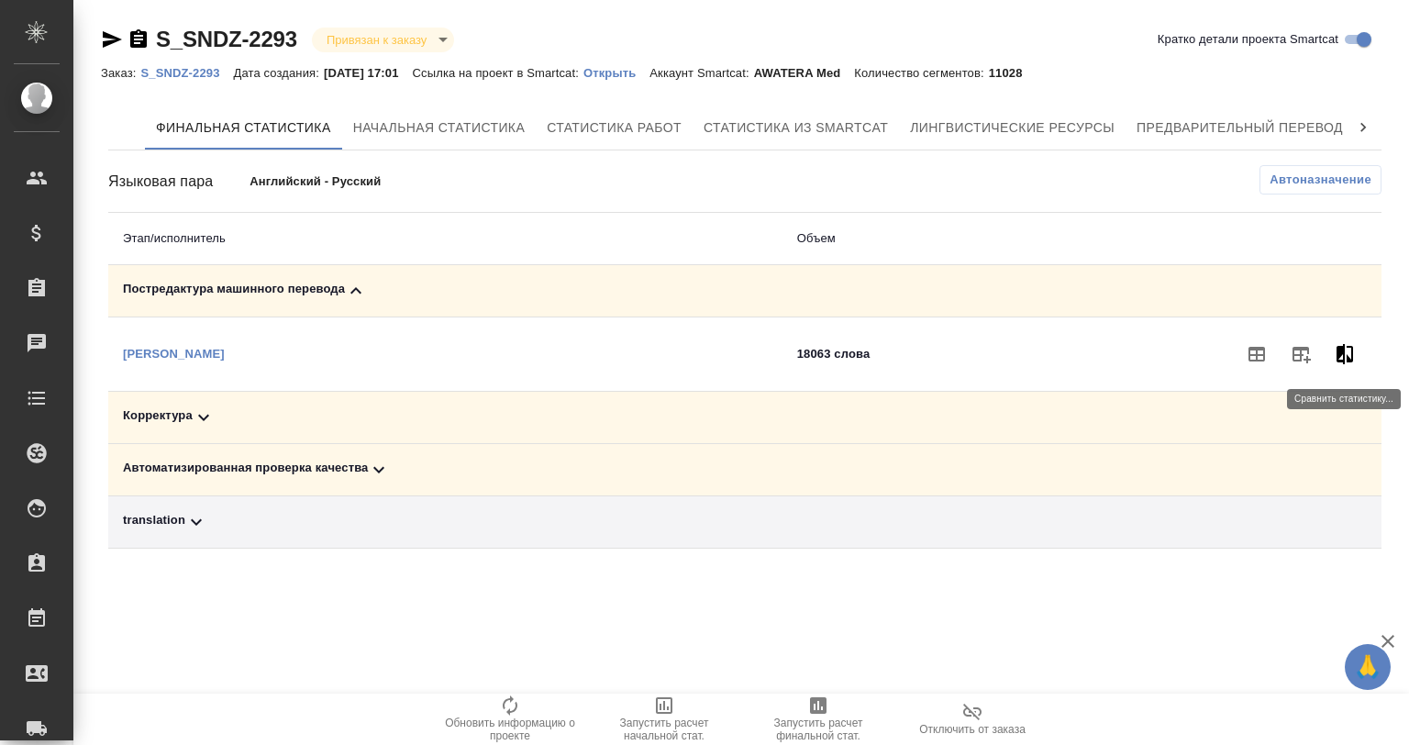
click at [1347, 343] on icon "button" at bounding box center [1345, 354] width 22 height 22
click at [1327, 351] on li "proofreading, [PERSON_NAME]" at bounding box center [1282, 353] width 235 height 29
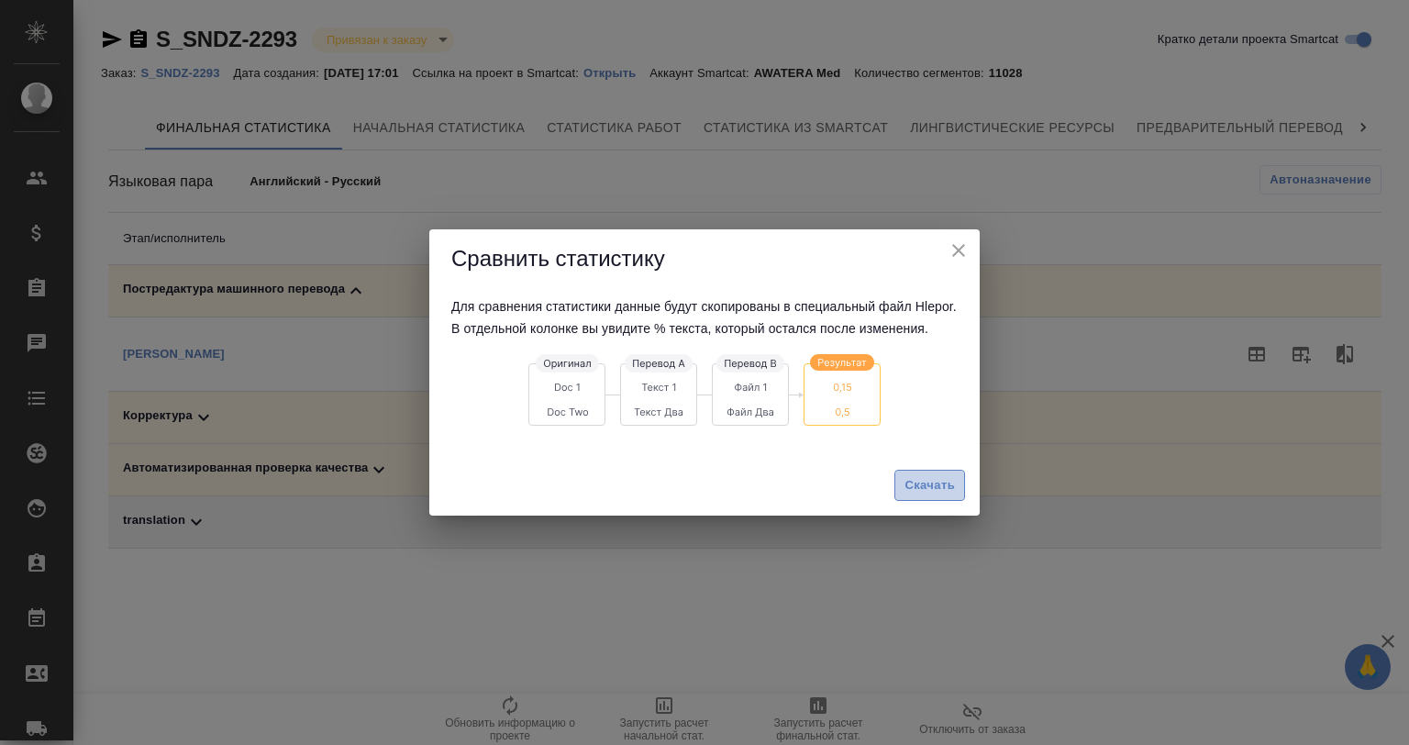
click at [934, 490] on span "Скачать" at bounding box center [930, 485] width 50 height 21
